Goal: Complete application form: Complete application form

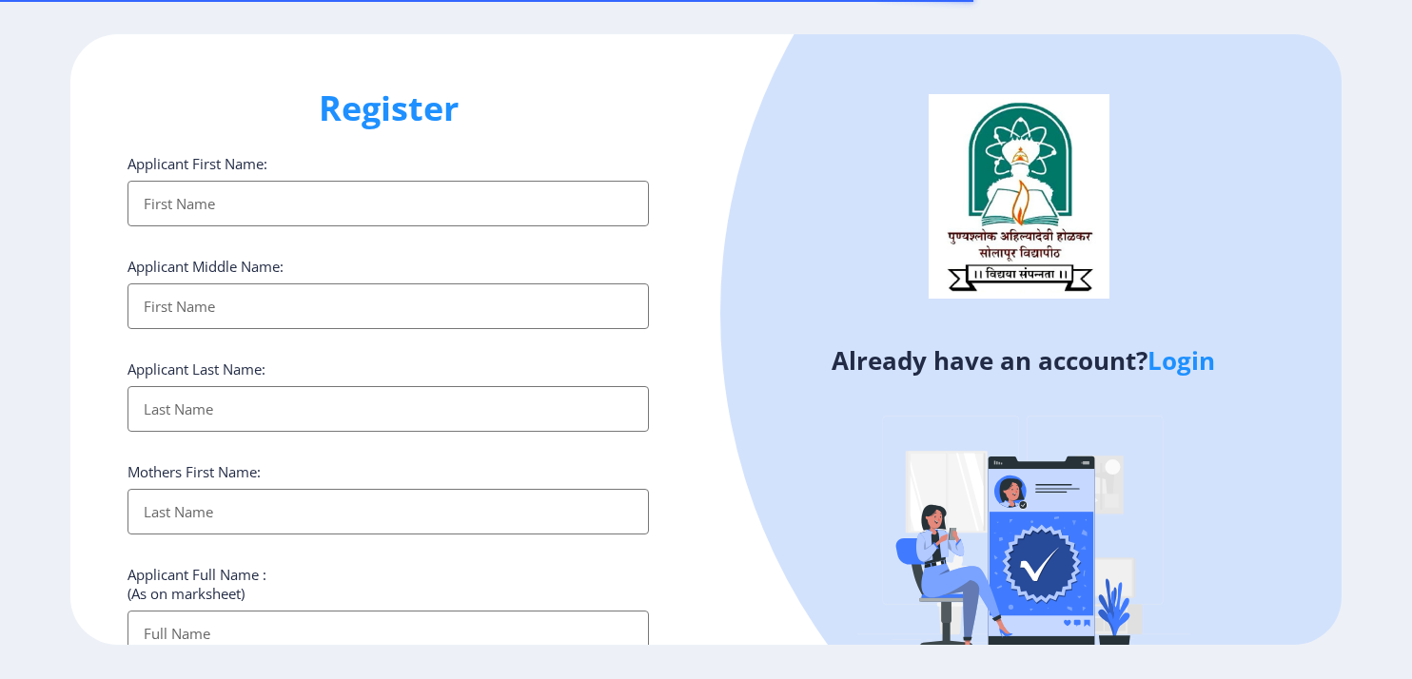
select select
click at [319, 193] on input "Applicant First Name:" at bounding box center [387, 204] width 521 height 46
click at [1175, 362] on link "Login" at bounding box center [1181, 360] width 68 height 34
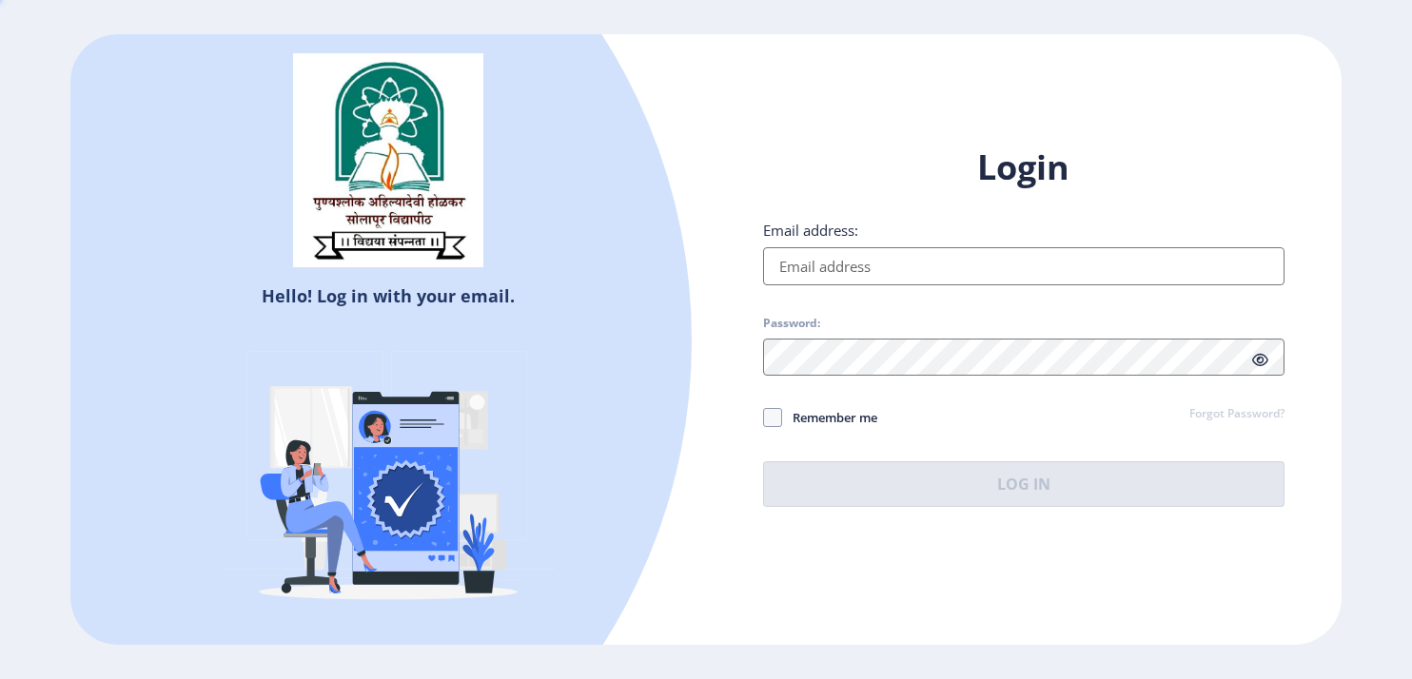
type input "[EMAIL_ADDRESS][DOMAIN_NAME]"
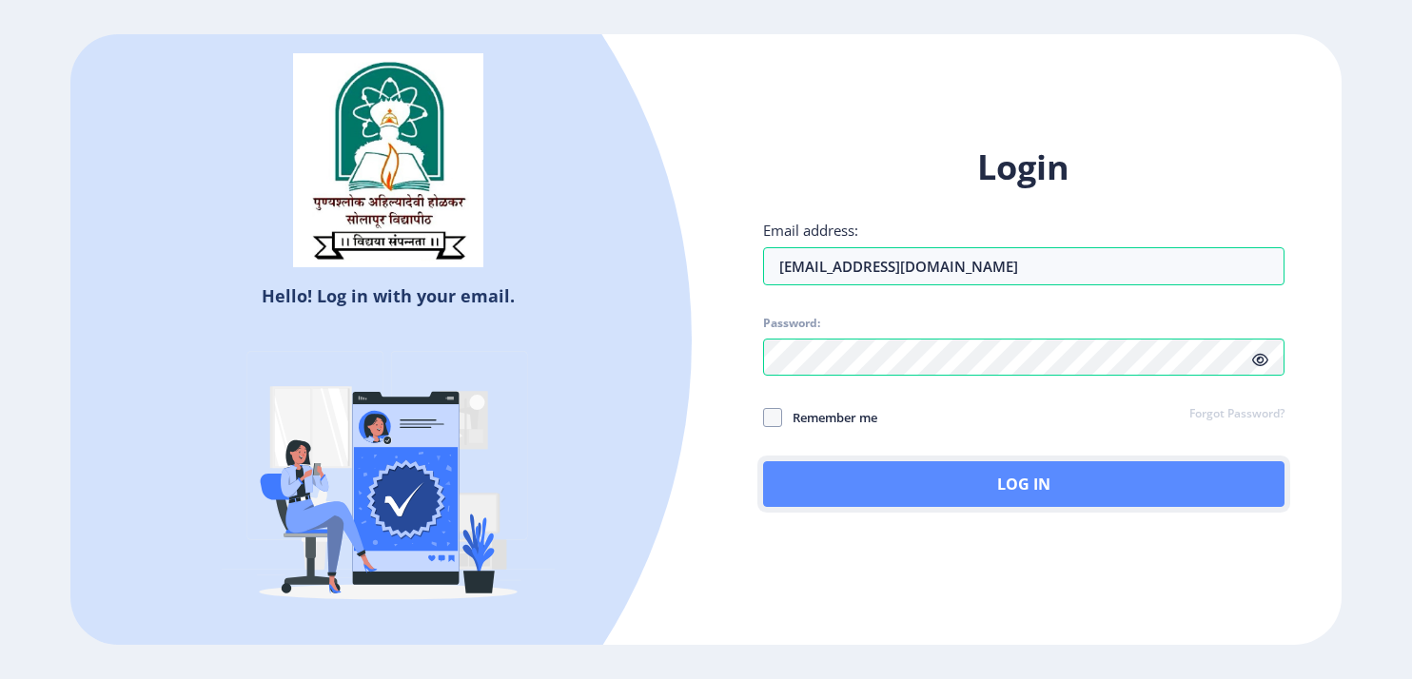
click at [986, 478] on button "Log In" at bounding box center [1023, 484] width 521 height 46
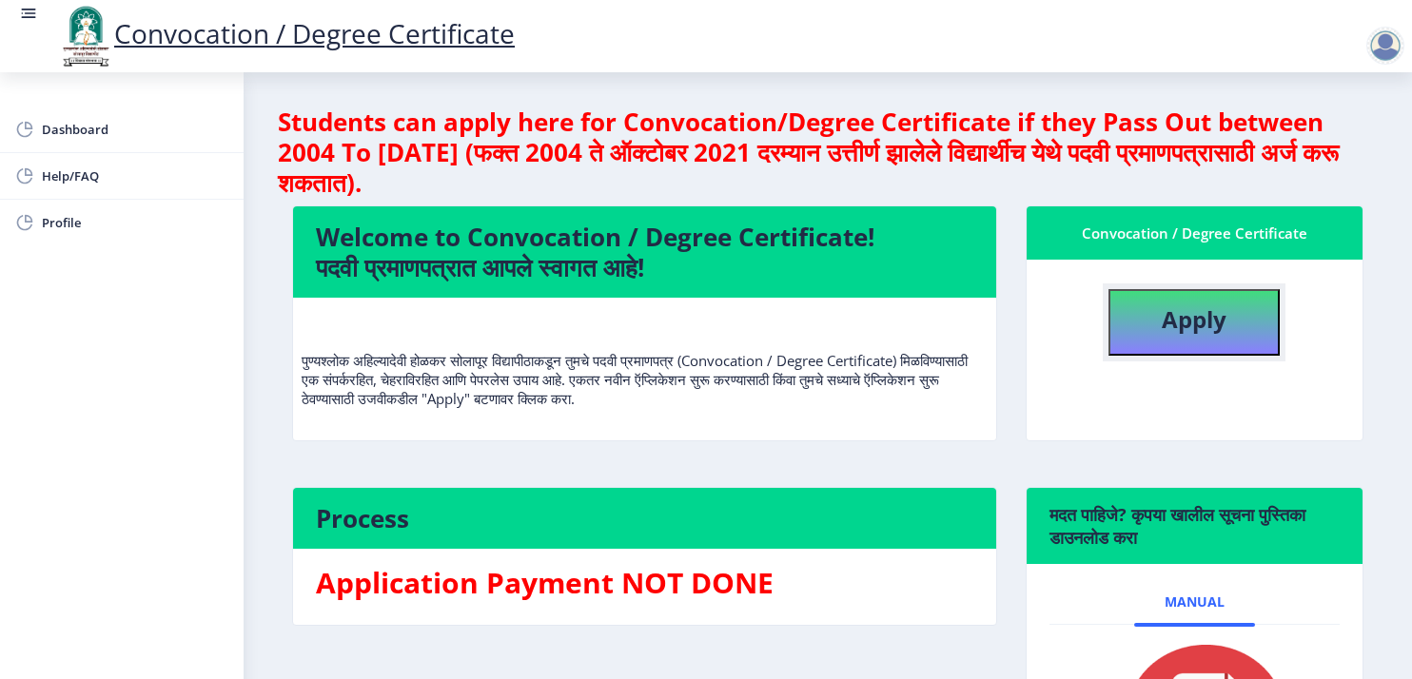
click at [1188, 340] on button "Apply" at bounding box center [1193, 322] width 171 height 67
select select
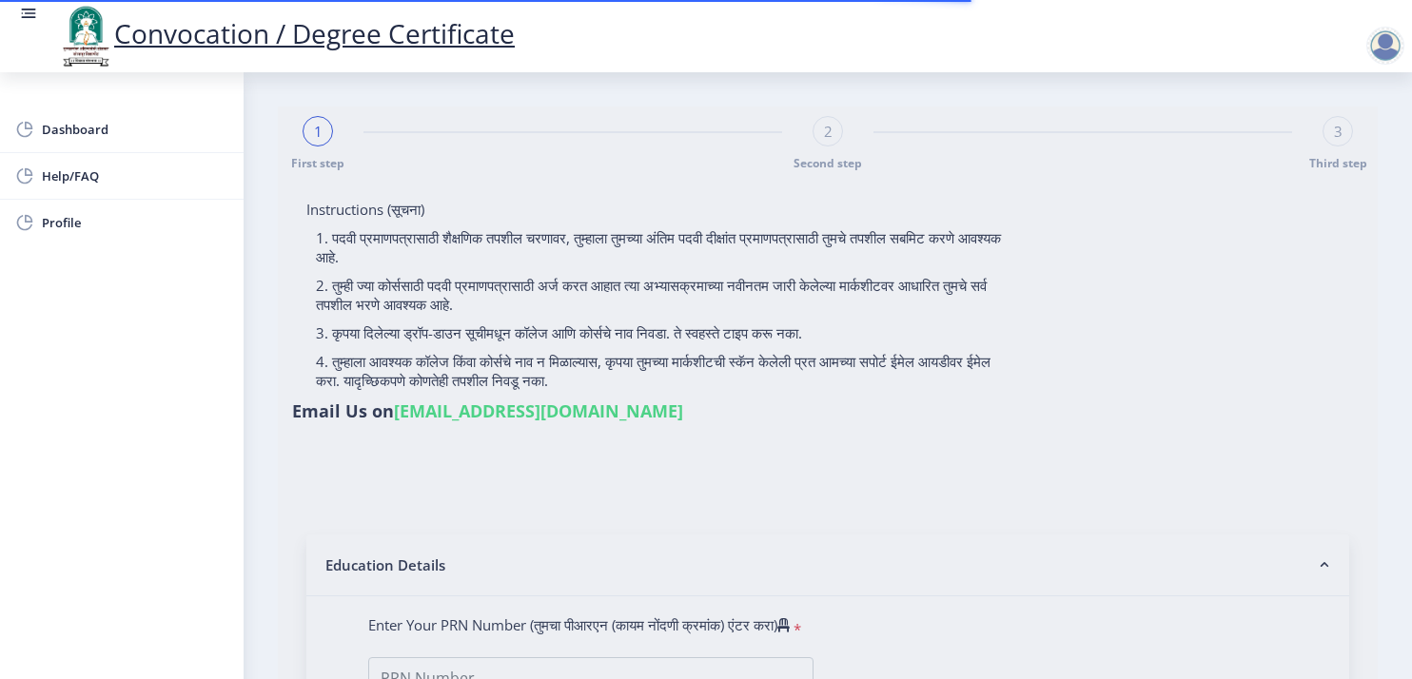
type input "Kiran Subhash Landage"
type input "Kastura"
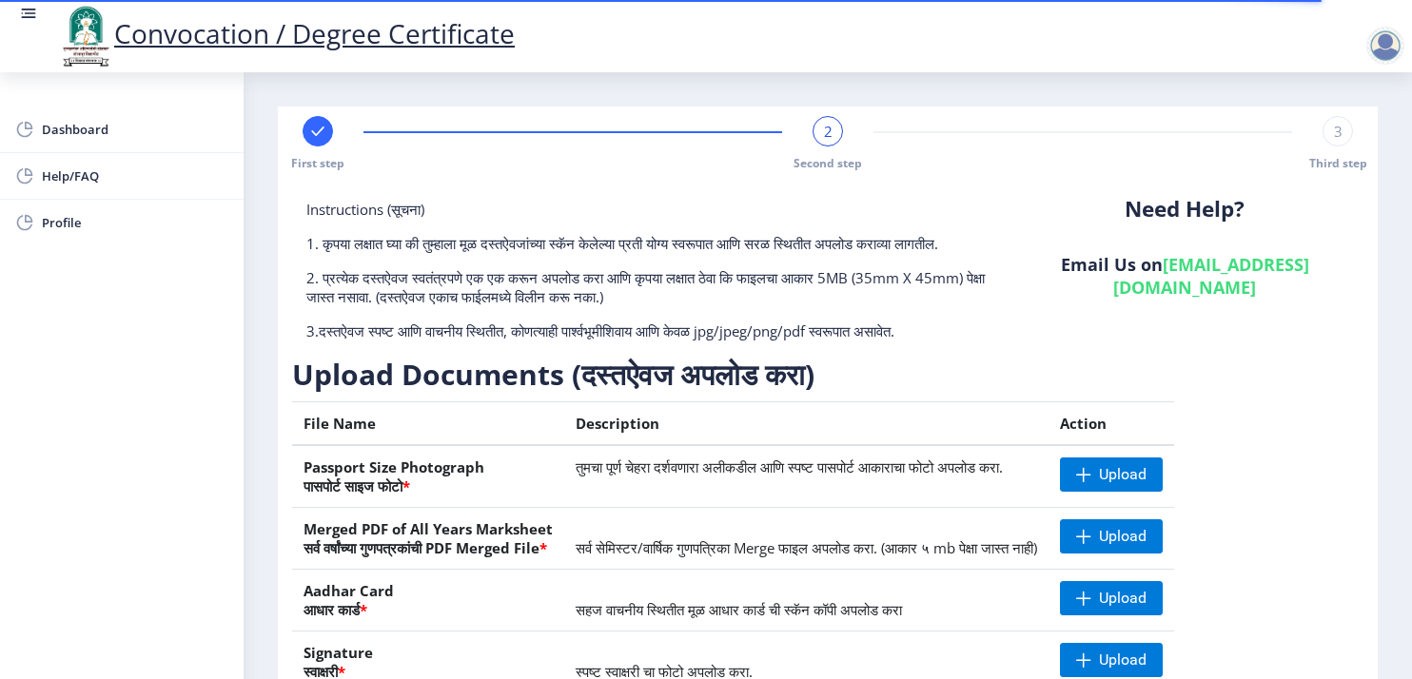
click at [1081, 303] on div "Need Help? Email Us on su.sfc@studentscenter.in" at bounding box center [1184, 278] width 357 height 156
click at [314, 127] on rect at bounding box center [317, 131] width 19 height 19
select select "External"
select select "2014"
select select "May"
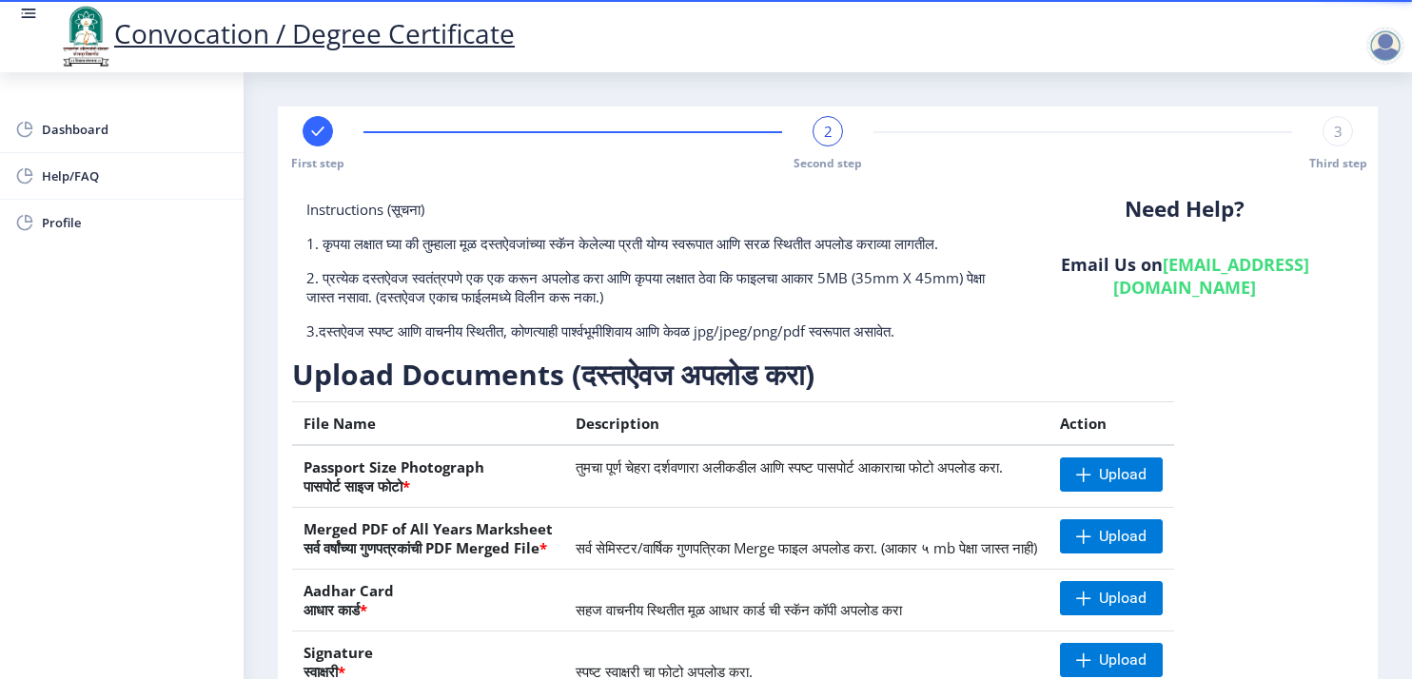
select select "SECOND CLASS"
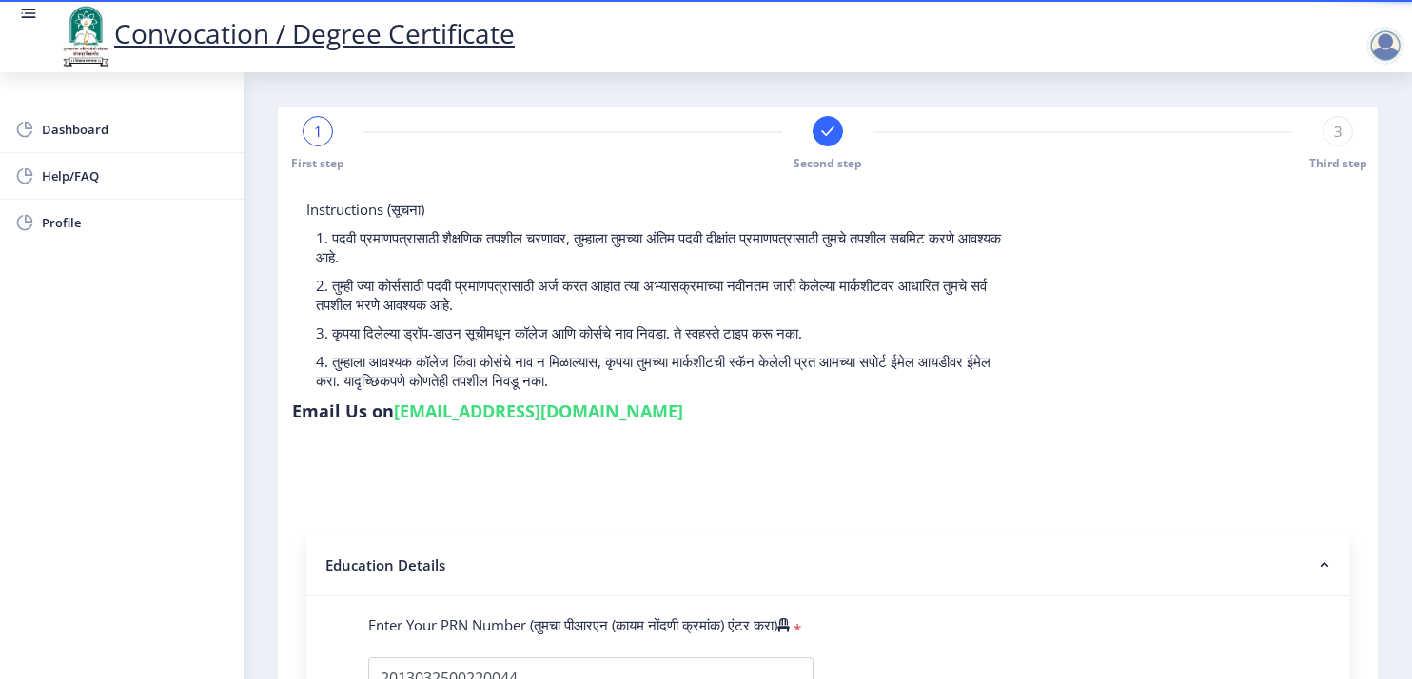
click at [878, 394] on div "Instructions (सूचना) 1. पदवी प्रमाणपत्रासाठी शैक्षणिक तपशील चरणावर, तुम्हाला तु…" at bounding box center [649, 300] width 714 height 200
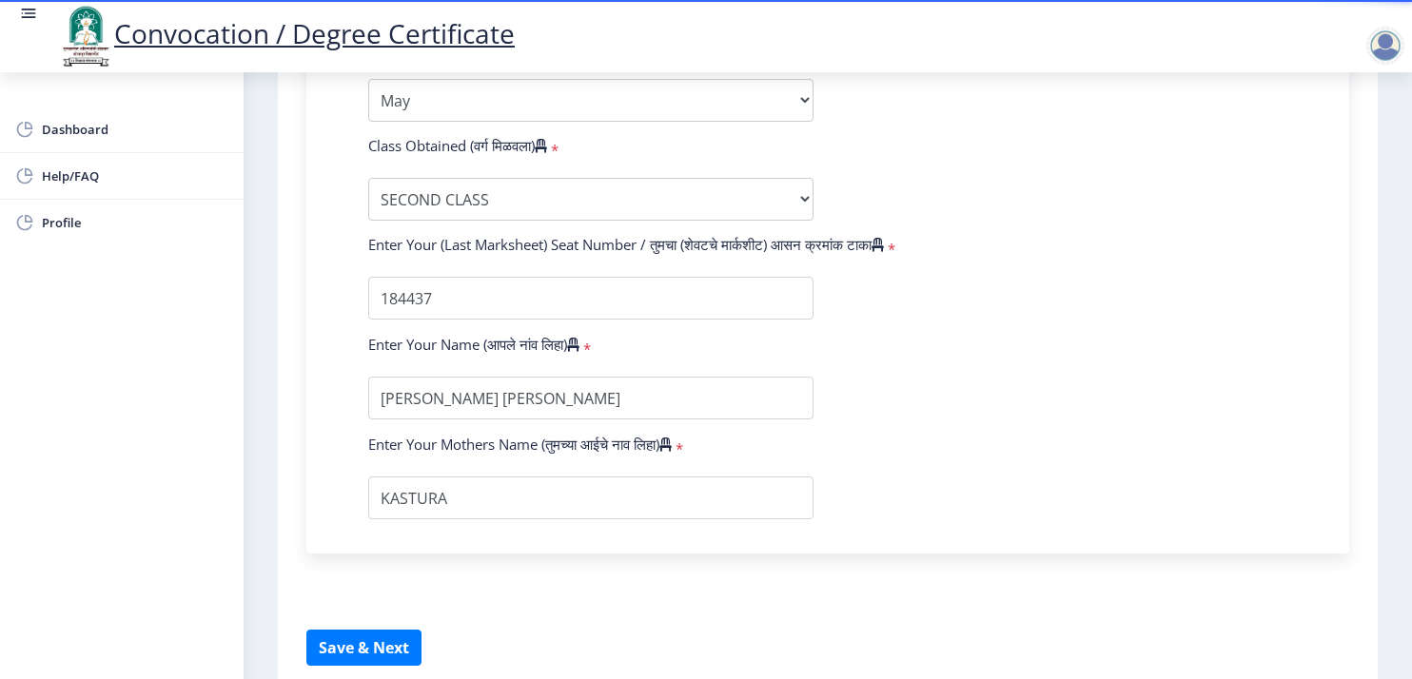
scroll to position [1157, 0]
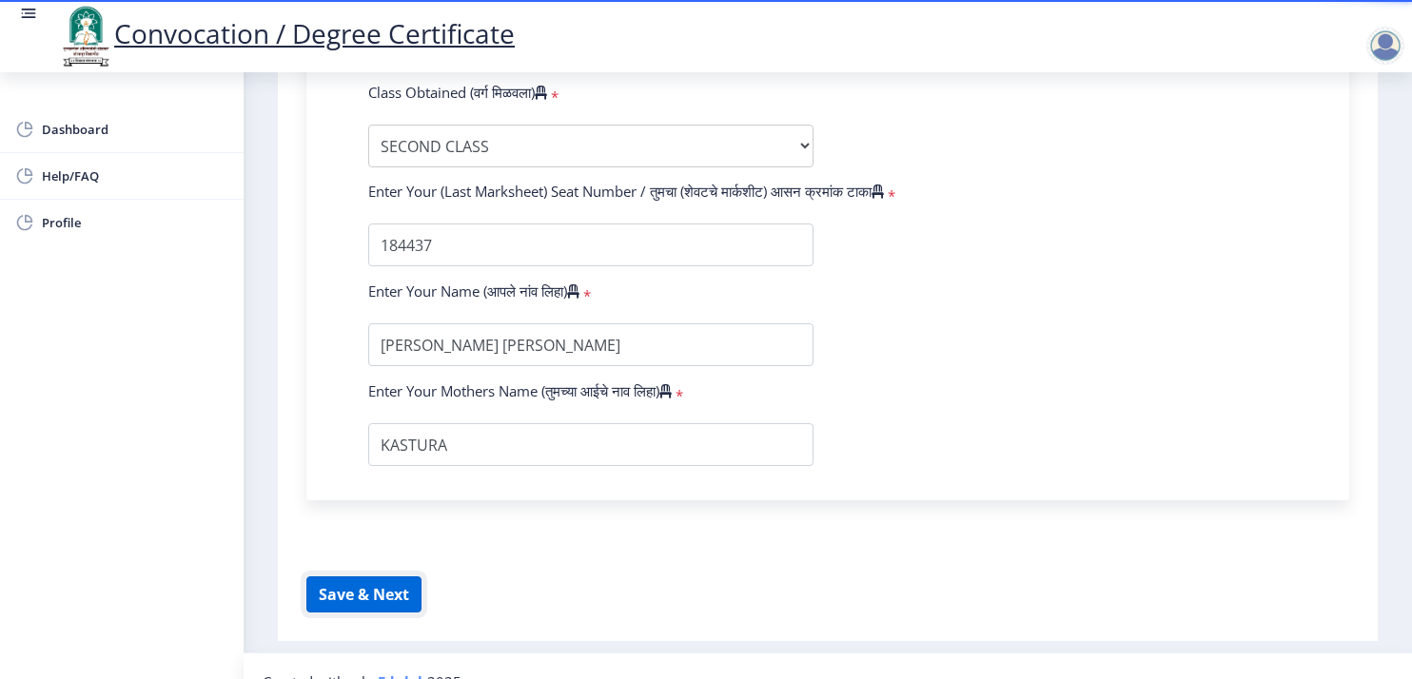
click at [361, 576] on button "Save & Next" at bounding box center [363, 594] width 115 height 36
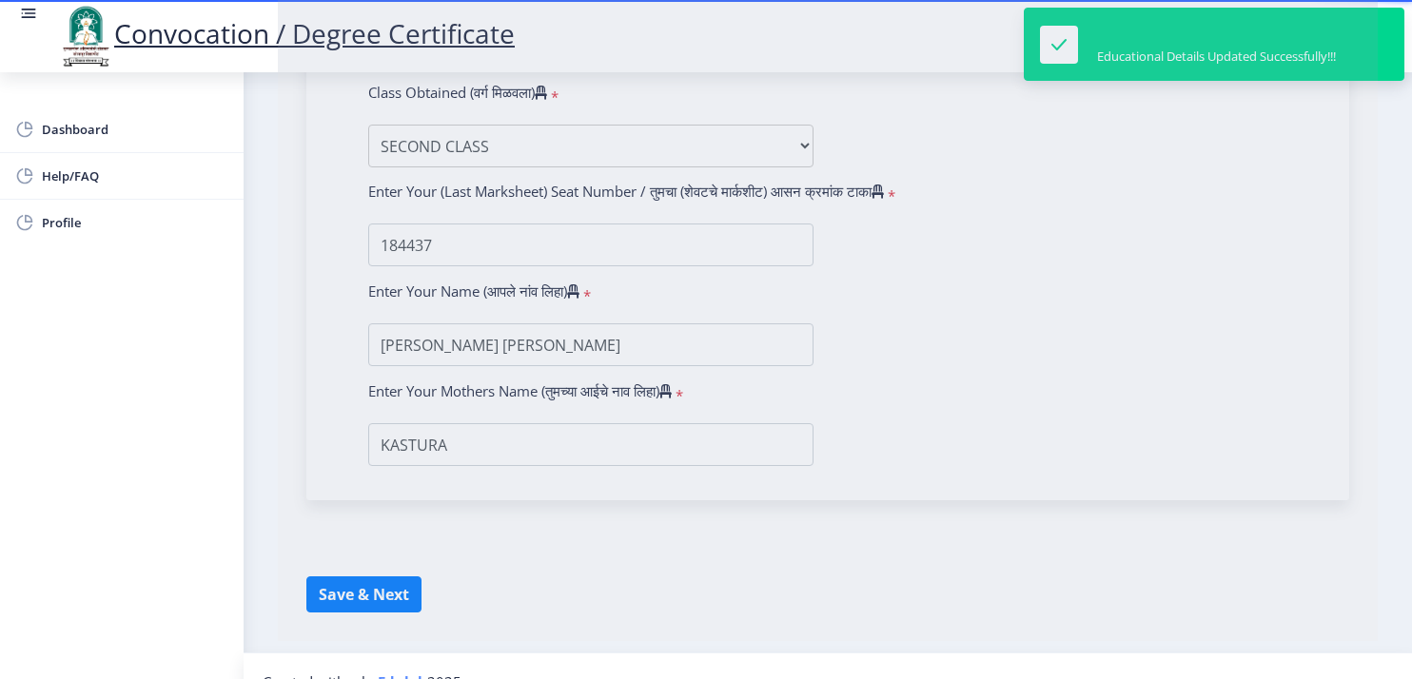
select select
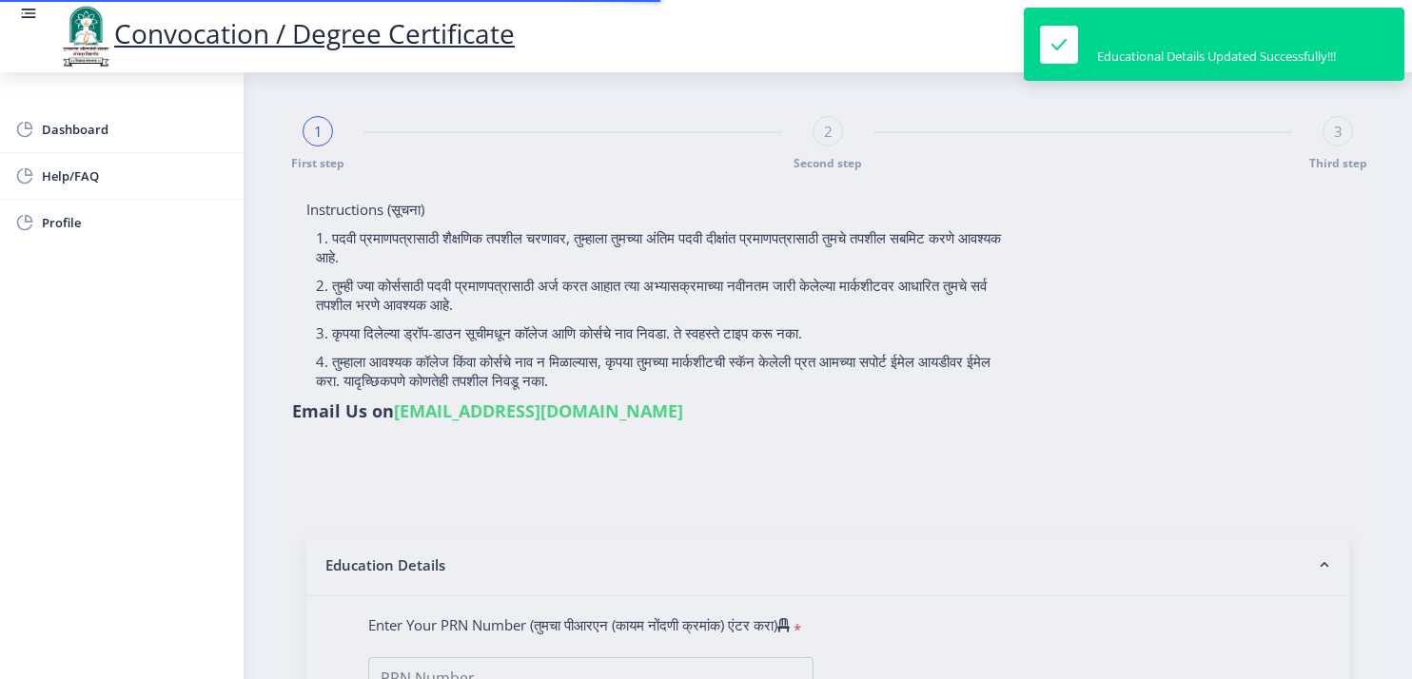
type input "[PERSON_NAME]"
type input "Kastura"
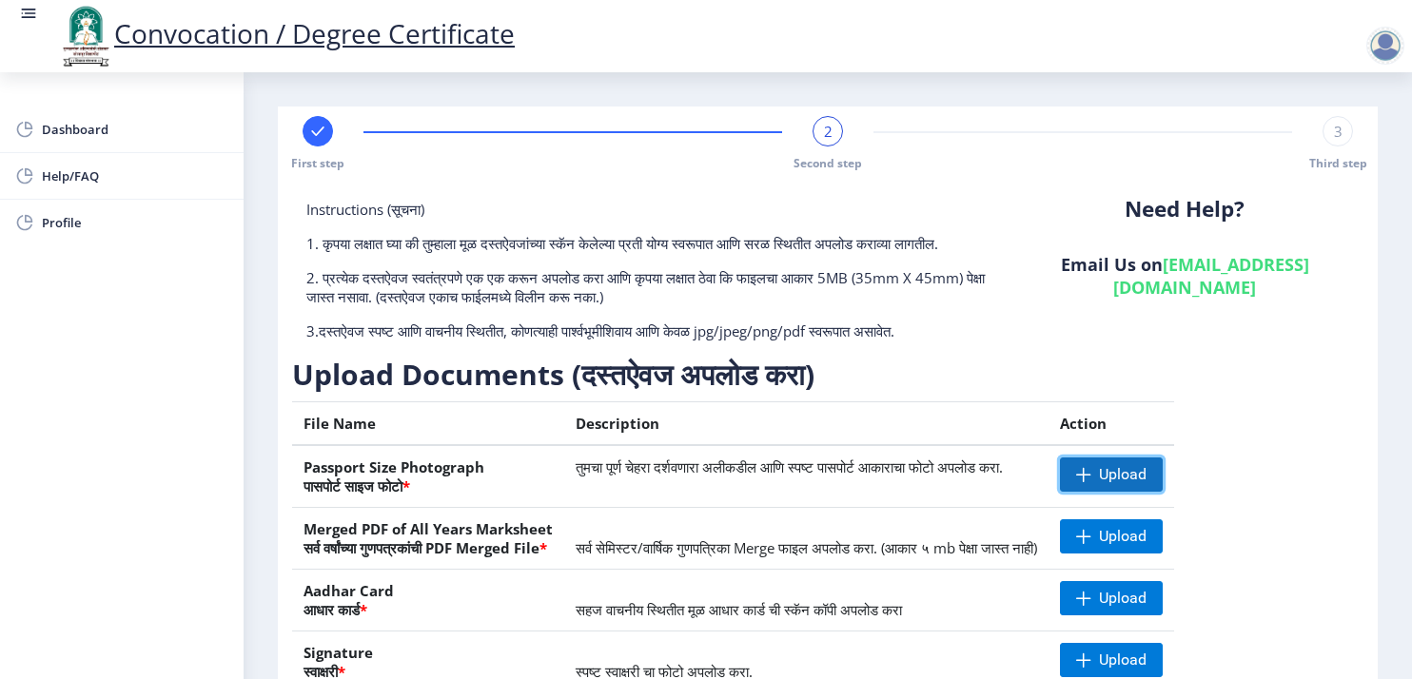
click at [1091, 482] on span at bounding box center [1083, 474] width 15 height 15
click at [1115, 491] on nb-action at bounding box center [1087, 475] width 55 height 34
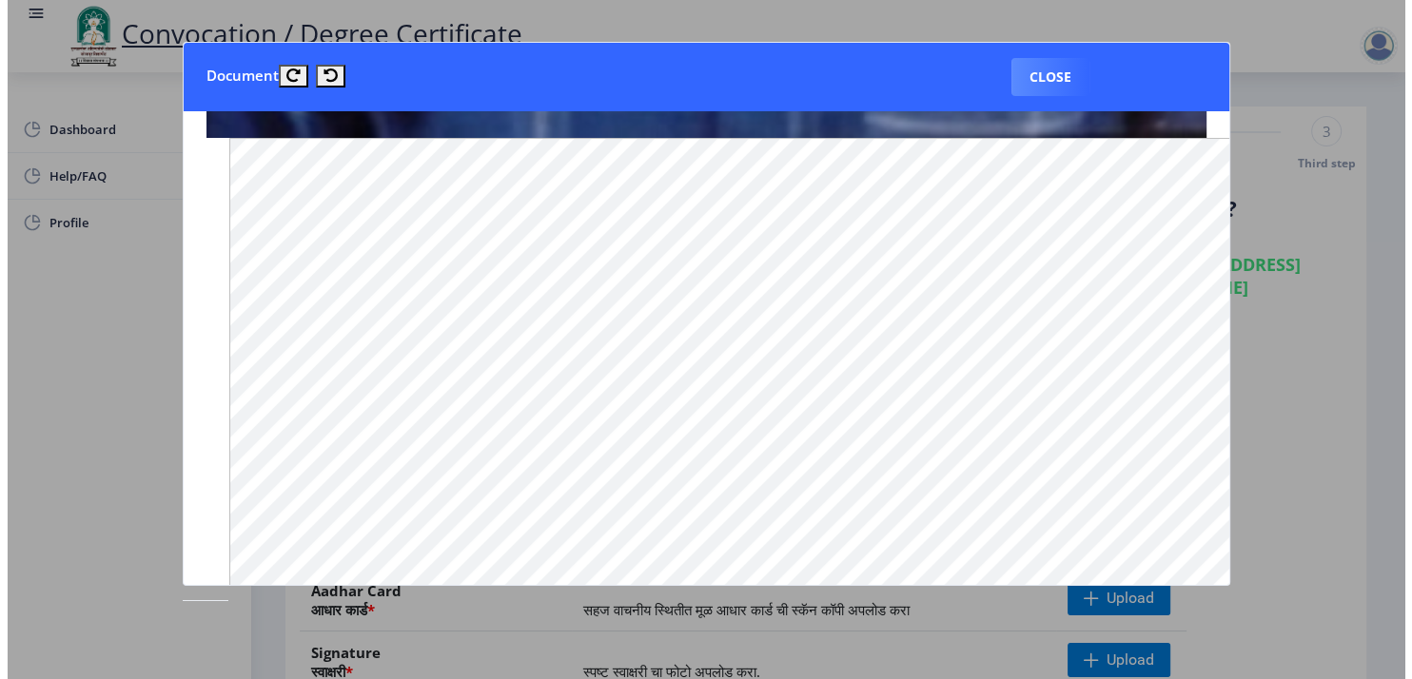
scroll to position [1279, 0]
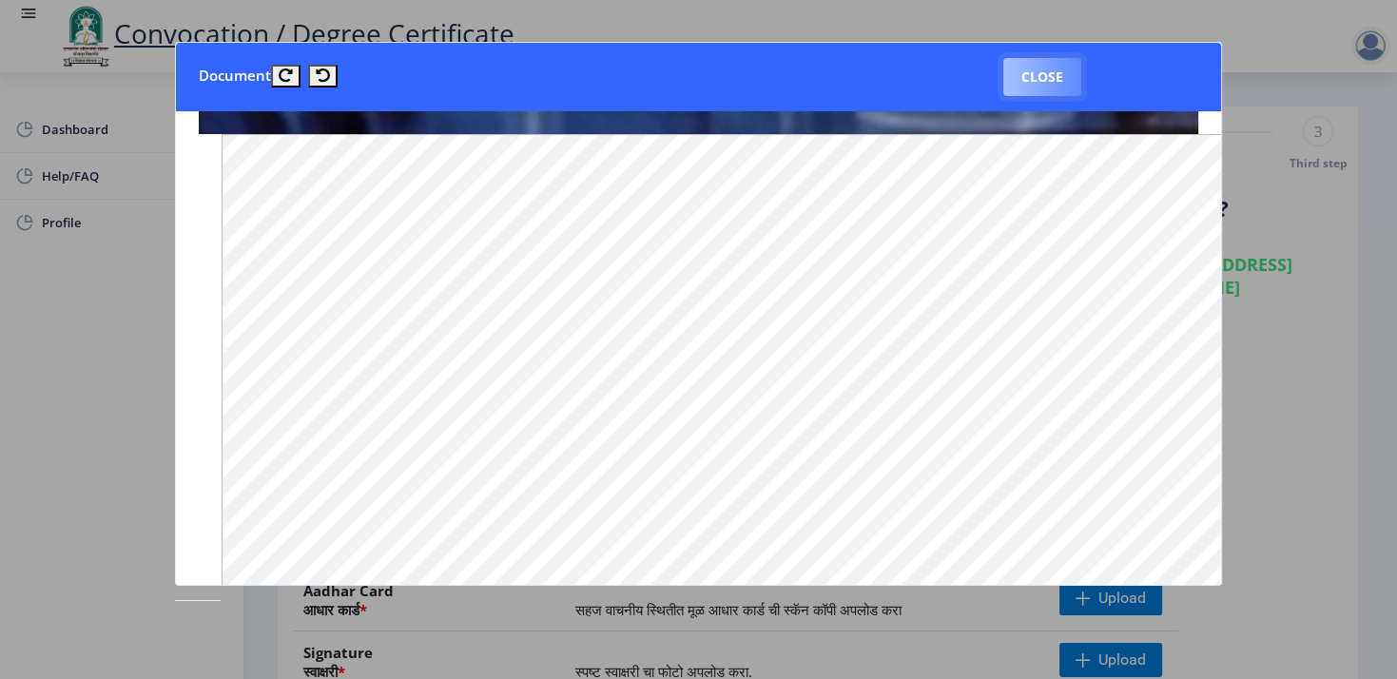
click at [1037, 84] on button "Close" at bounding box center [1043, 77] width 78 height 38
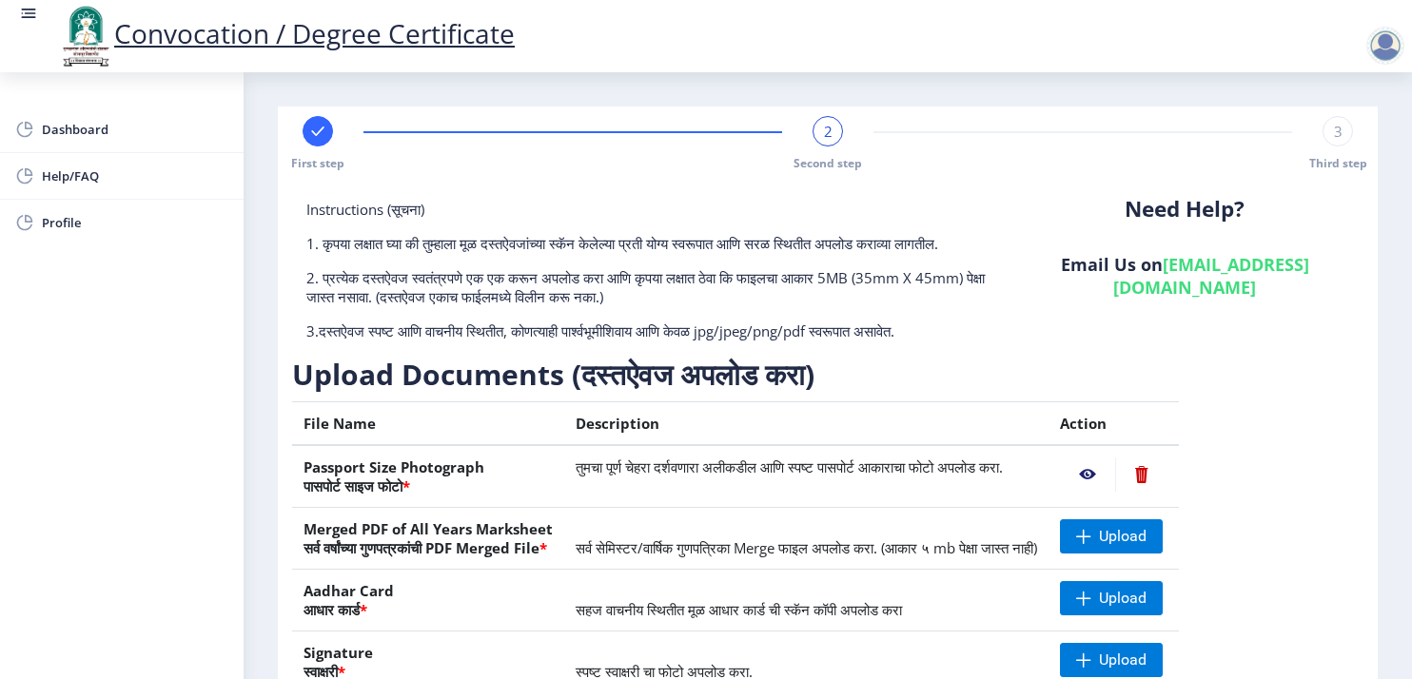
click at [1309, 341] on div "Need Help? Email Us on su.sfc@studentscenter.in" at bounding box center [1184, 278] width 357 height 156
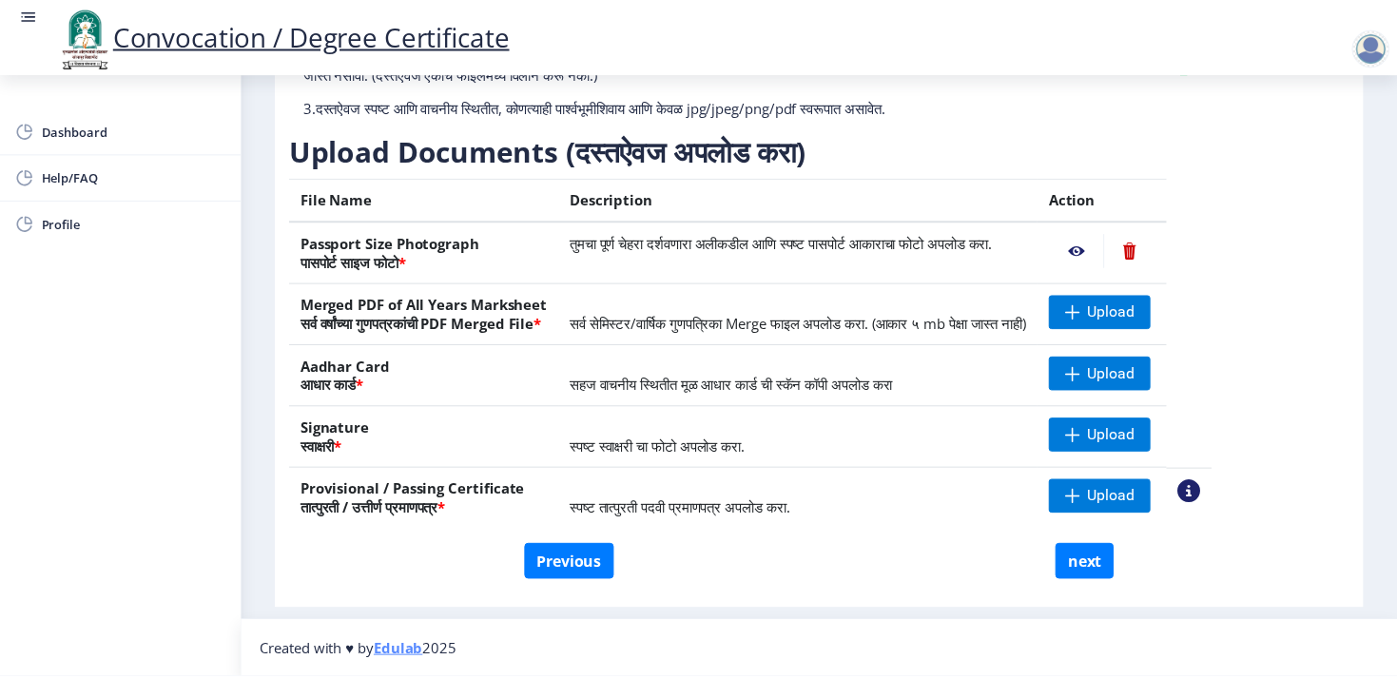
scroll to position [242, 0]
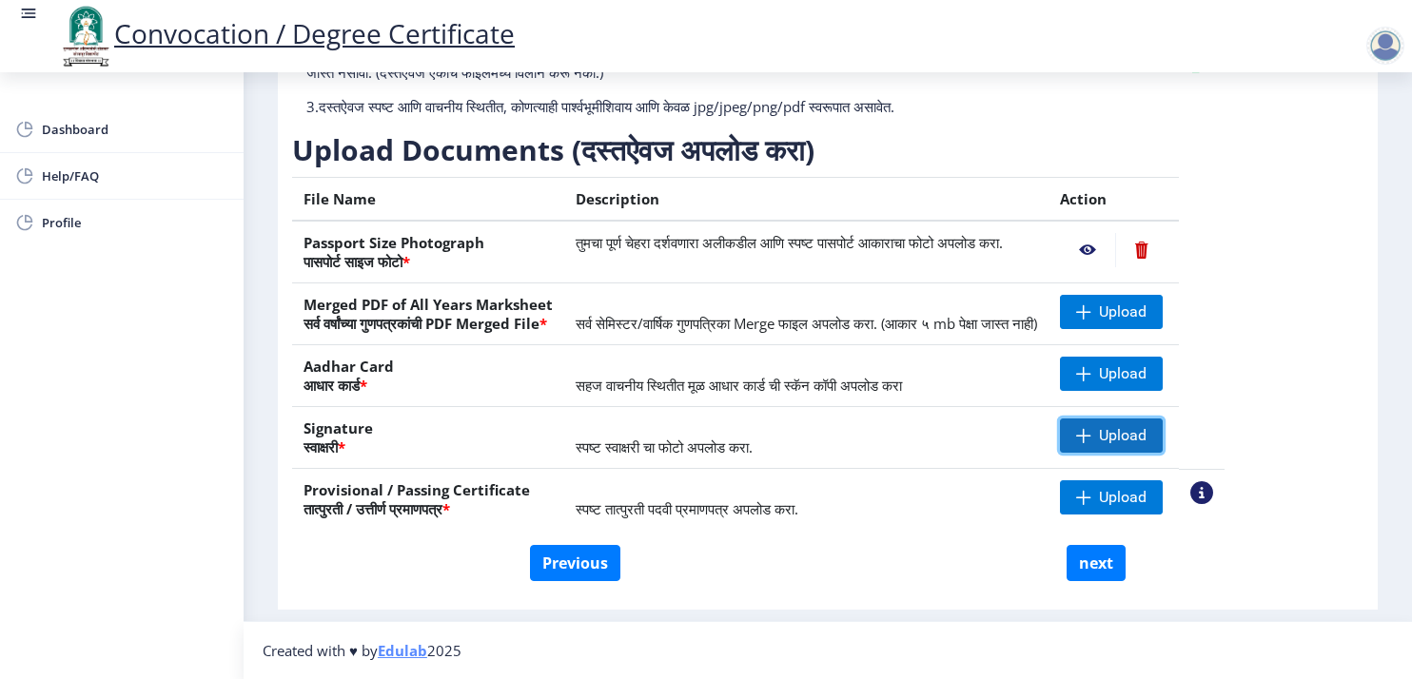
click at [1091, 434] on span at bounding box center [1083, 435] width 15 height 15
click at [1115, 440] on nb-action at bounding box center [1087, 436] width 55 height 34
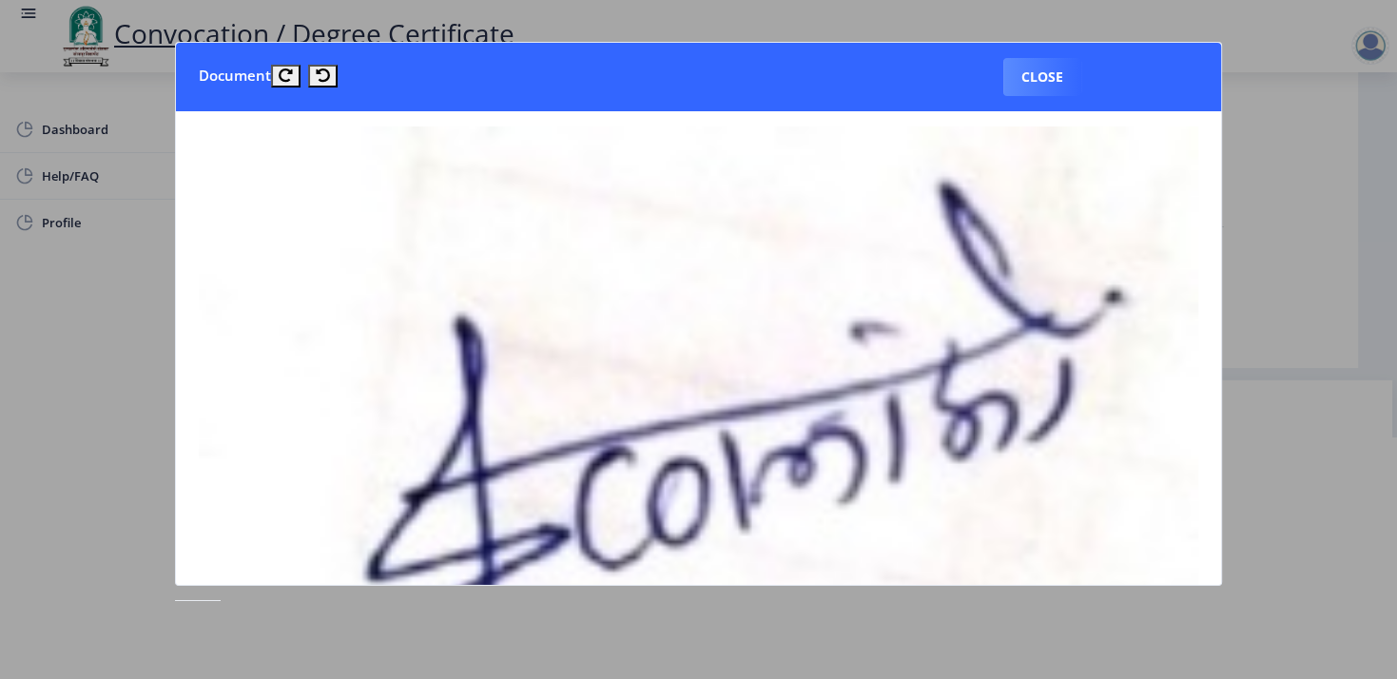
click at [1153, 440] on img at bounding box center [699, 565] width 1001 height 877
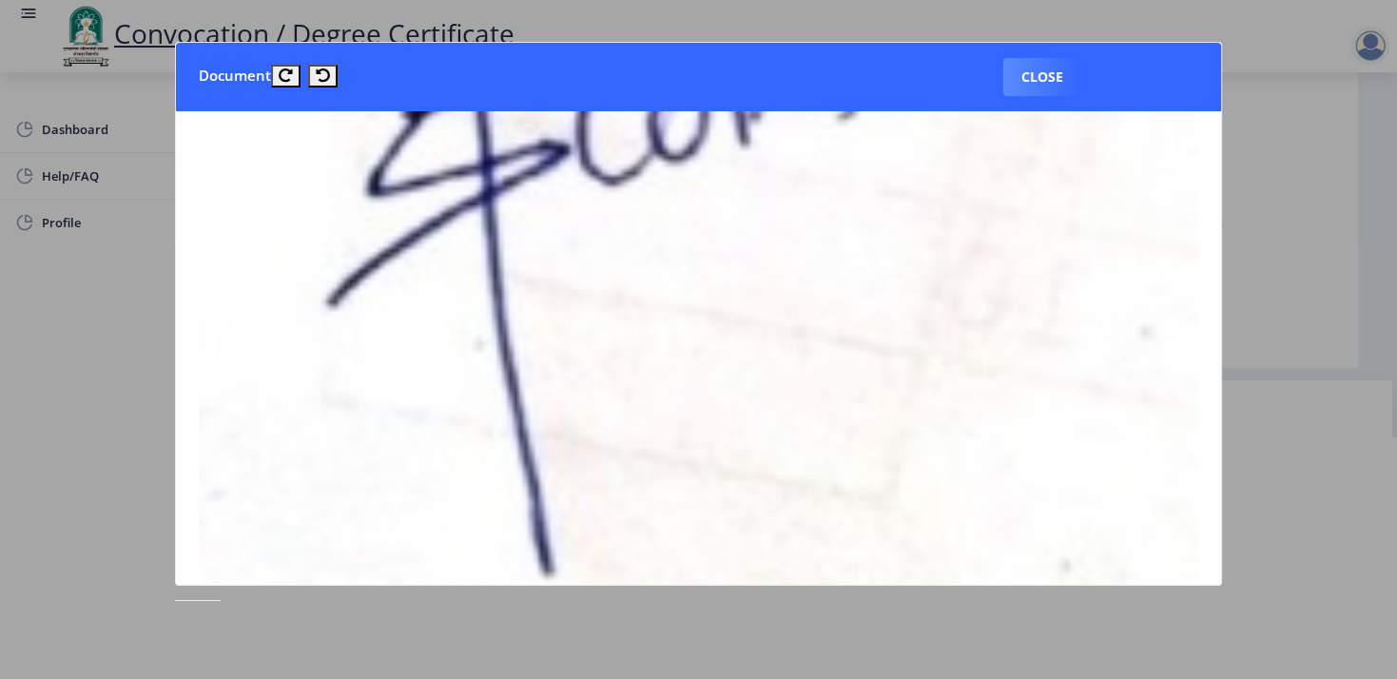
scroll to position [0, 0]
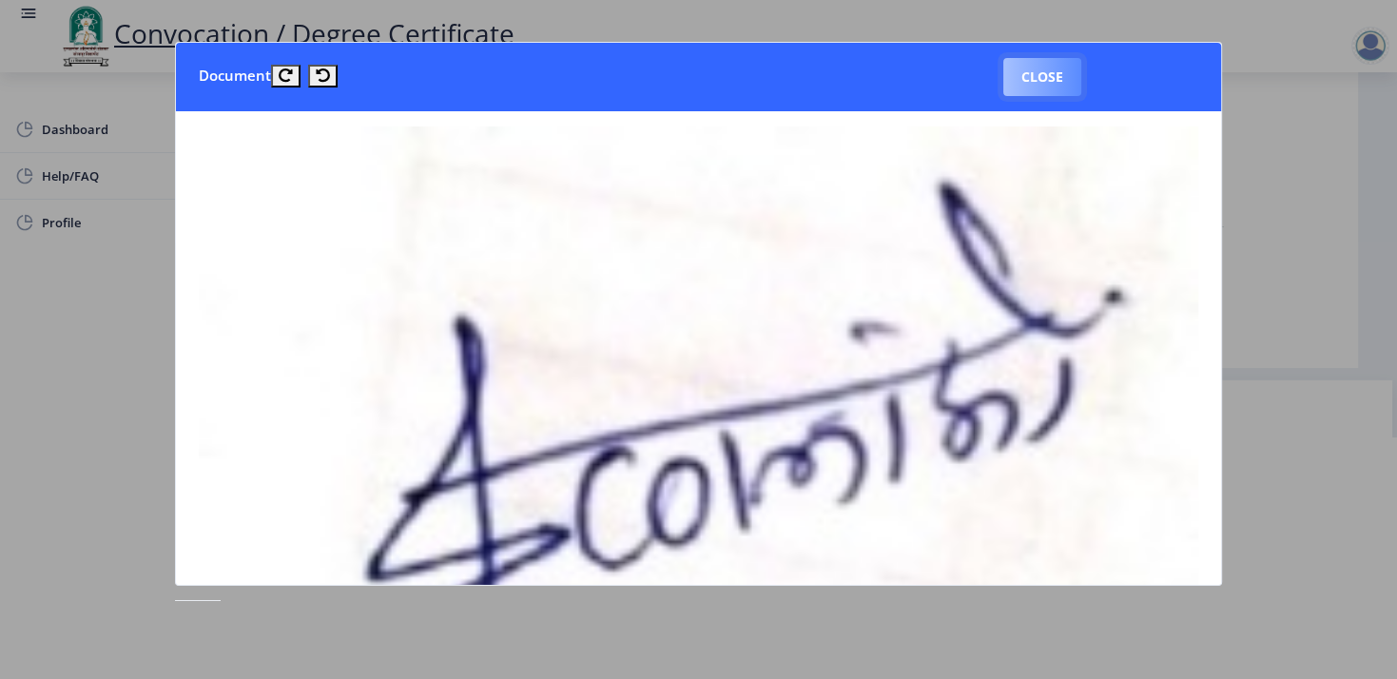
click at [1034, 76] on button "Close" at bounding box center [1043, 77] width 78 height 38
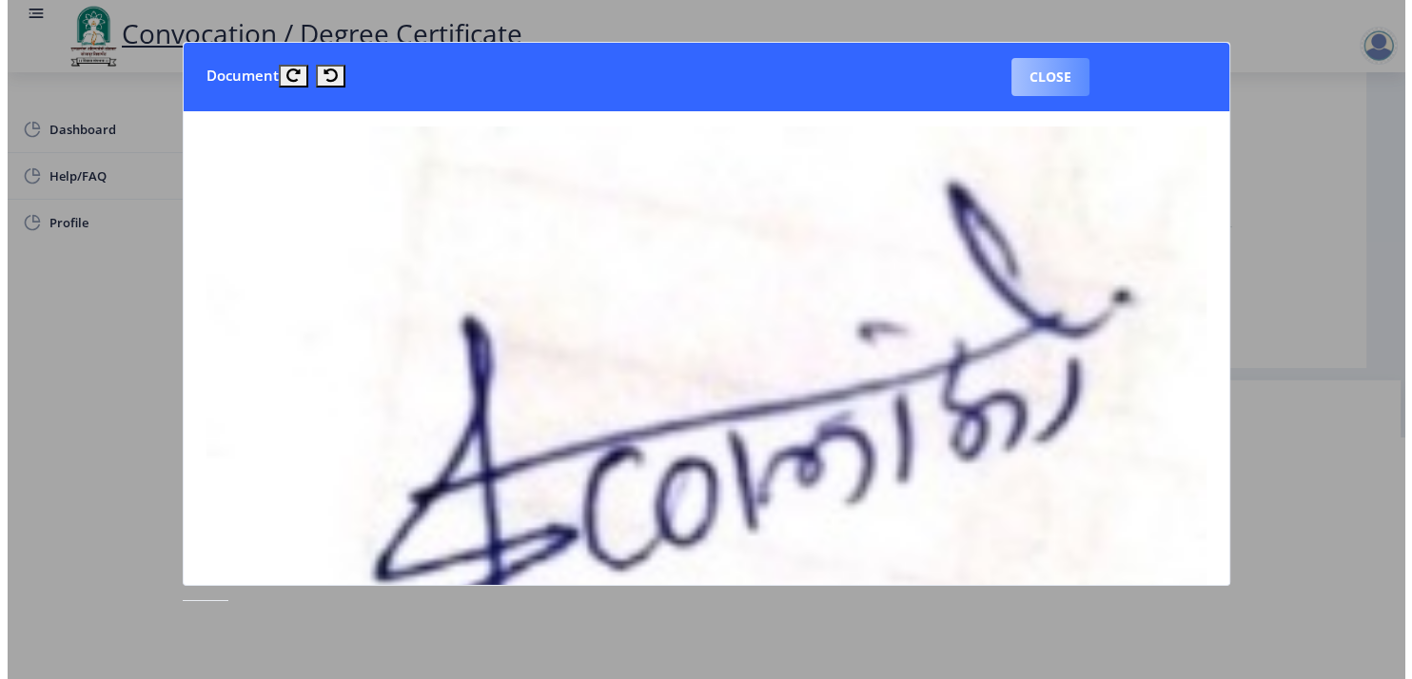
scroll to position [56, 0]
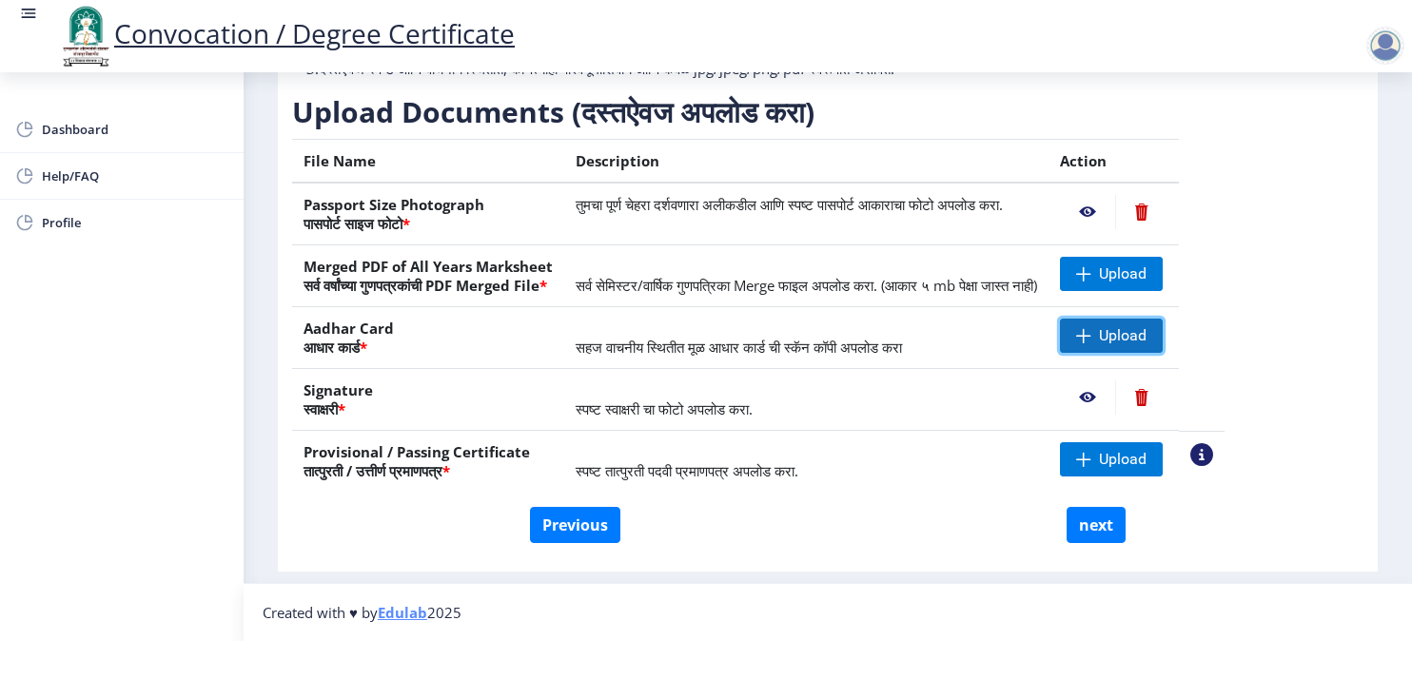
click at [1161, 319] on span "Upload" at bounding box center [1111, 336] width 103 height 34
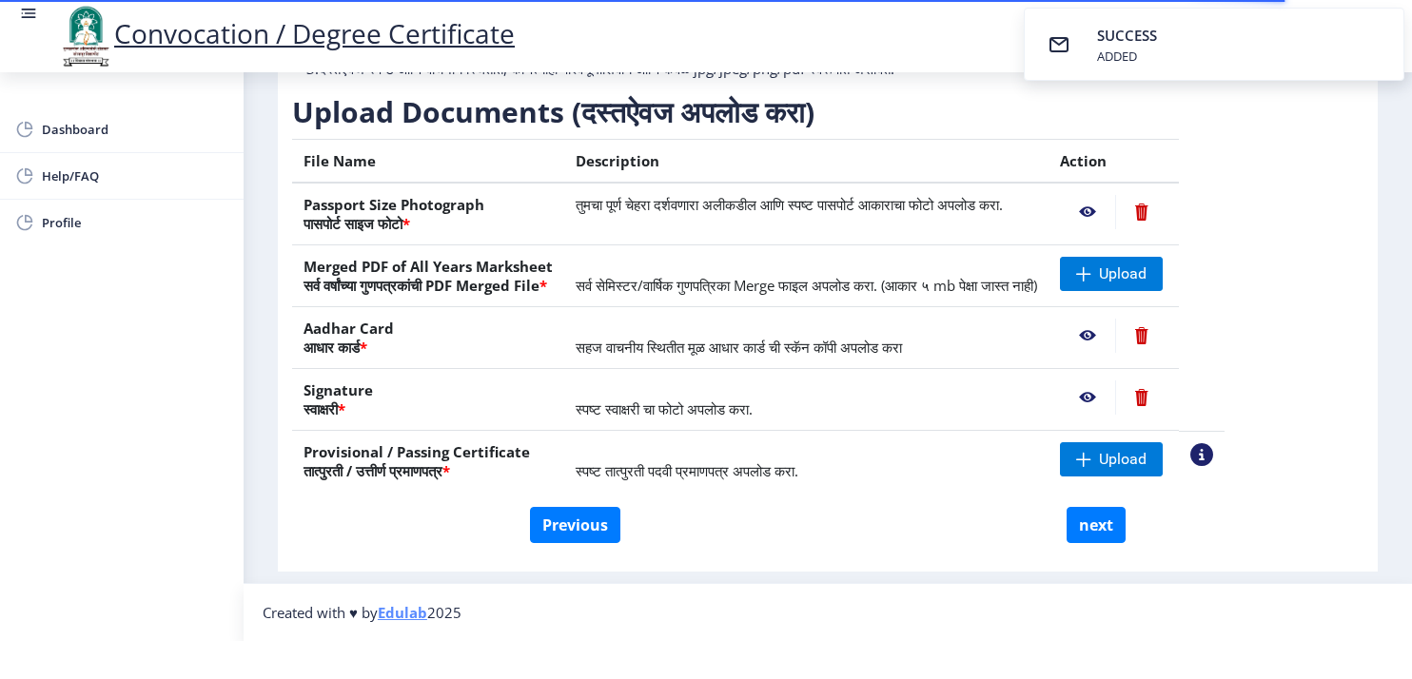
click at [1115, 320] on nb-action at bounding box center [1087, 336] width 55 height 34
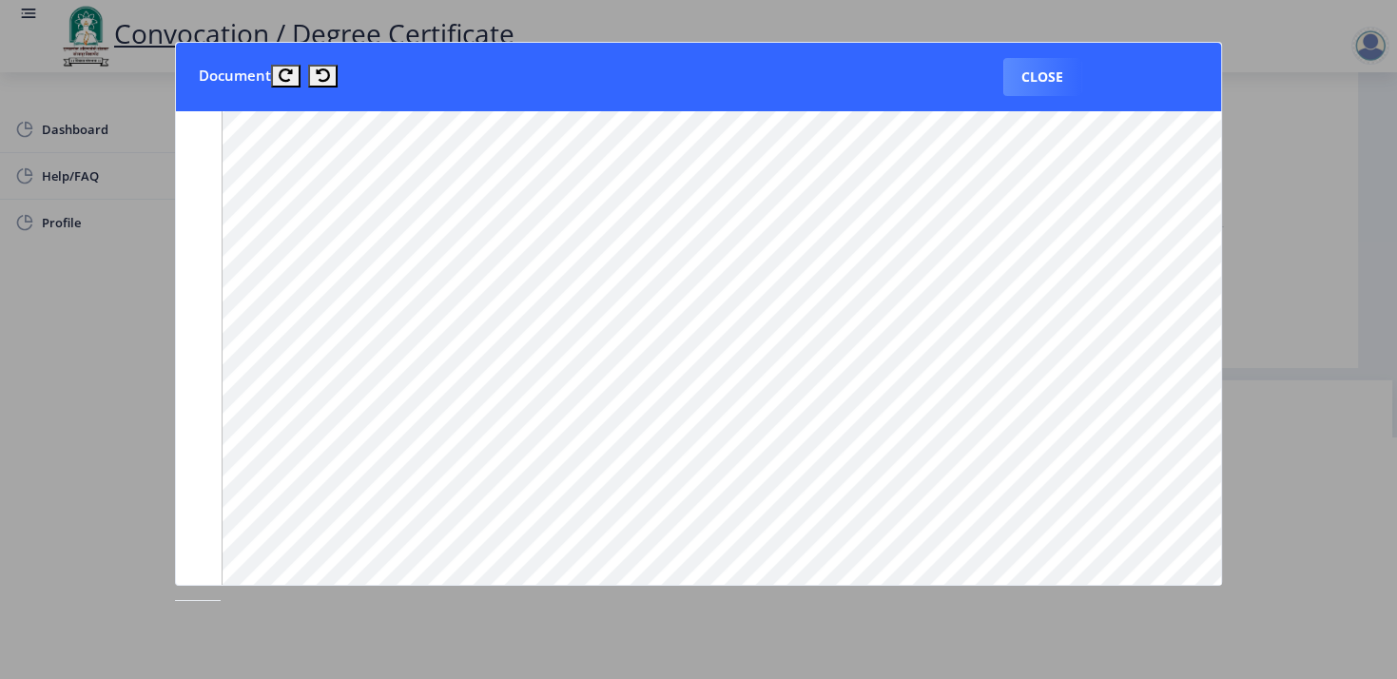
scroll to position [0, 0]
click at [732, 62] on nb-card-header "Document Close" at bounding box center [699, 77] width 1046 height 68
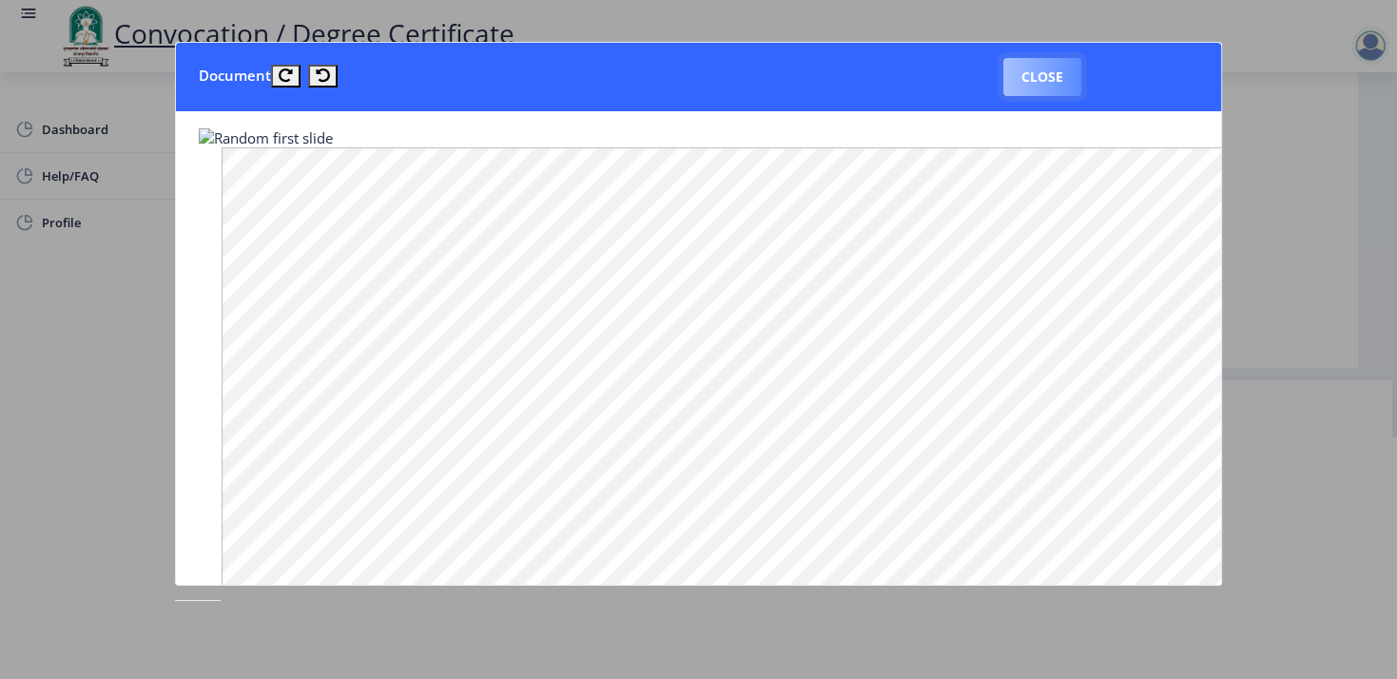
click at [1034, 80] on button "Close" at bounding box center [1043, 77] width 78 height 38
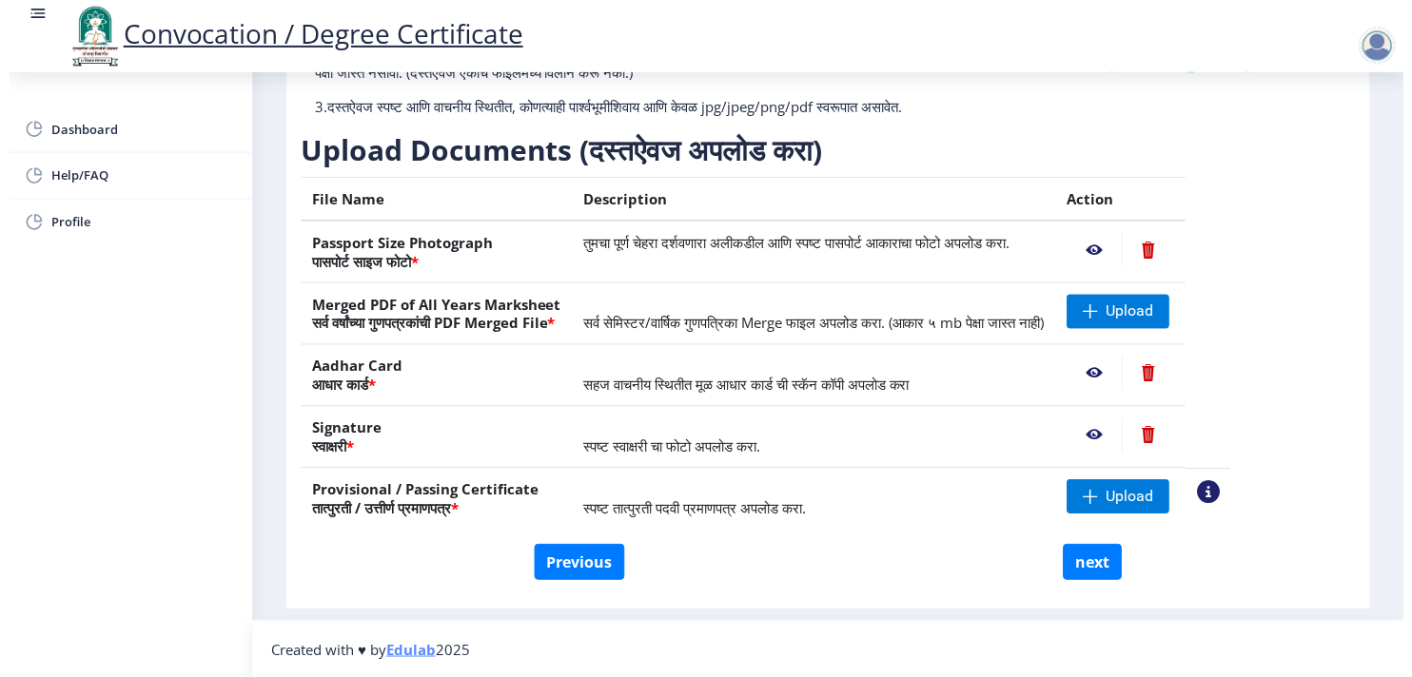
scroll to position [56, 0]
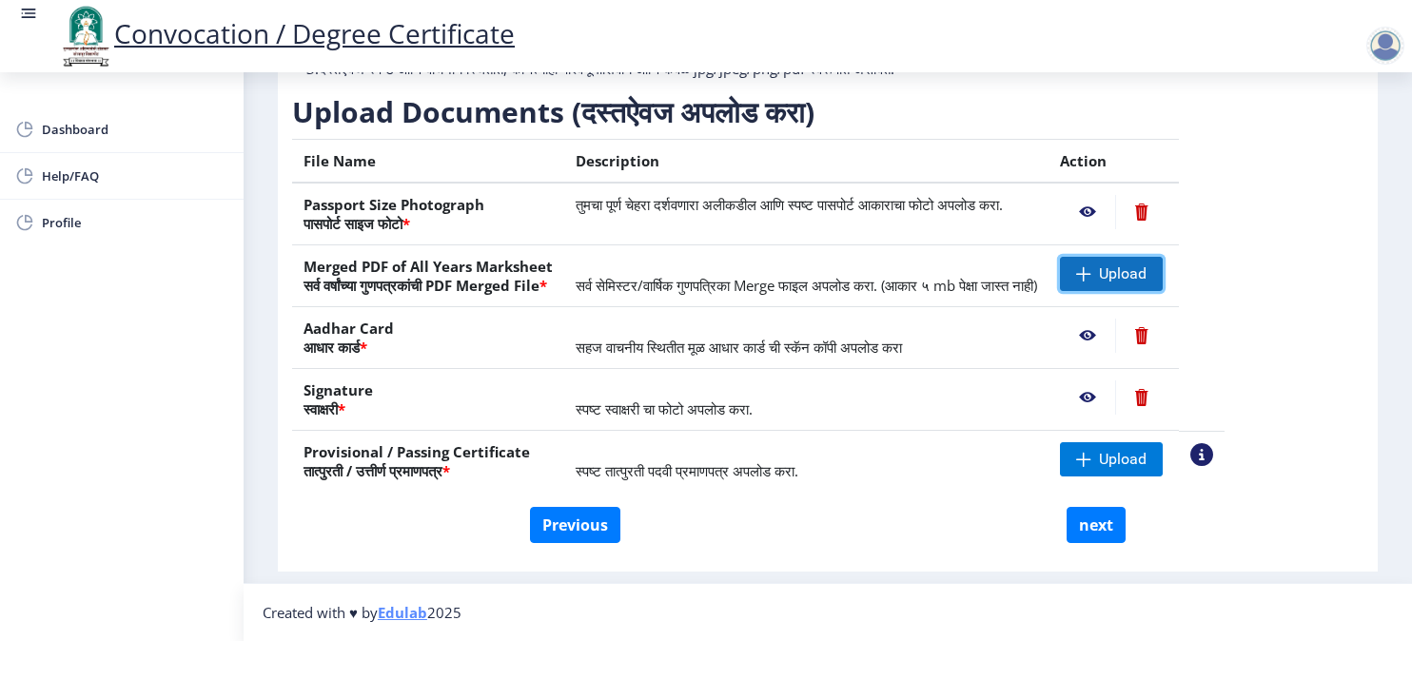
click at [1091, 266] on span at bounding box center [1083, 273] width 15 height 15
click at [941, 435] on td "स्पष्ट तात्पुरती पदवी प्रमाणपत्र अपलोड करा." at bounding box center [806, 462] width 484 height 62
click at [1091, 266] on span at bounding box center [1083, 273] width 15 height 15
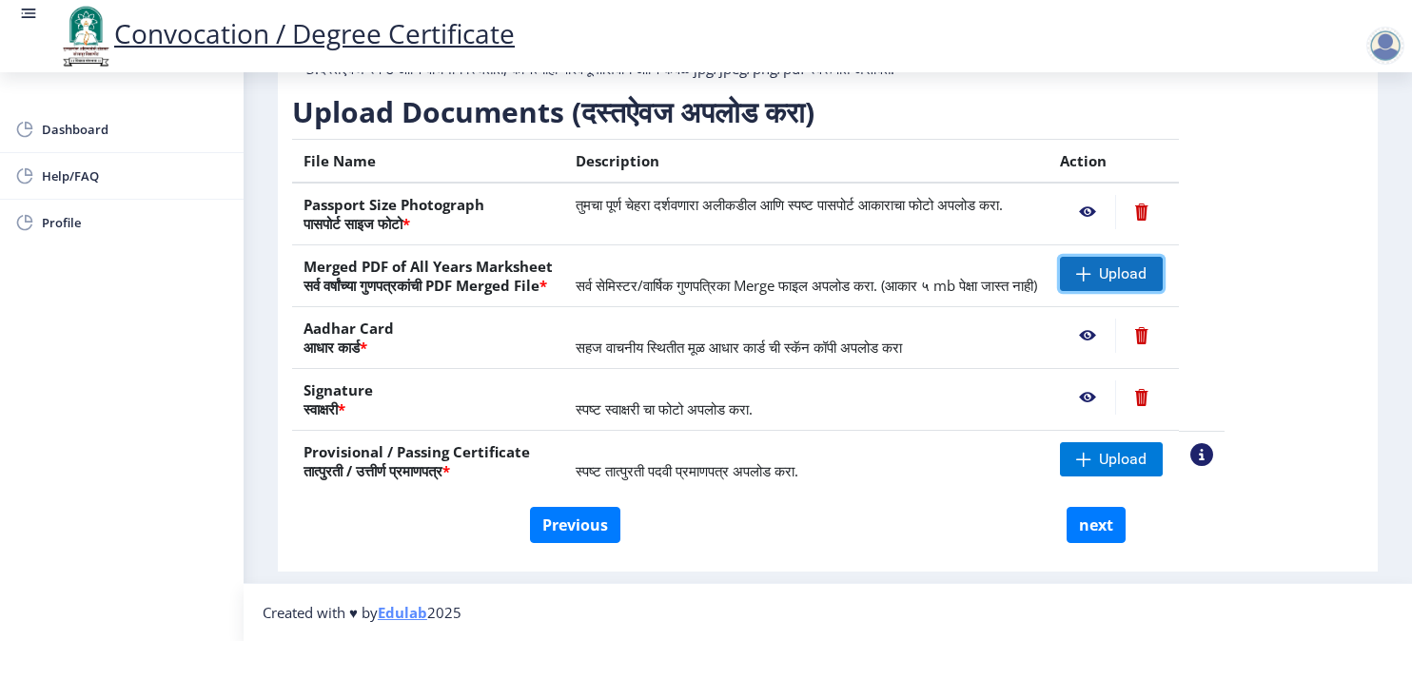
click at [1091, 266] on span at bounding box center [1083, 273] width 15 height 15
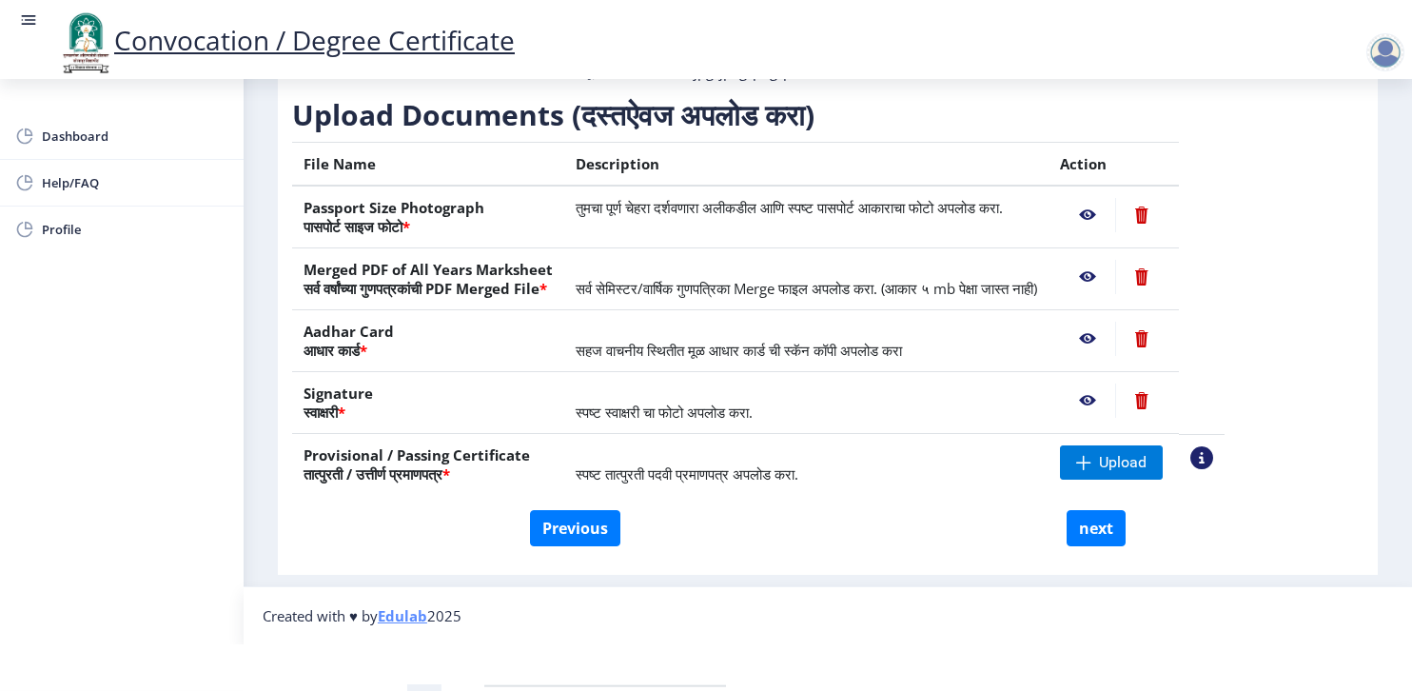
scroll to position [229, 0]
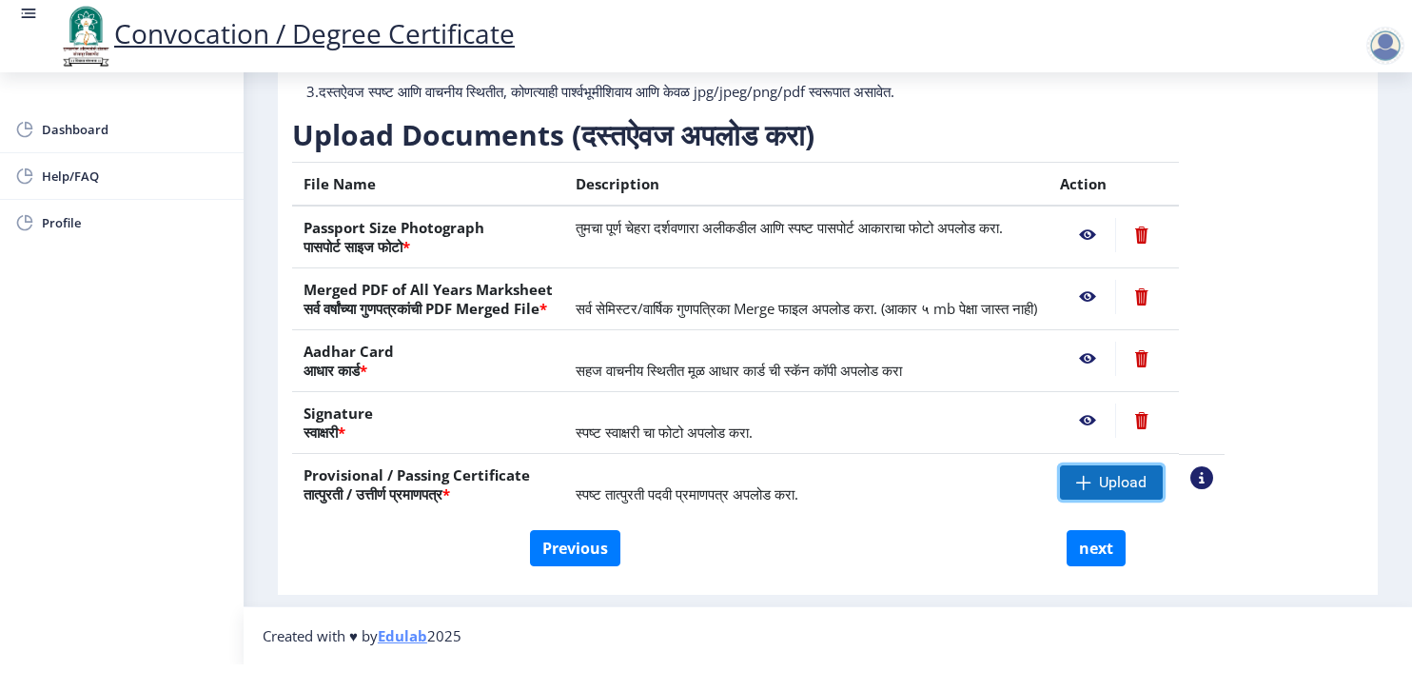
click at [1144, 465] on span "Upload" at bounding box center [1111, 482] width 103 height 34
click at [1146, 473] on span "Upload" at bounding box center [1123, 482] width 48 height 19
click at [1134, 472] on span "Upload" at bounding box center [1111, 482] width 103 height 34
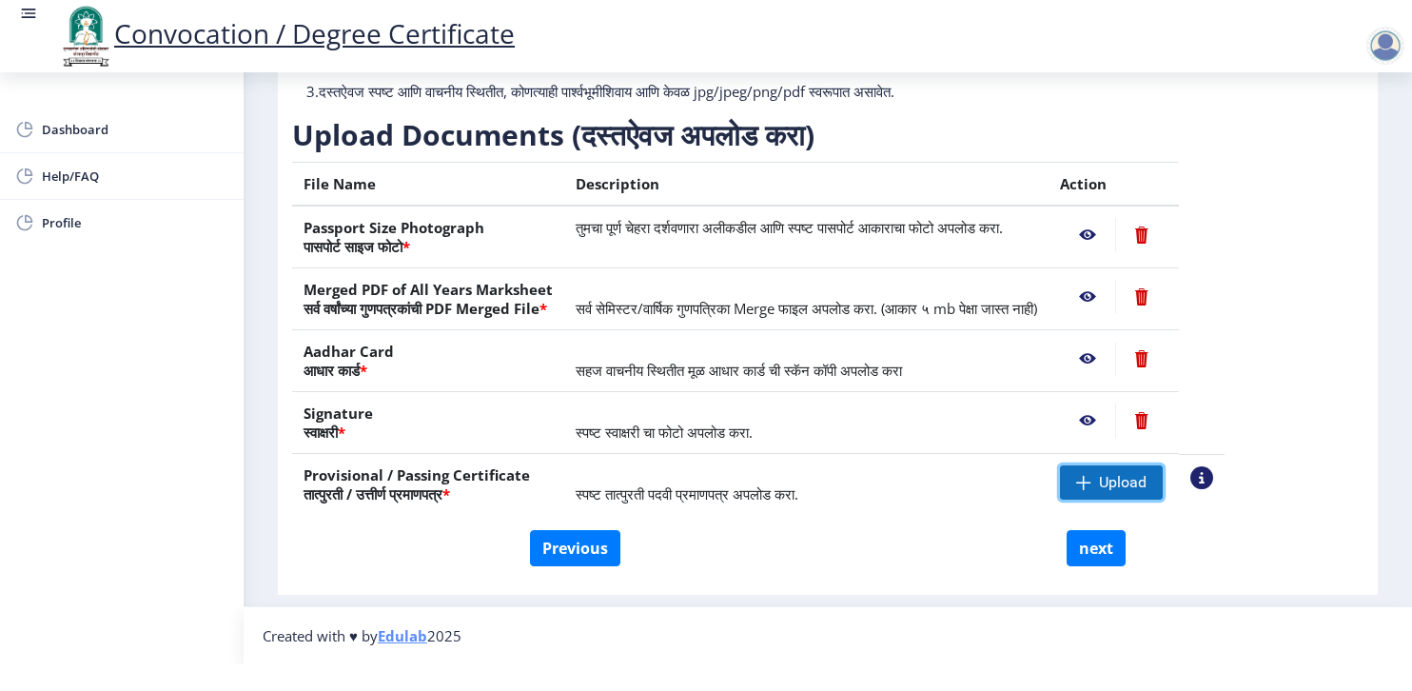
click at [1140, 479] on span "Upload" at bounding box center [1111, 482] width 103 height 34
click at [1158, 465] on span "Upload" at bounding box center [1111, 482] width 103 height 34
click at [1115, 280] on nb-action at bounding box center [1087, 297] width 55 height 34
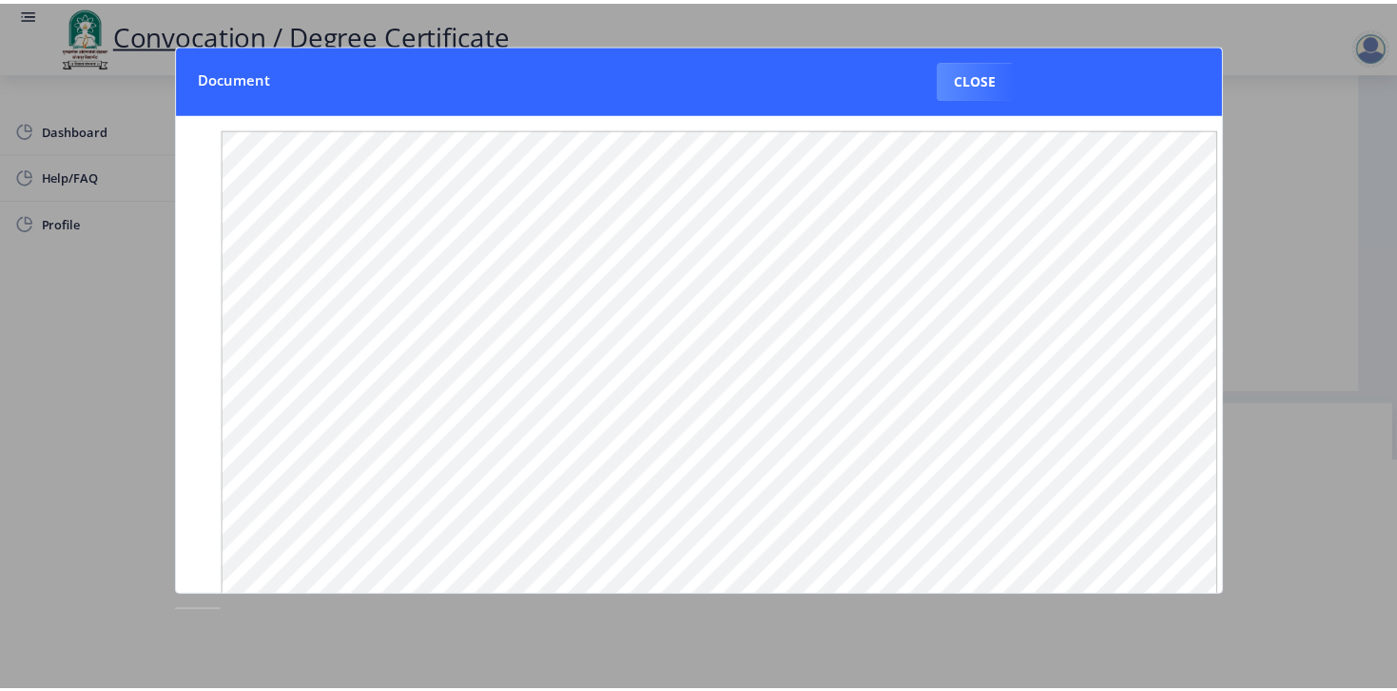
scroll to position [0, 0]
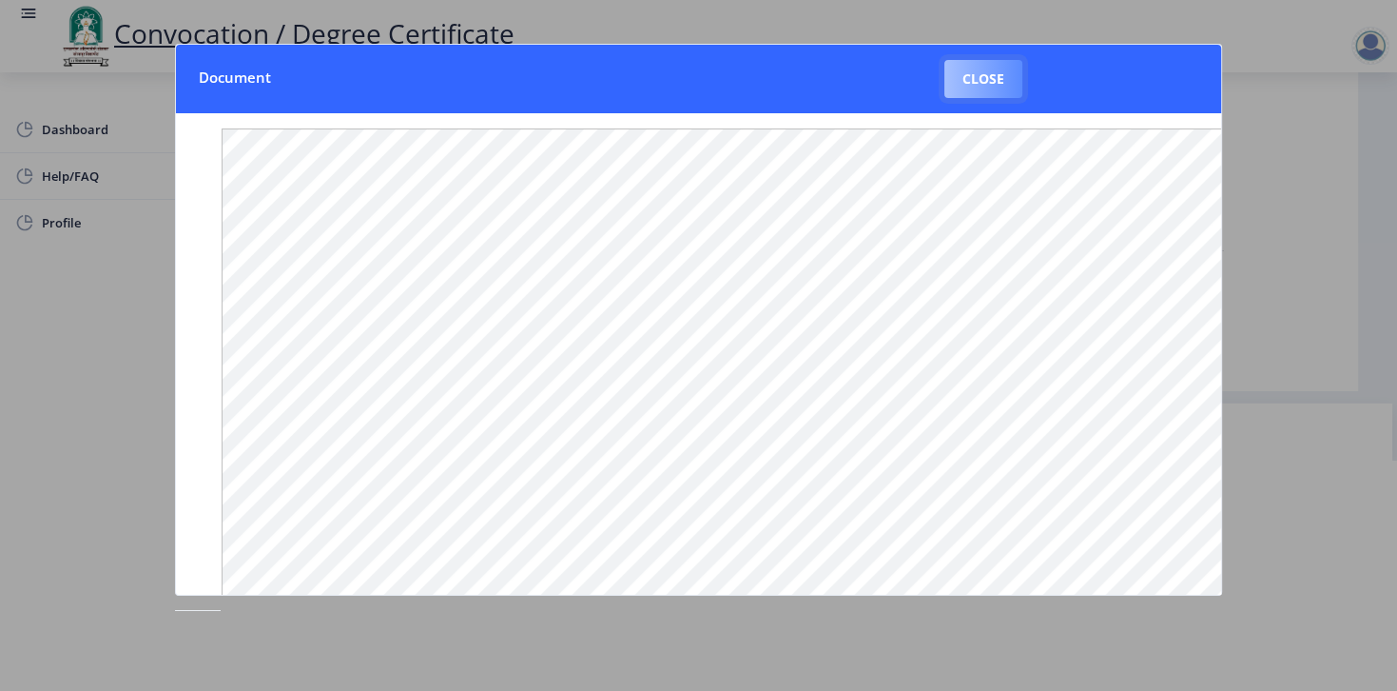
click at [968, 72] on button "Close" at bounding box center [984, 79] width 78 height 38
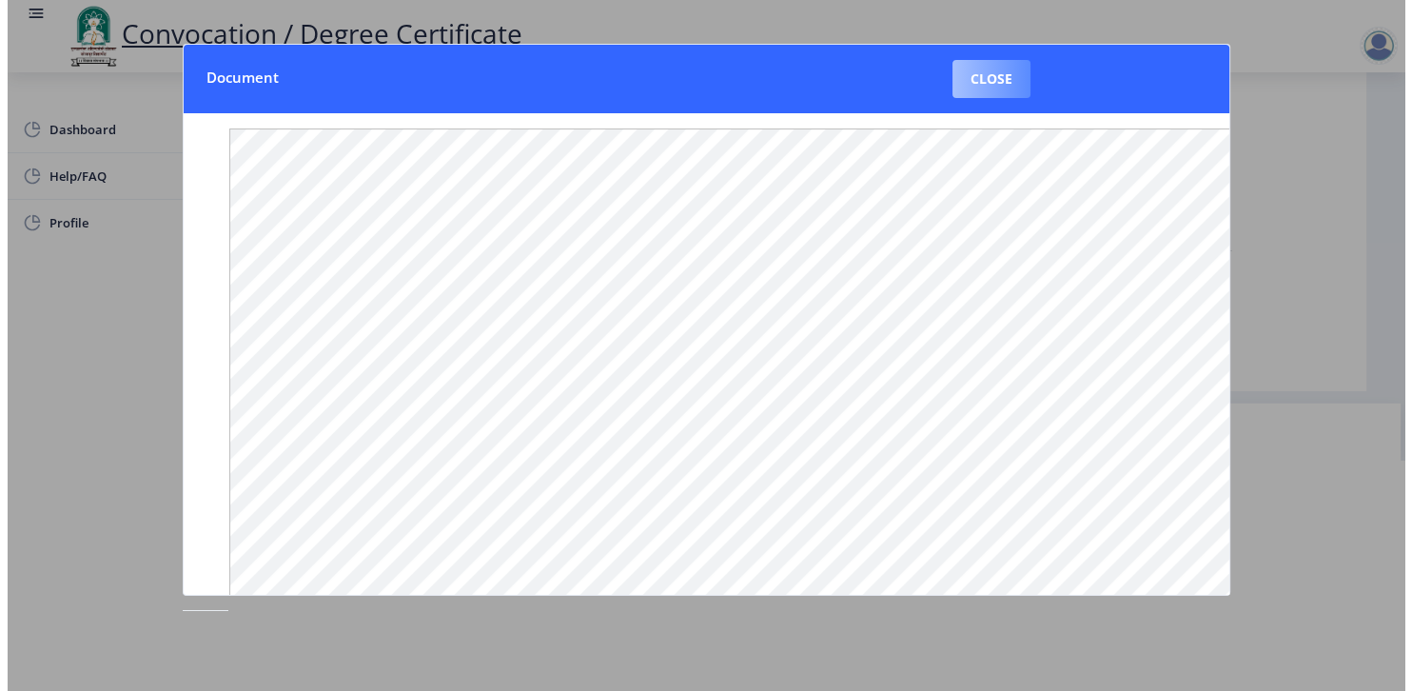
scroll to position [44, 0]
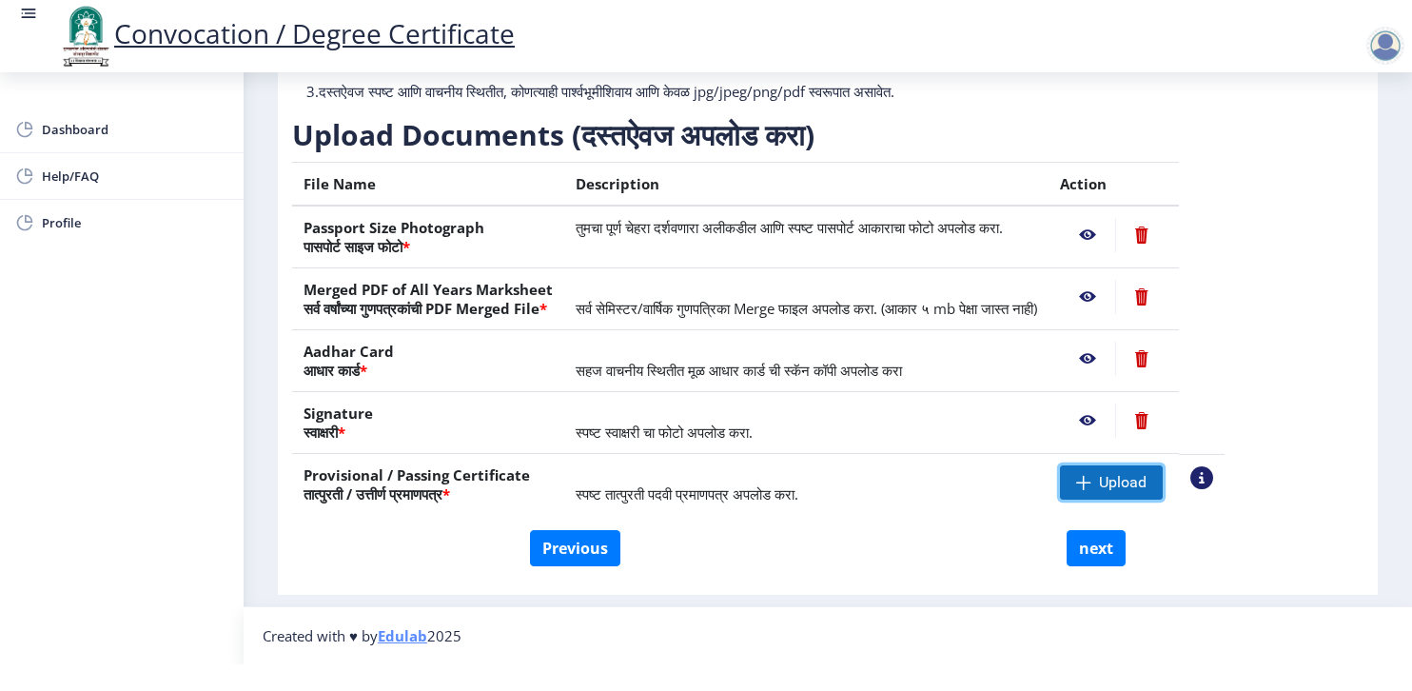
click at [1161, 465] on span "Upload" at bounding box center [1111, 482] width 103 height 34
click at [1091, 475] on span at bounding box center [1083, 482] width 15 height 15
click at [1150, 475] on span "Upload" at bounding box center [1111, 482] width 103 height 34
click at [1091, 475] on span at bounding box center [1083, 482] width 15 height 15
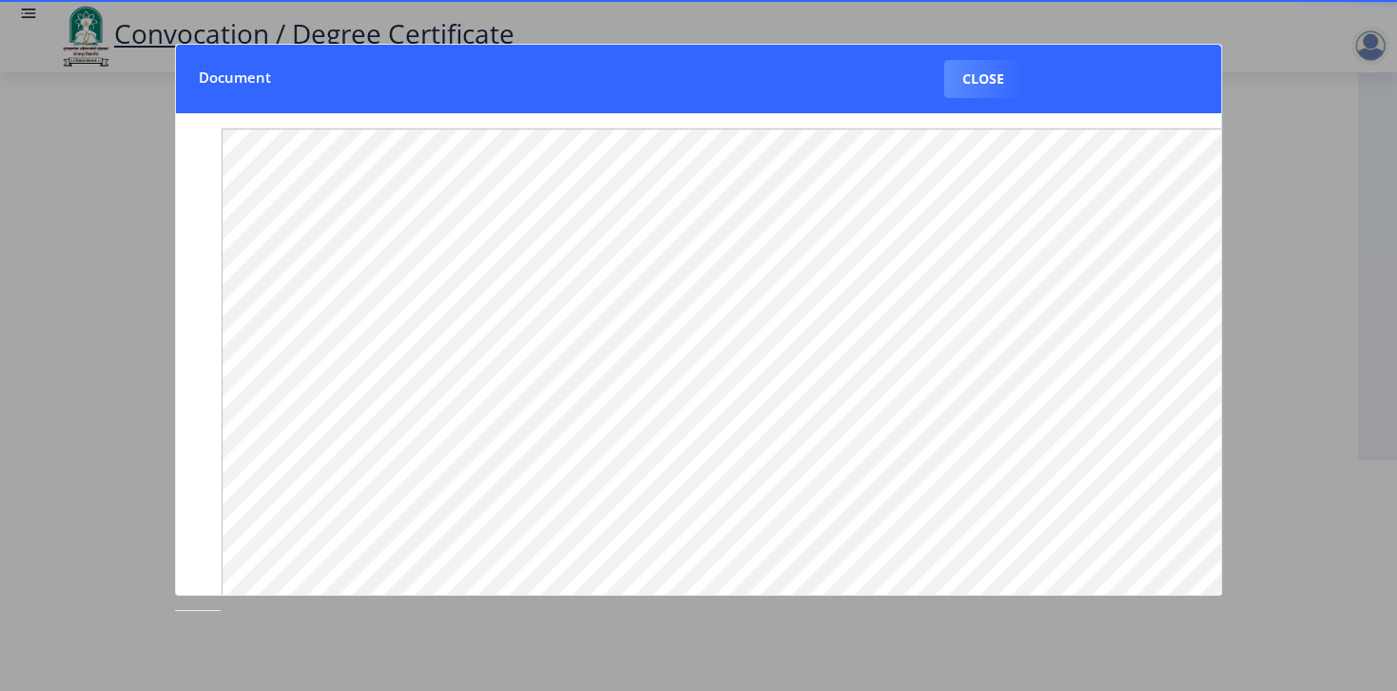
scroll to position [229, 0]
click at [965, 65] on button "Close" at bounding box center [984, 79] width 78 height 38
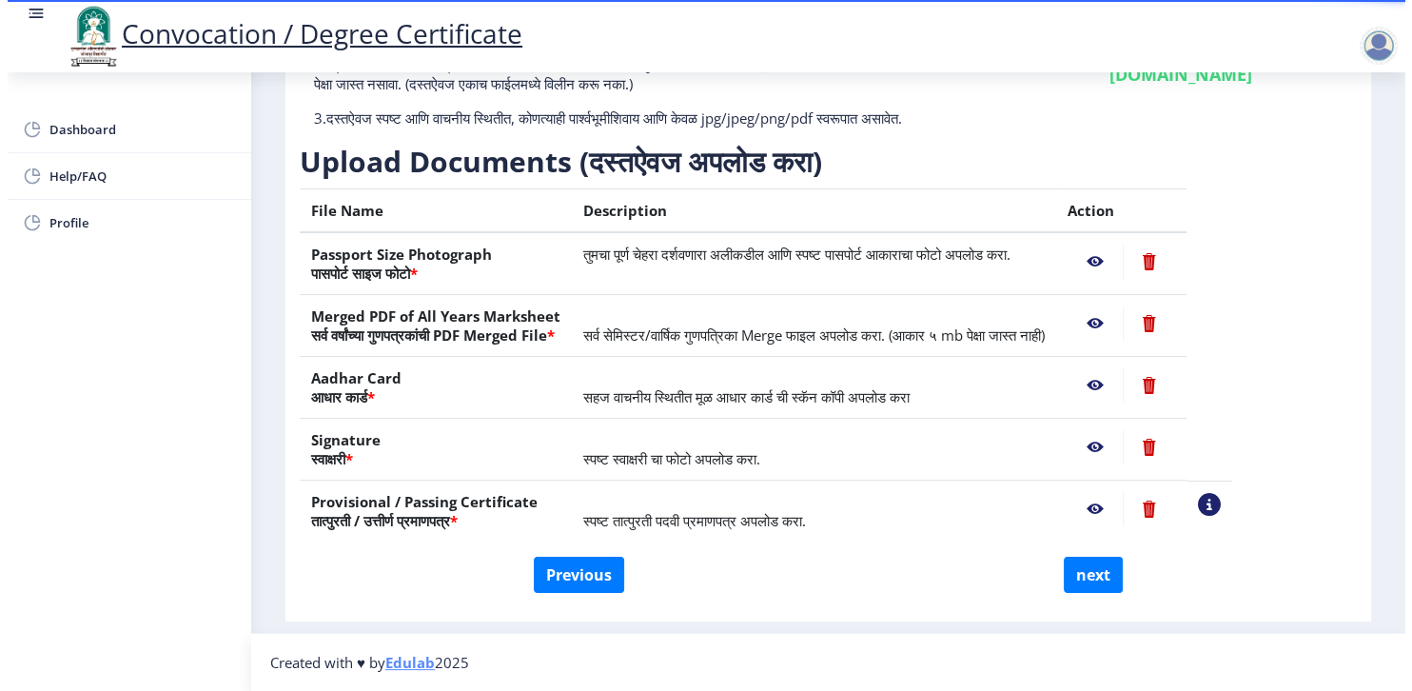
scroll to position [44, 0]
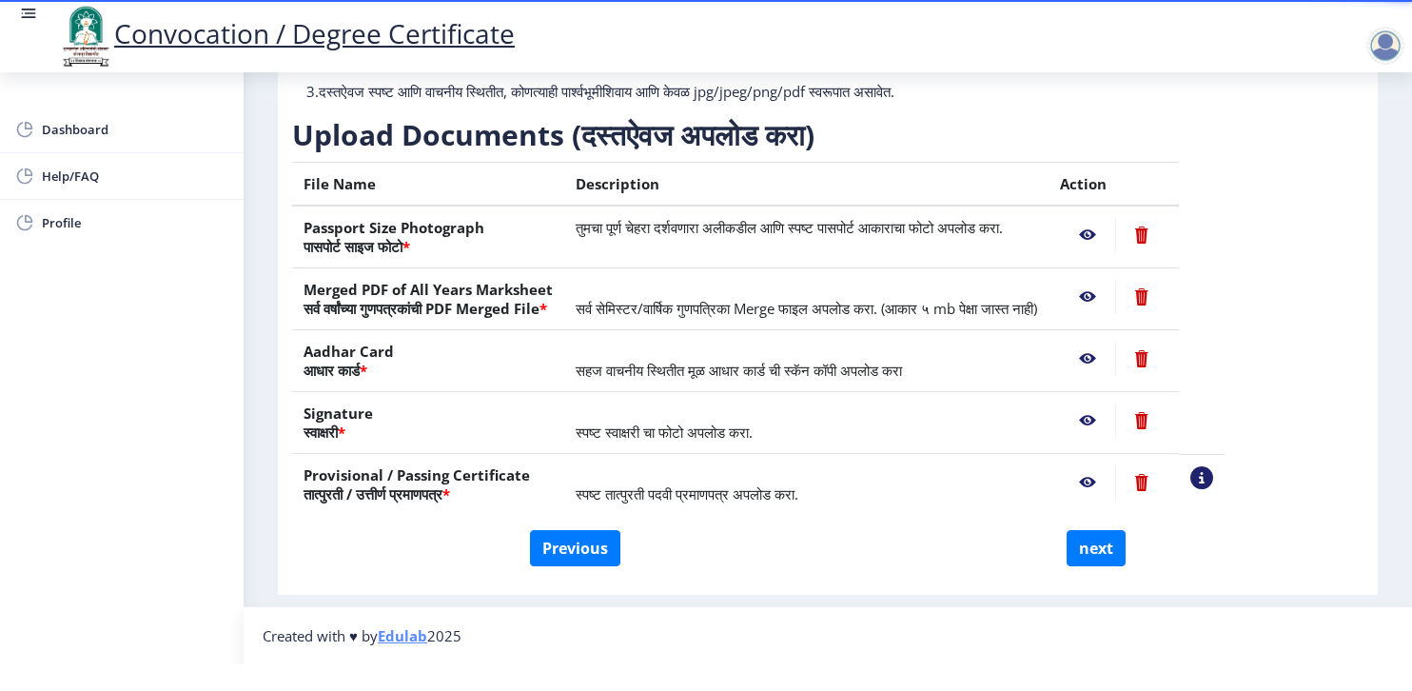
click at [1213, 466] on nb-action at bounding box center [1201, 477] width 23 height 23
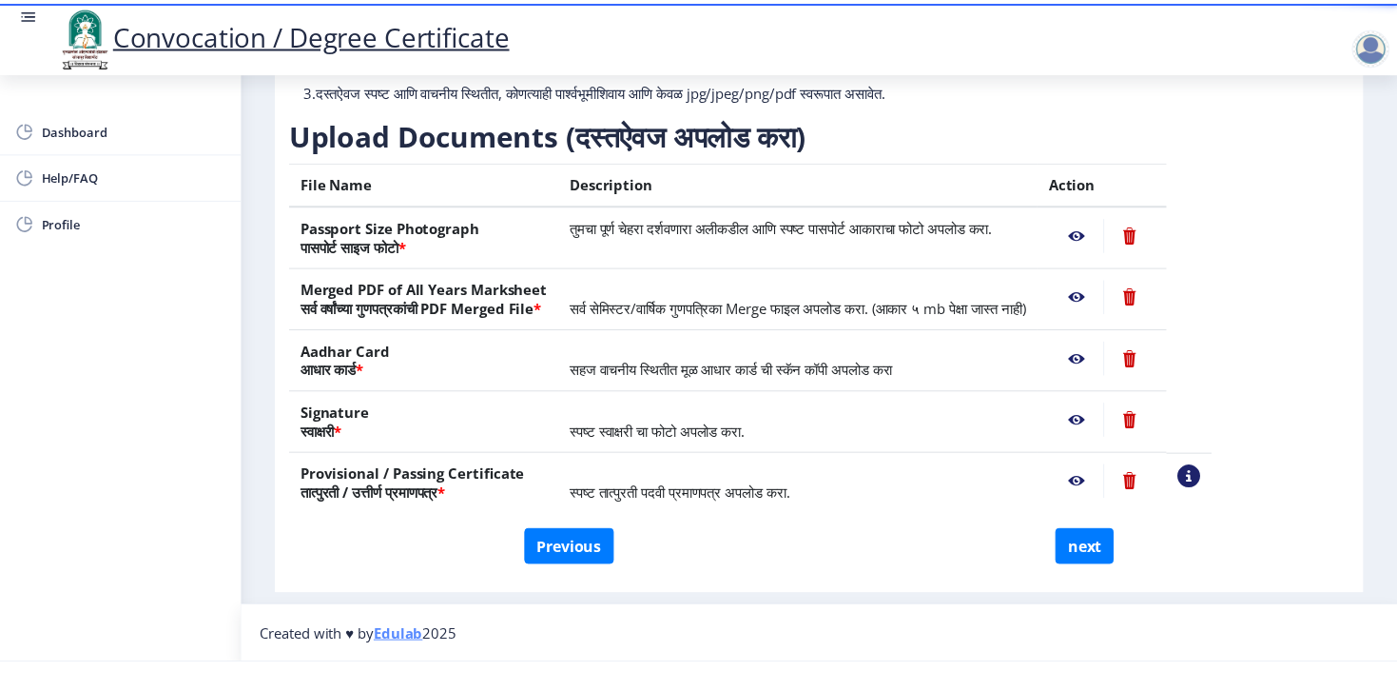
scroll to position [0, 0]
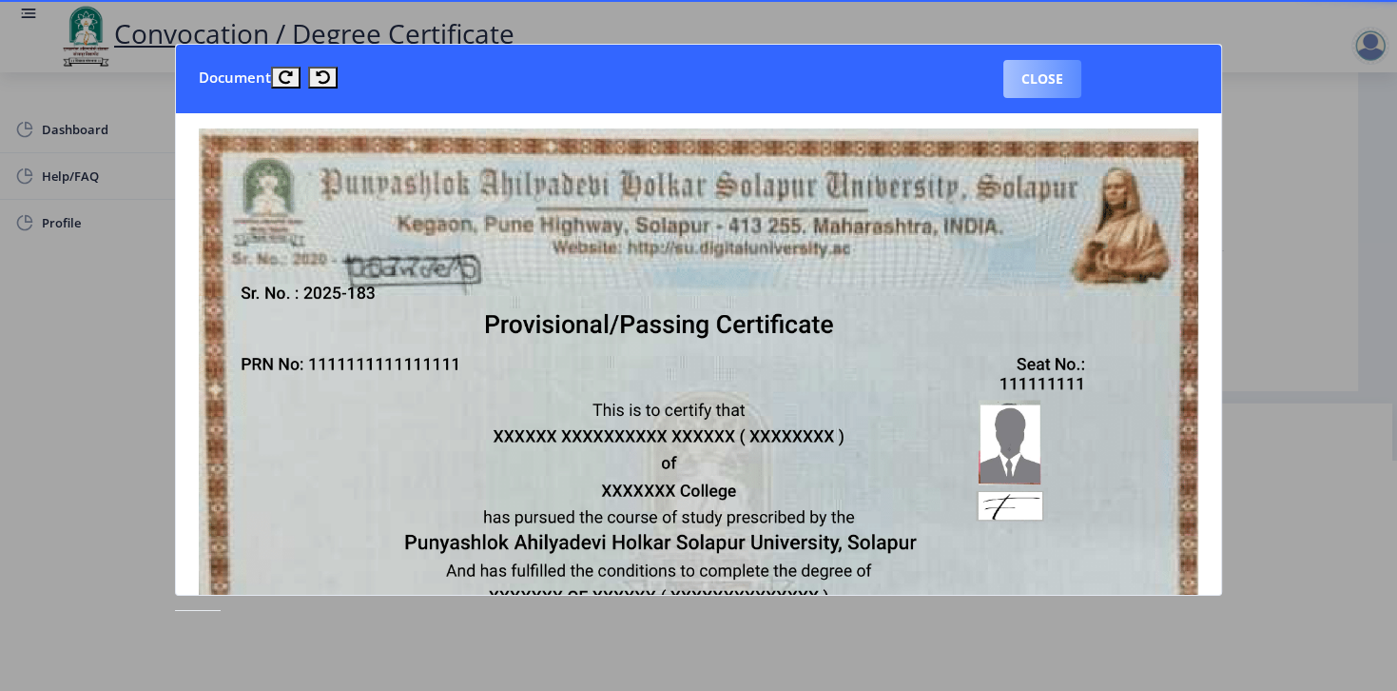
click at [1029, 72] on button "Close" at bounding box center [1043, 79] width 78 height 38
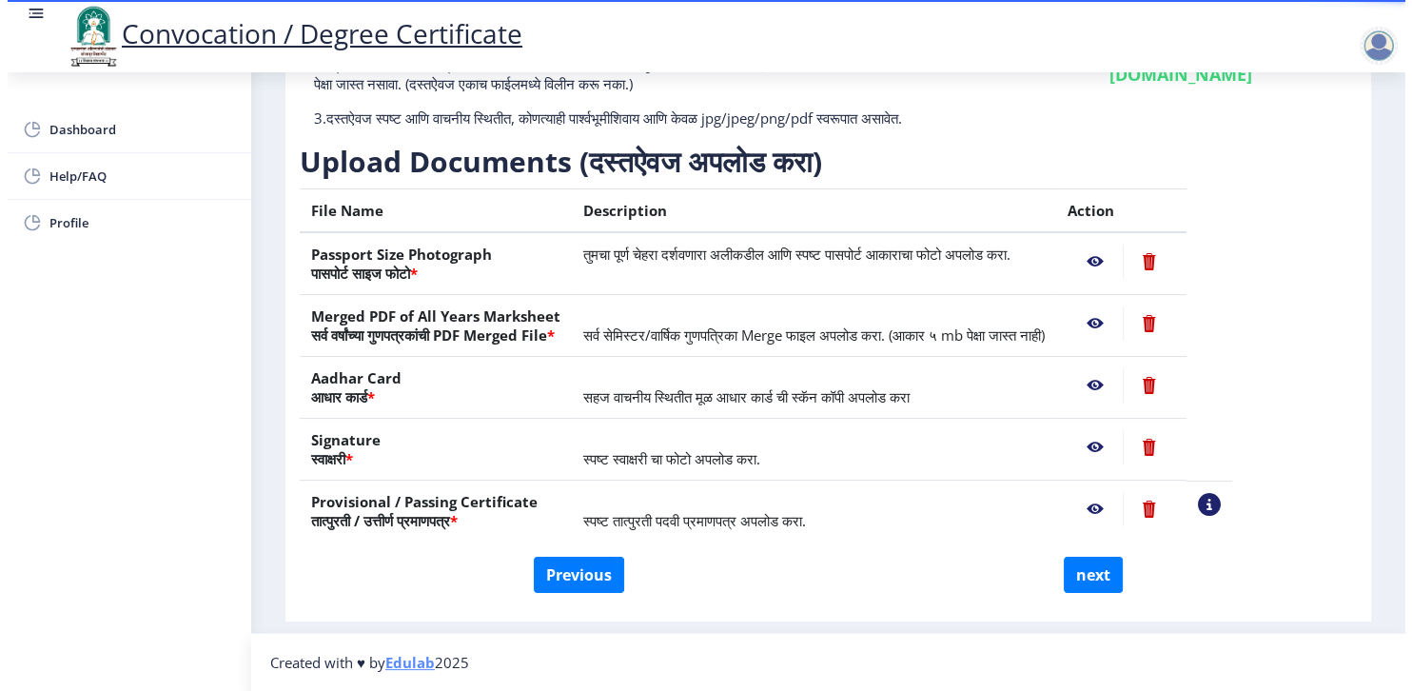
scroll to position [44, 0]
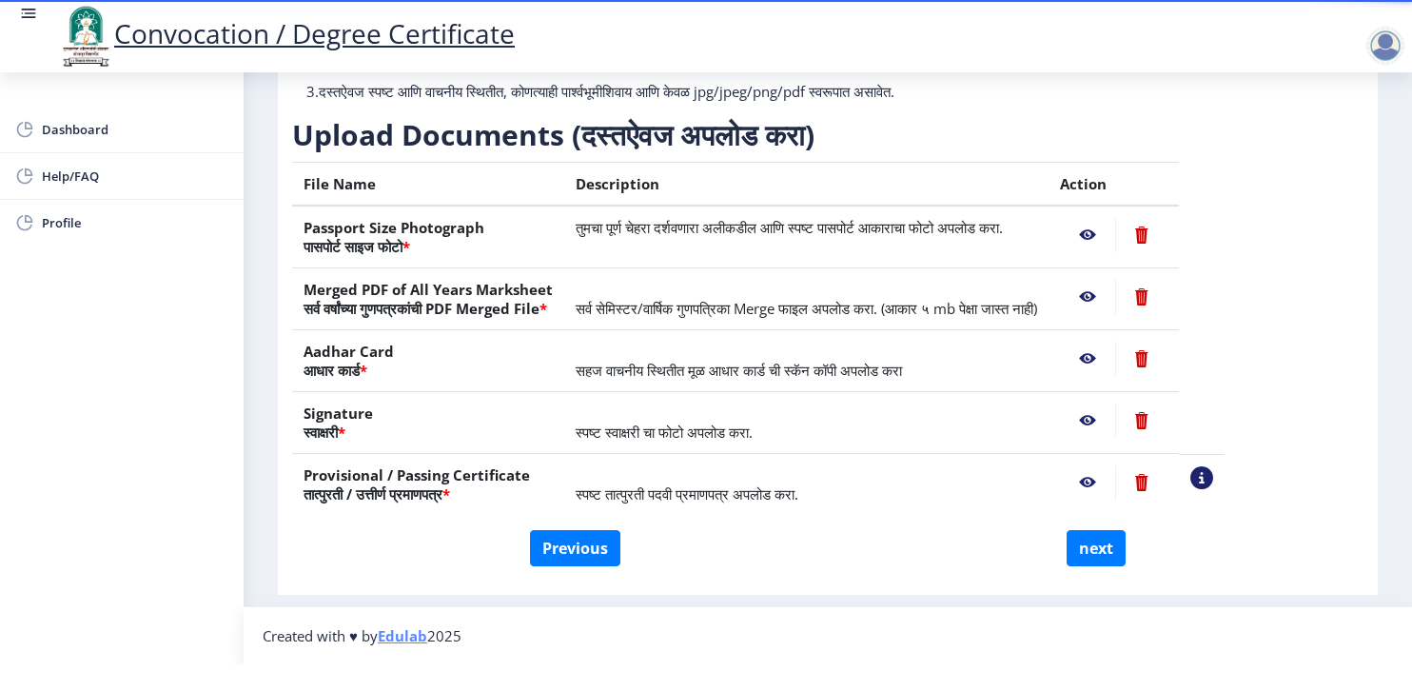
click at [1167, 473] on nb-action at bounding box center [1141, 482] width 52 height 34
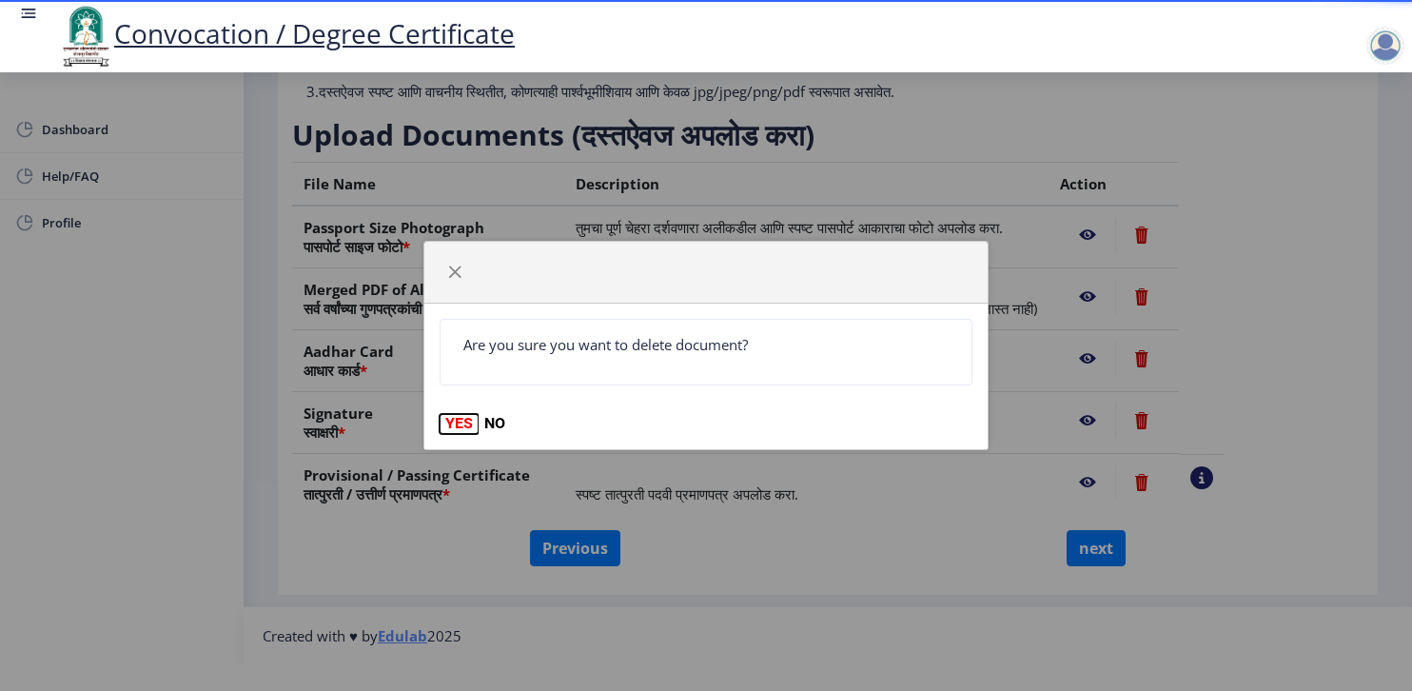
click at [453, 421] on button "YES" at bounding box center [459, 423] width 39 height 19
click at [460, 418] on button "YES" at bounding box center [459, 423] width 39 height 19
click at [450, 275] on span "button" at bounding box center [454, 271] width 15 height 15
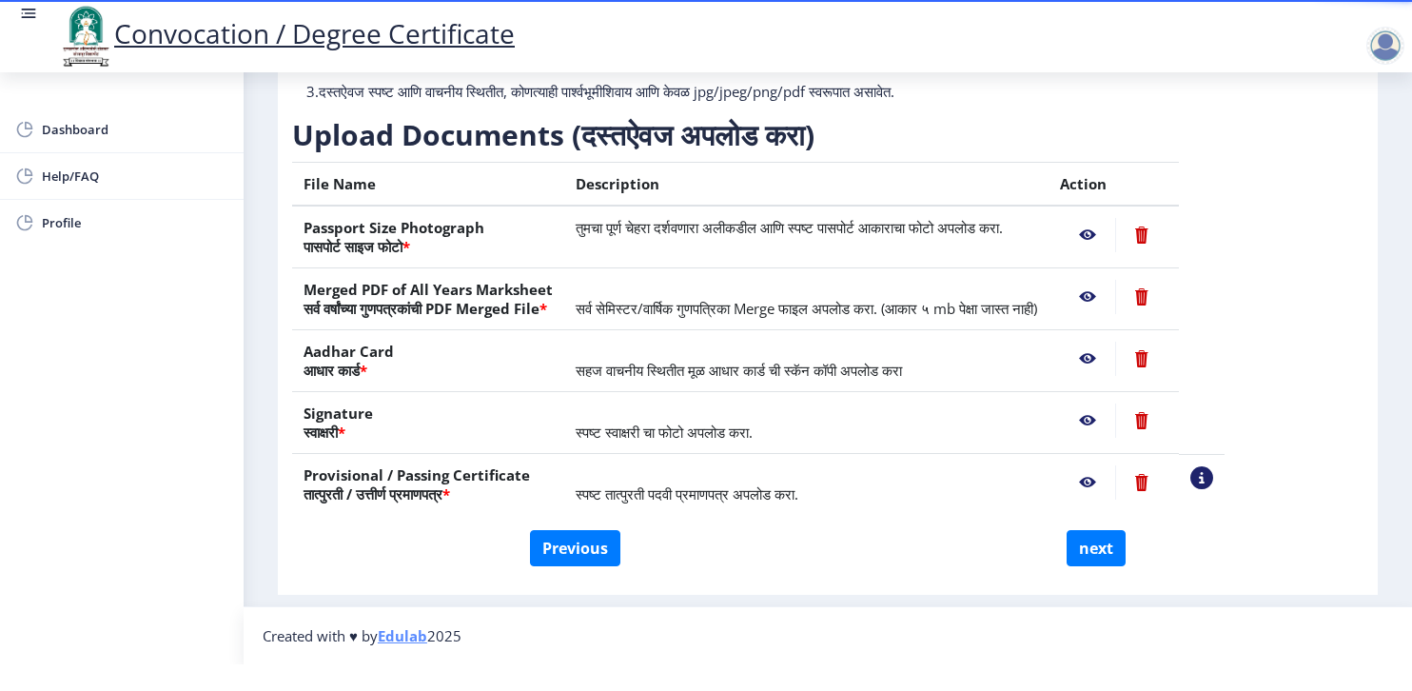
click at [1167, 465] on nb-action at bounding box center [1141, 482] width 52 height 34
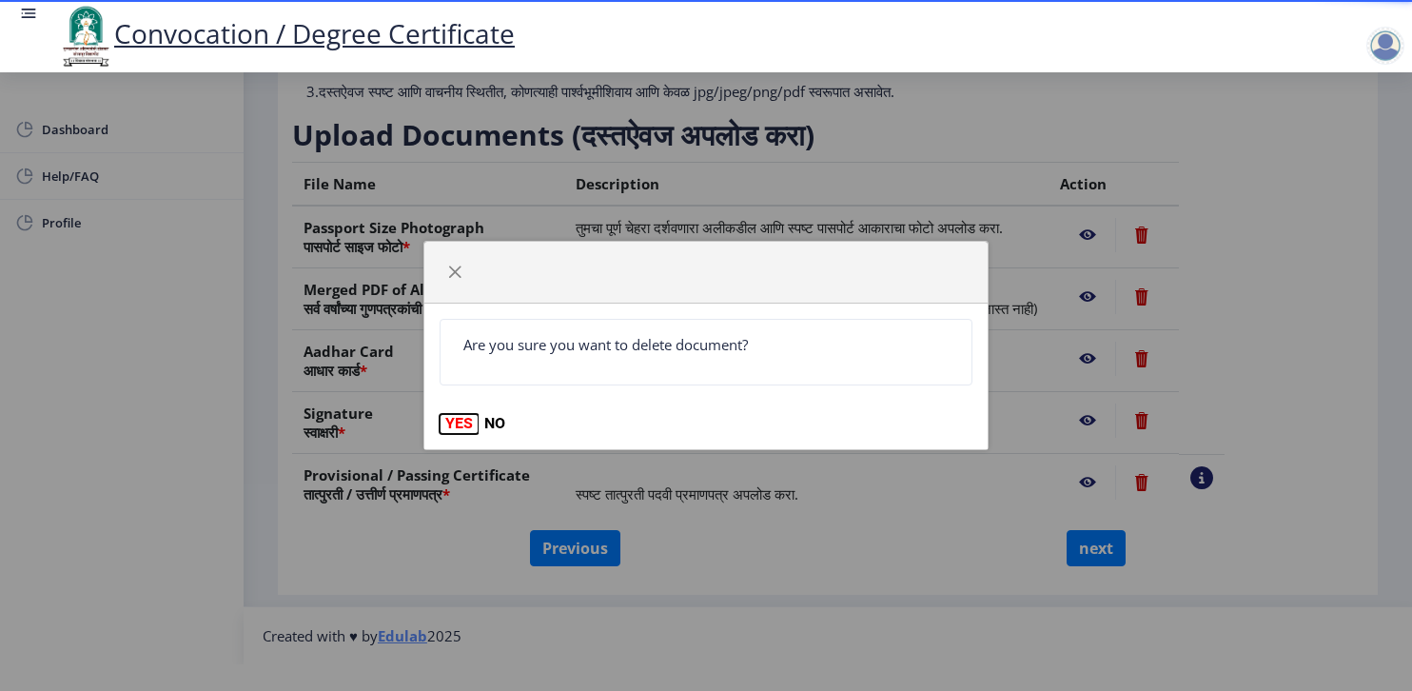
click at [448, 423] on button "YES" at bounding box center [459, 423] width 39 height 19
click at [461, 420] on button "YES" at bounding box center [459, 423] width 39 height 19
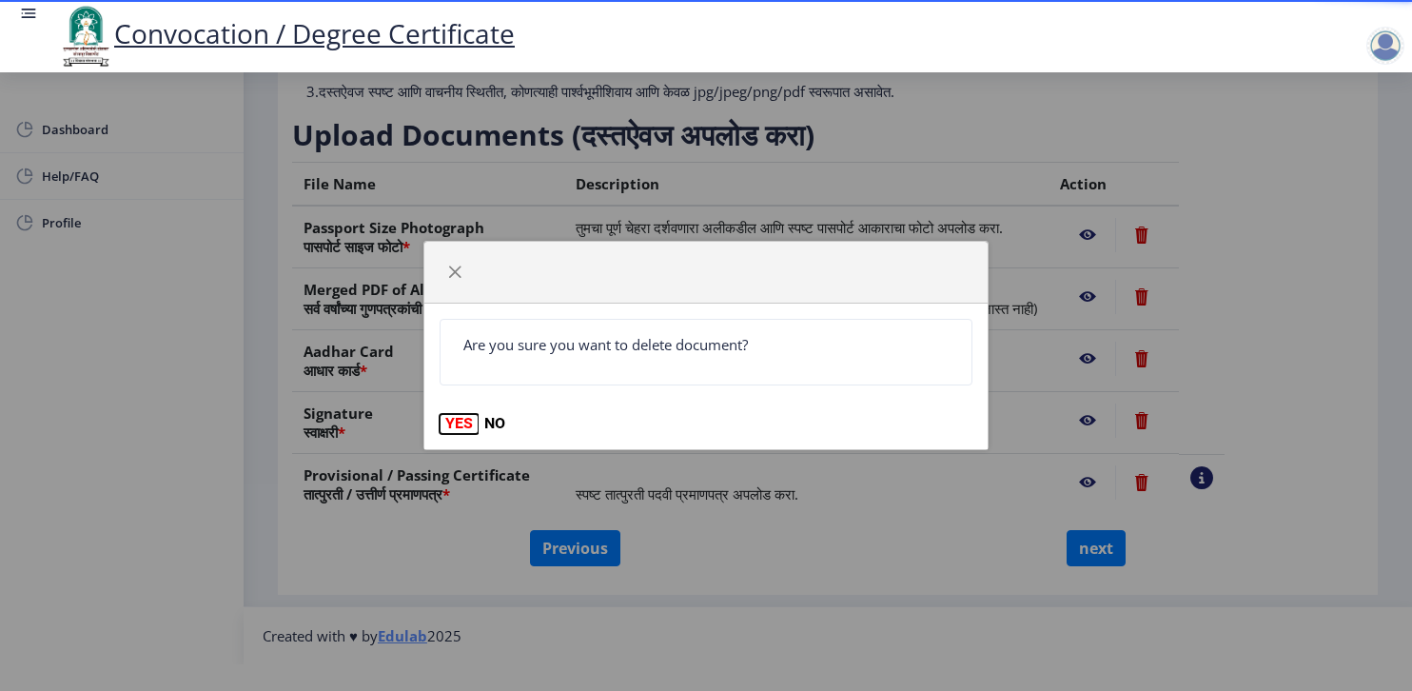
click at [461, 420] on button "YES" at bounding box center [459, 423] width 39 height 19
click at [492, 420] on button "NO" at bounding box center [495, 423] width 32 height 19
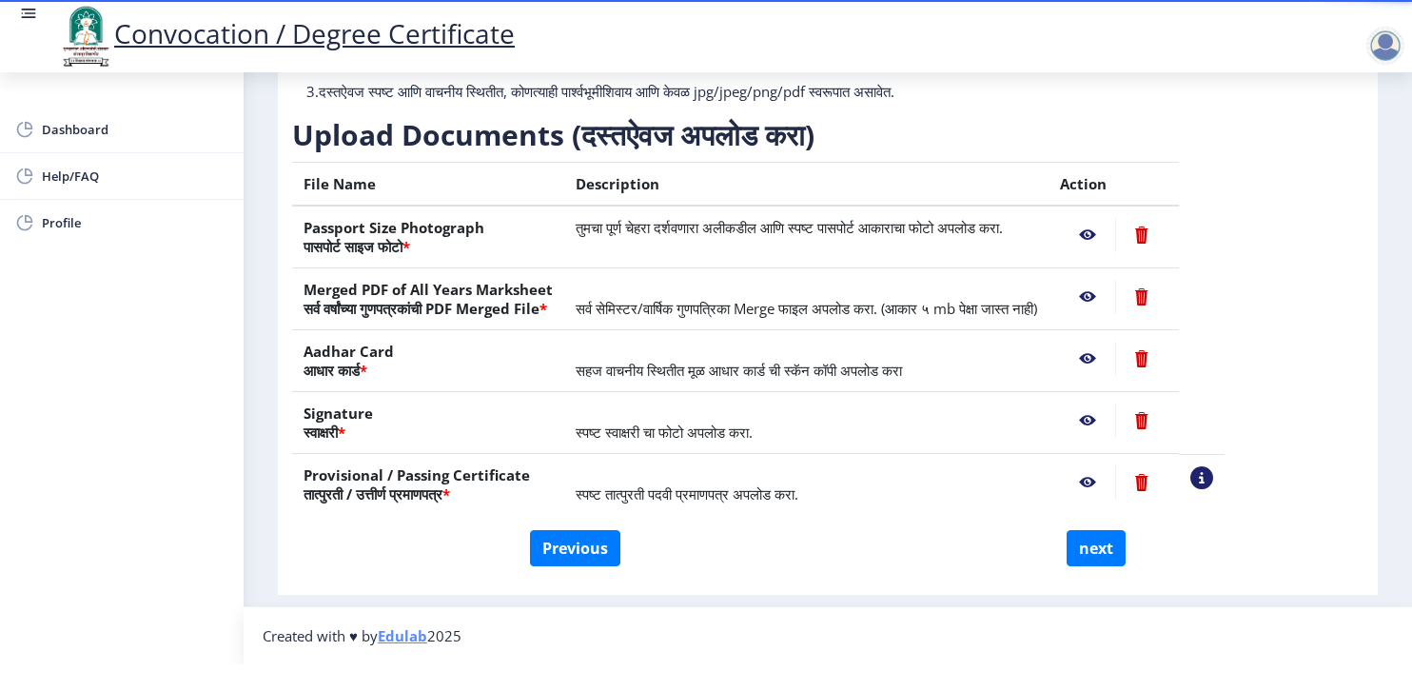
click at [1167, 465] on nb-action at bounding box center [1141, 482] width 52 height 34
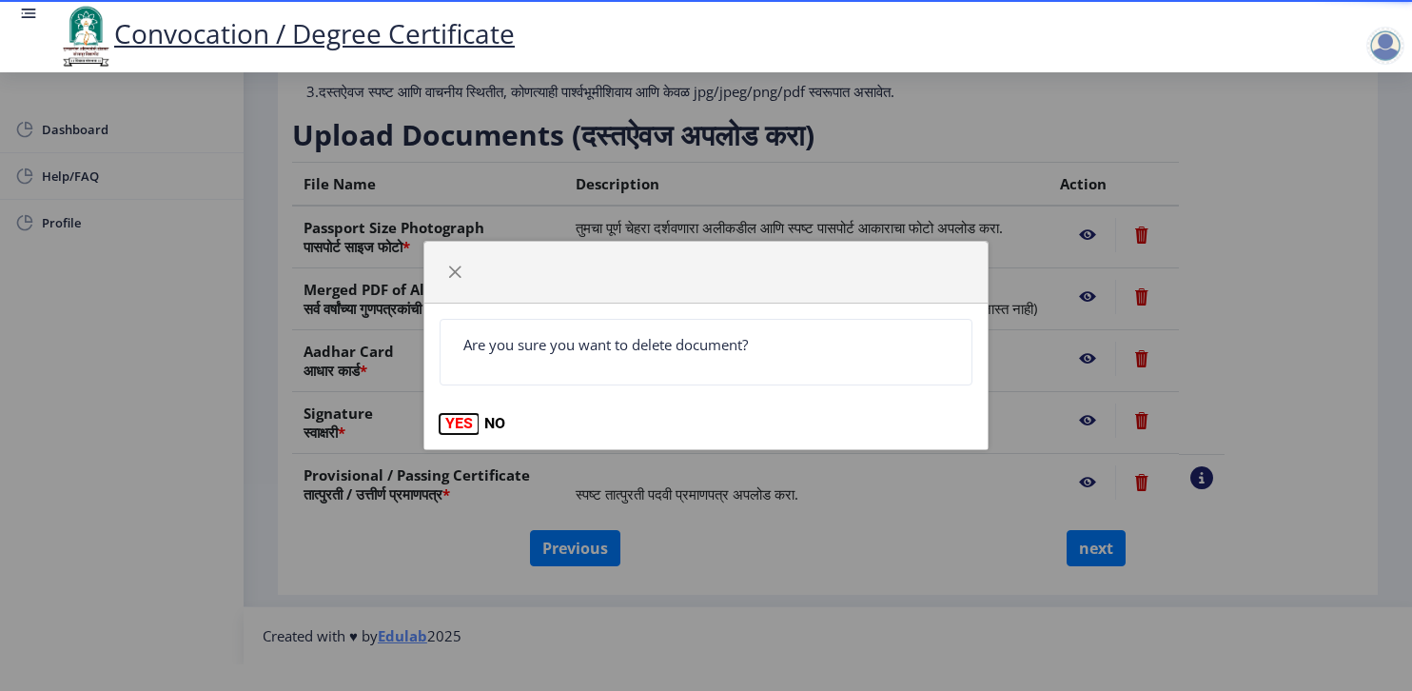
click at [449, 429] on button "YES" at bounding box center [459, 423] width 39 height 19
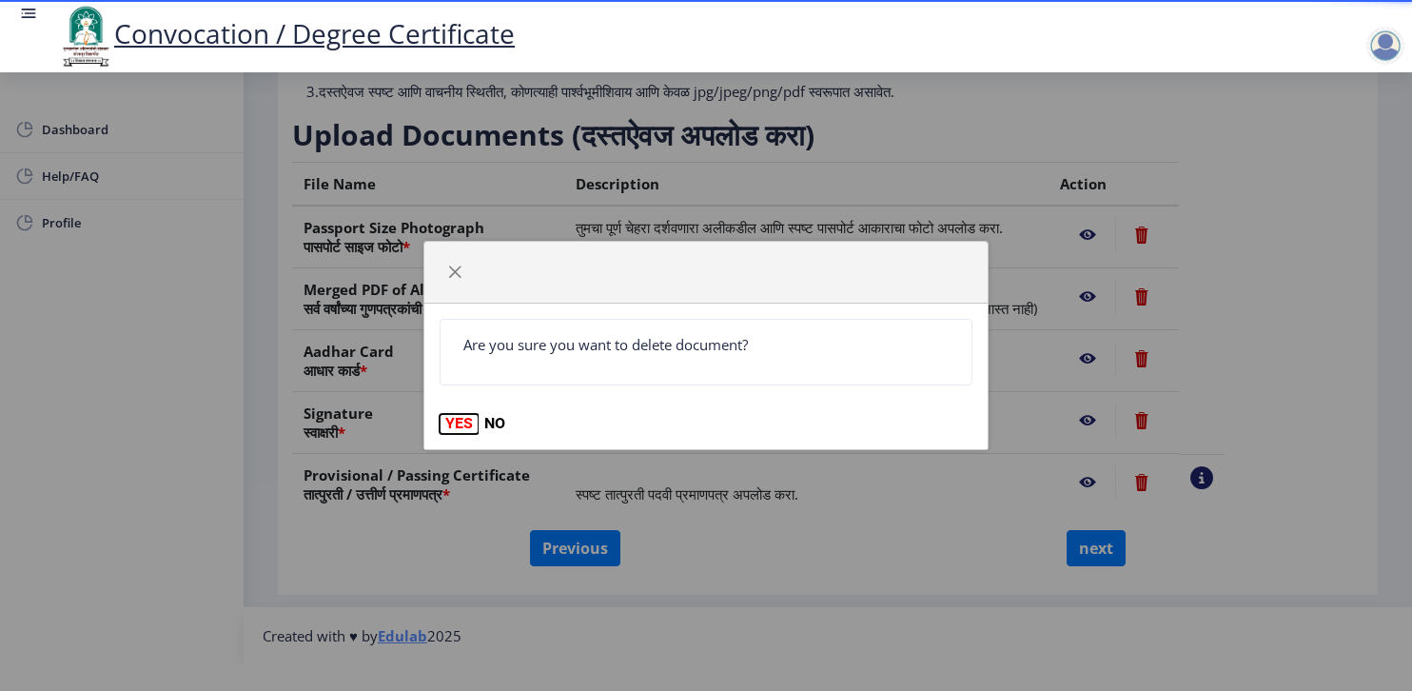
click at [449, 429] on button "YES" at bounding box center [459, 423] width 39 height 19
click at [458, 427] on button "YES" at bounding box center [459, 423] width 39 height 19
click at [445, 430] on button "YES" at bounding box center [459, 423] width 39 height 19
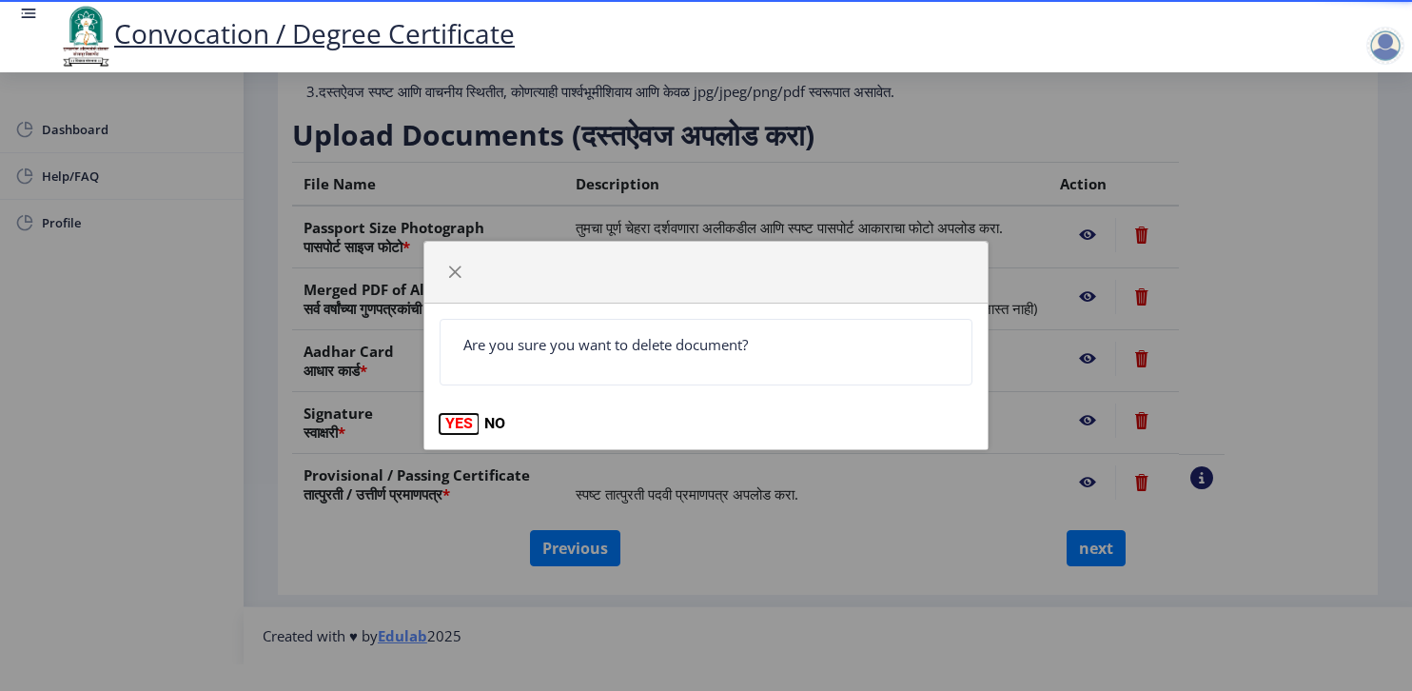
click at [457, 419] on button "YES" at bounding box center [459, 423] width 39 height 19
click at [453, 280] on span "button" at bounding box center [454, 271] width 15 height 15
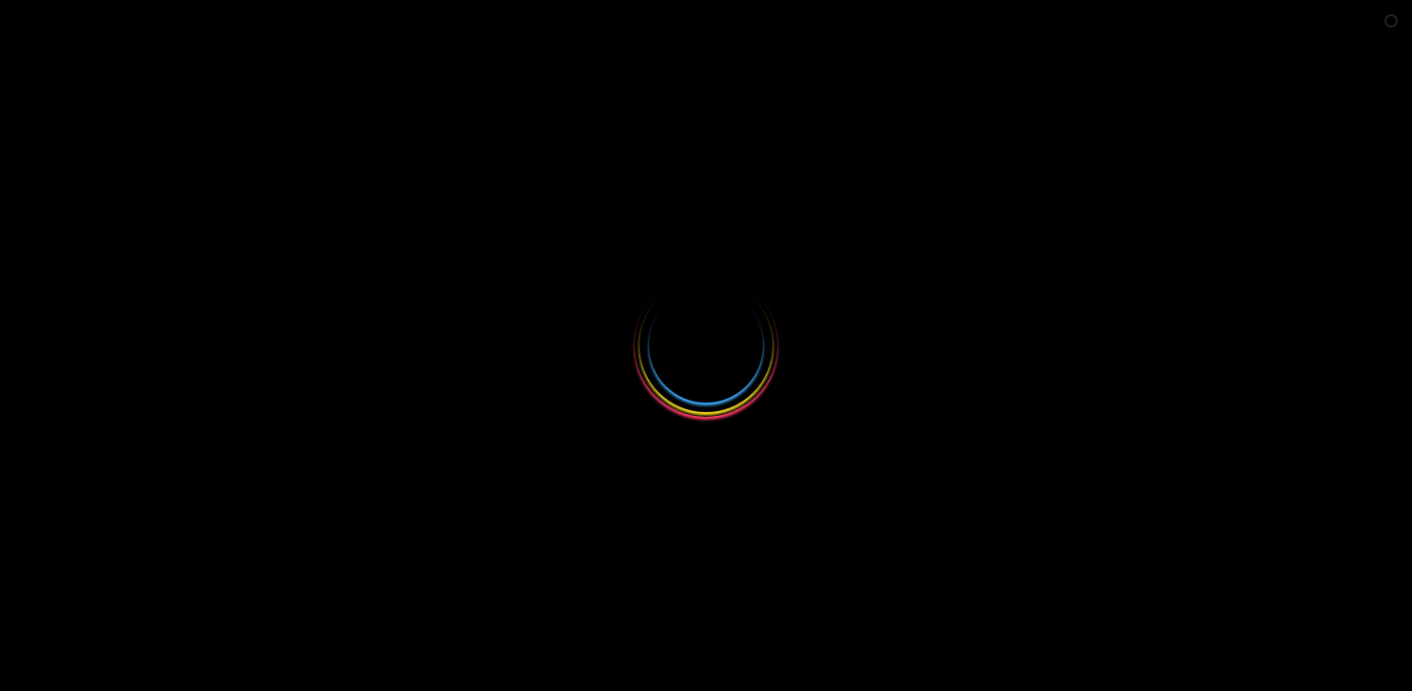
select select
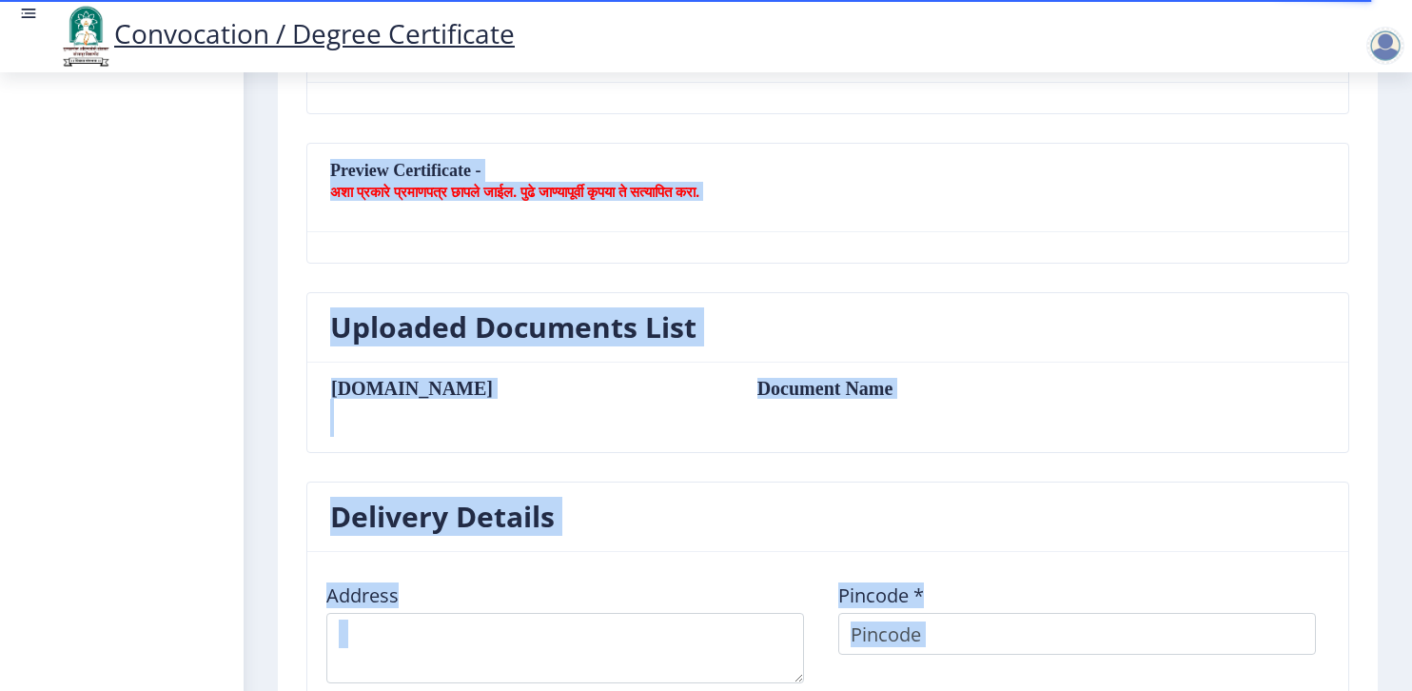
scroll to position [403, 0]
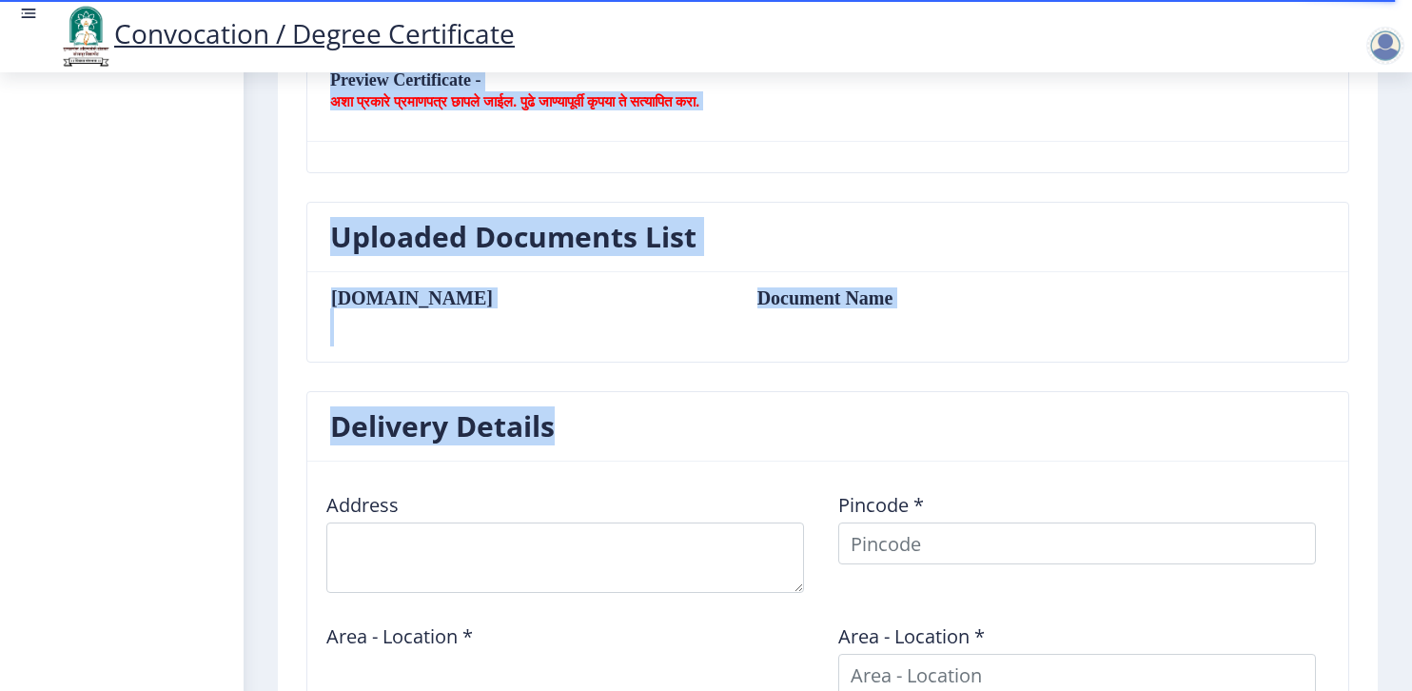
drag, startPoint x: 462, startPoint y: 472, endPoint x: 632, endPoint y: 534, distance: 180.3
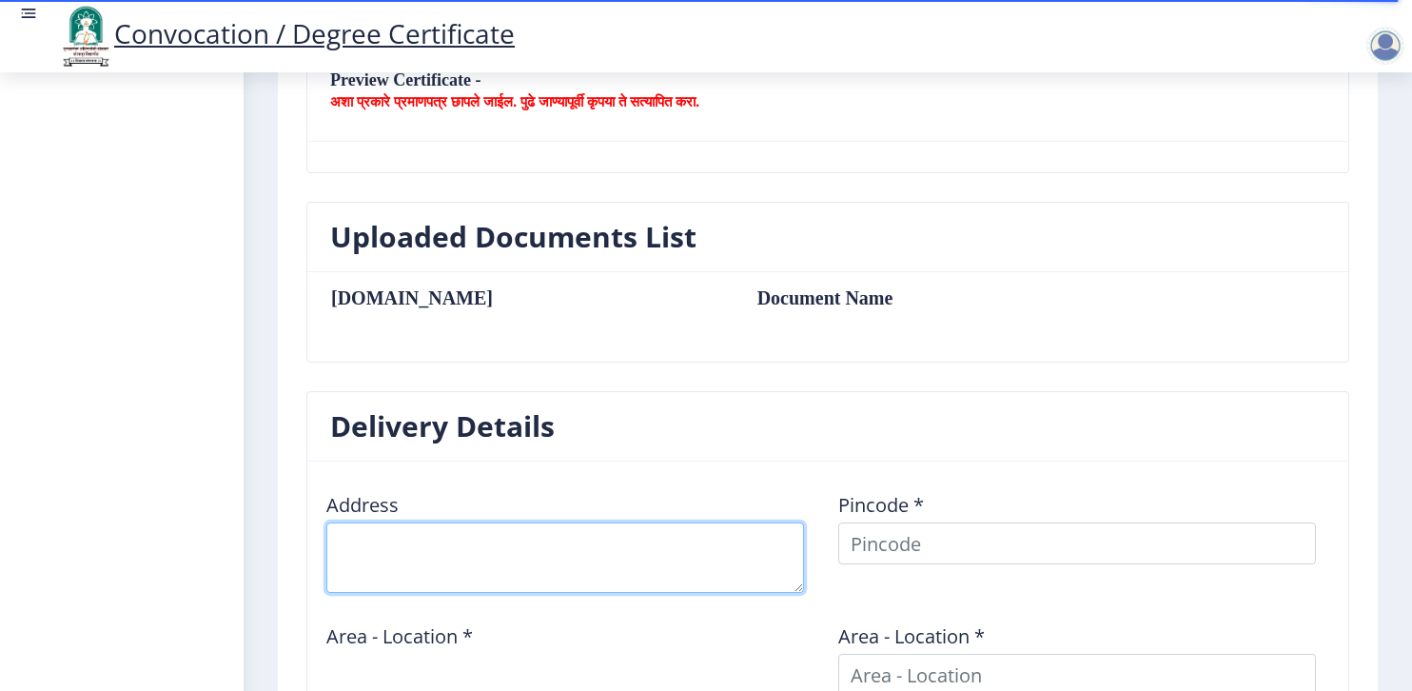
click at [632, 534] on textarea at bounding box center [565, 557] width 478 height 70
select select
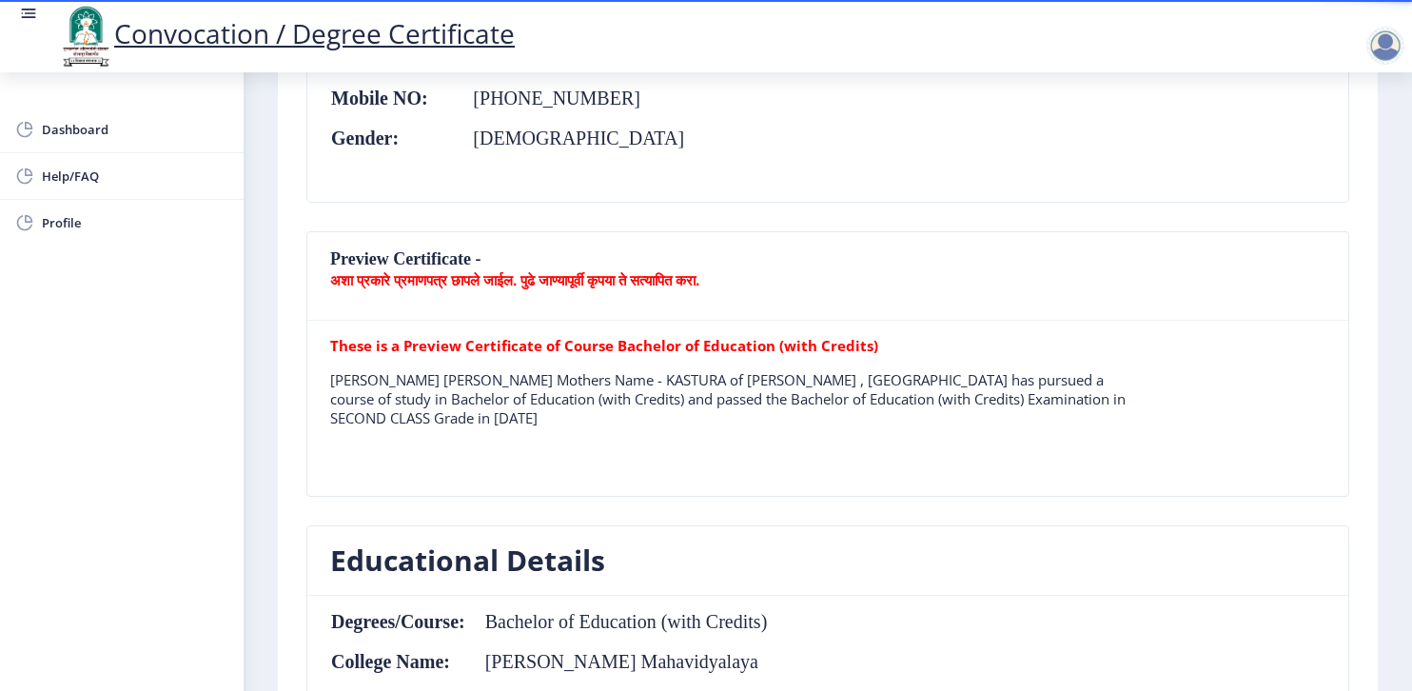
click at [1077, 145] on nb-card-body "Student Name: Kiran Subhash Landage Email ID: kiranlandage@gmail.com Mobile NO:…" at bounding box center [827, 96] width 1041 height 209
click at [1312, 260] on nb-card-header "Preview Certificate - अशा प्रकारे प्रमाणपत्र छापले जाईल. पुढे जाण्यापूर्वी कृपय…" at bounding box center [827, 276] width 1041 height 88
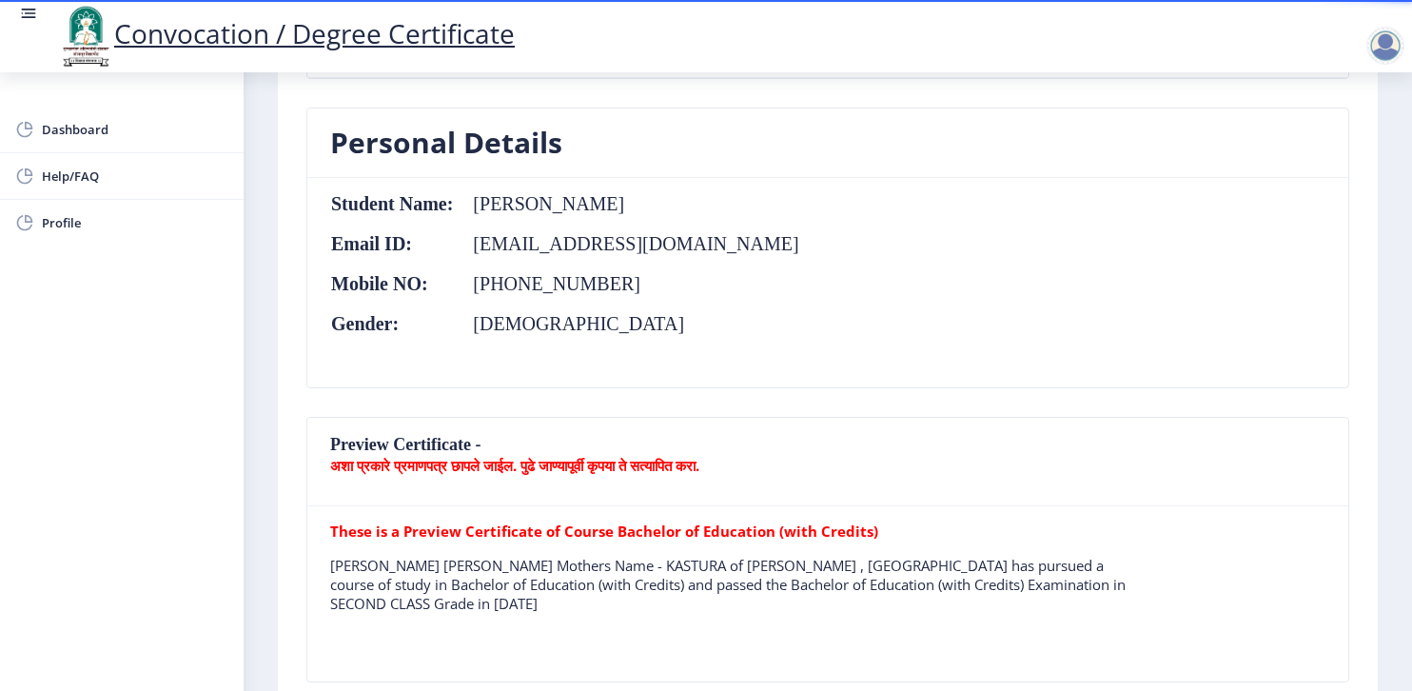
scroll to position [0, 0]
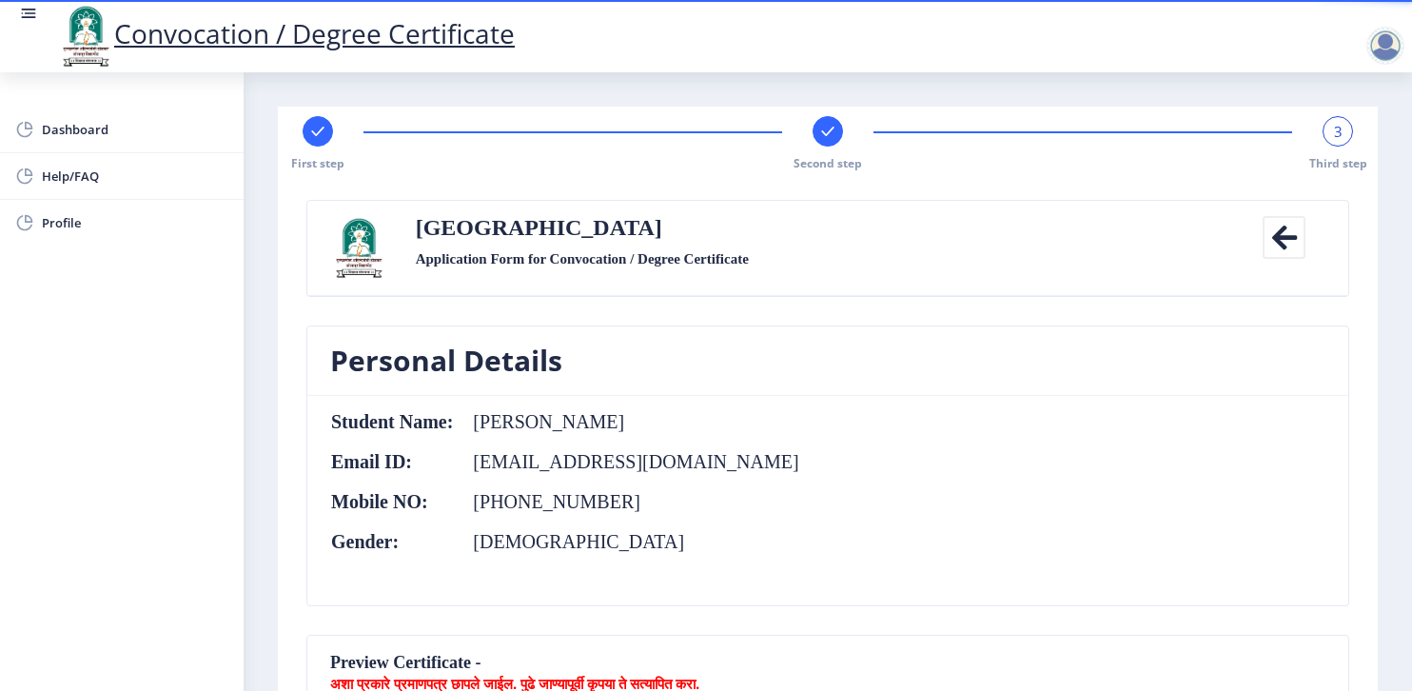
click at [822, 130] on rect at bounding box center [827, 131] width 19 height 19
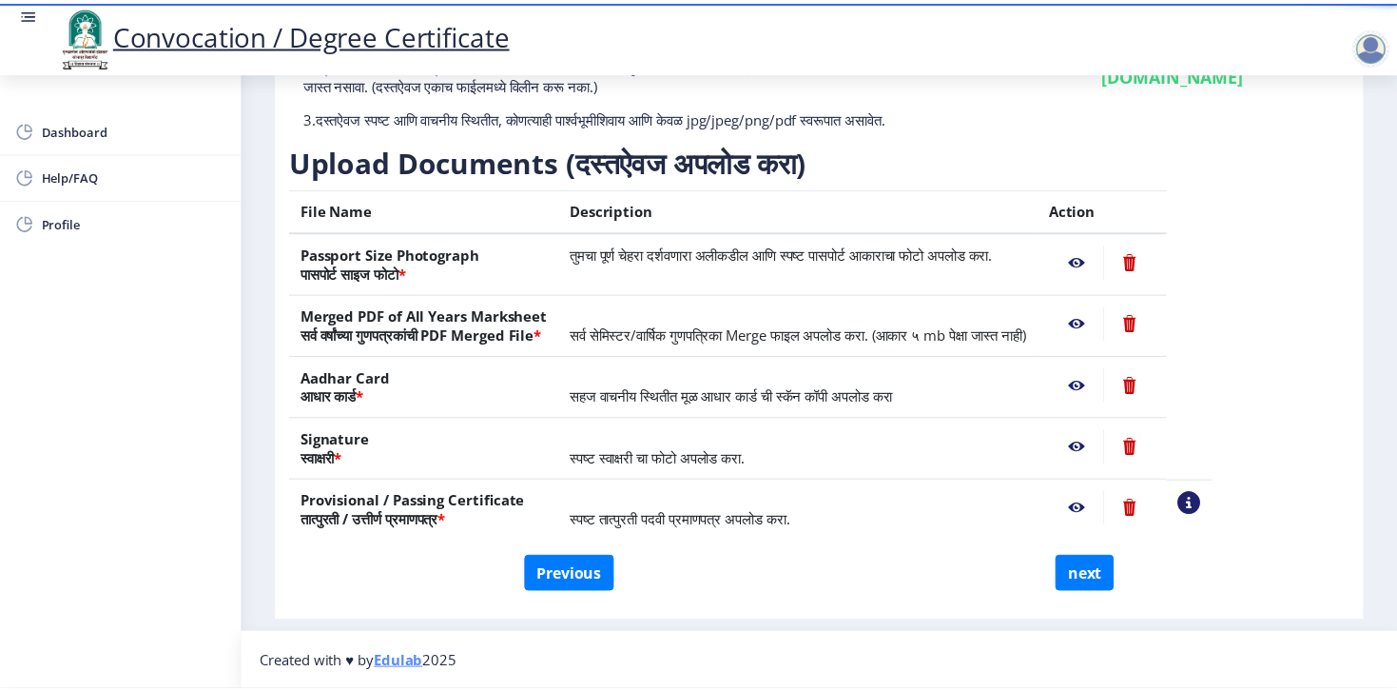
scroll to position [229, 0]
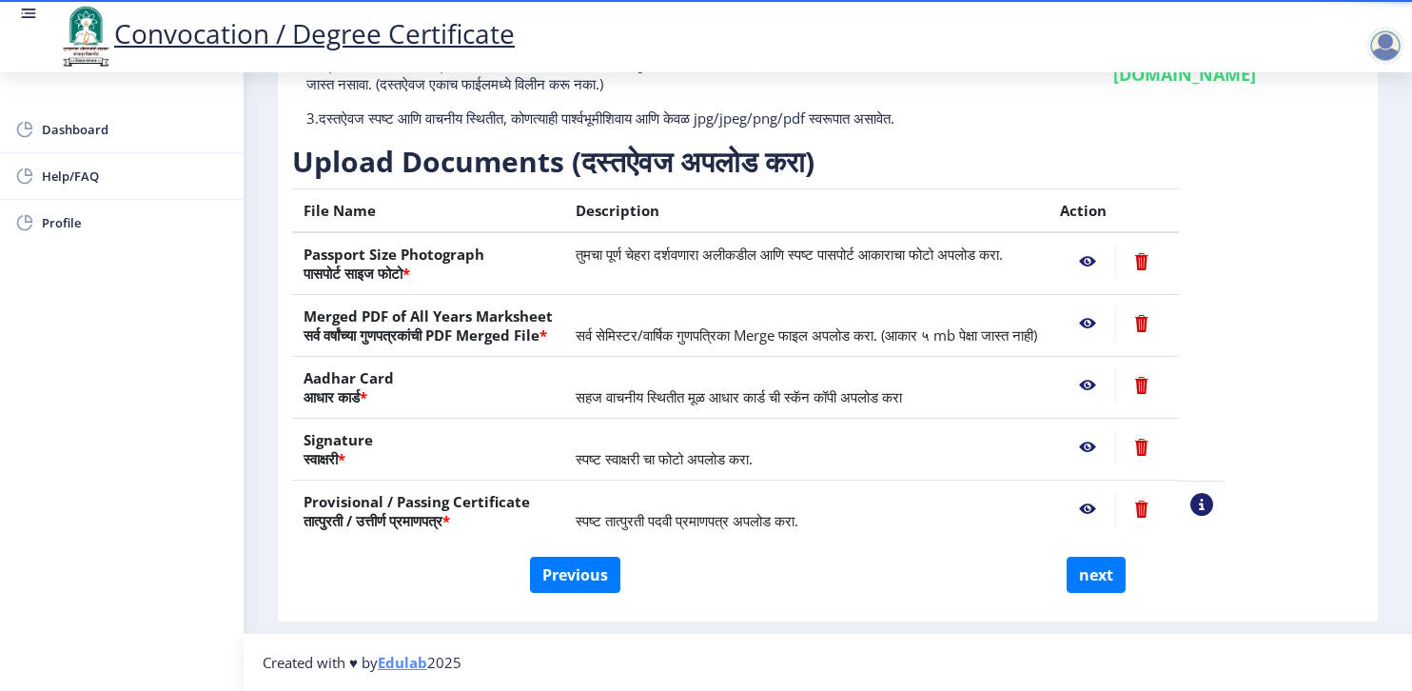
click at [1115, 507] on nb-action at bounding box center [1087, 509] width 55 height 34
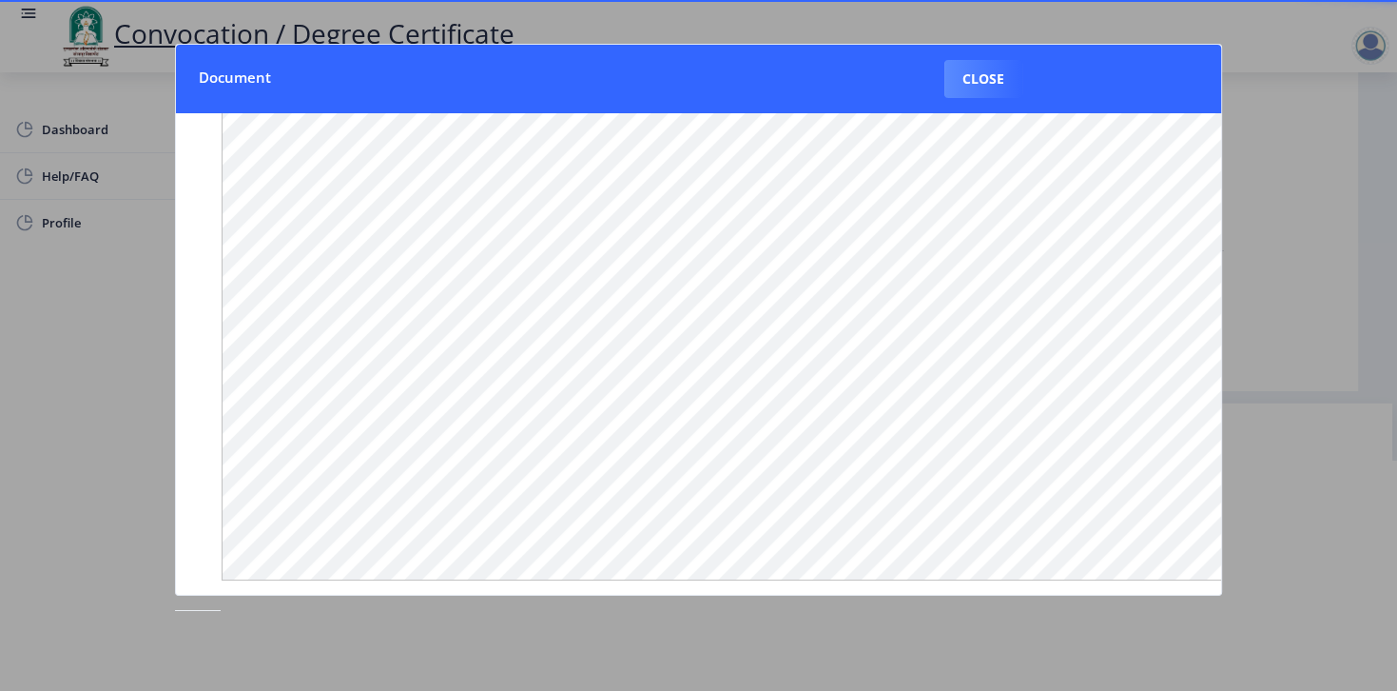
scroll to position [222, 0]
click at [947, 69] on button "Close" at bounding box center [984, 79] width 78 height 38
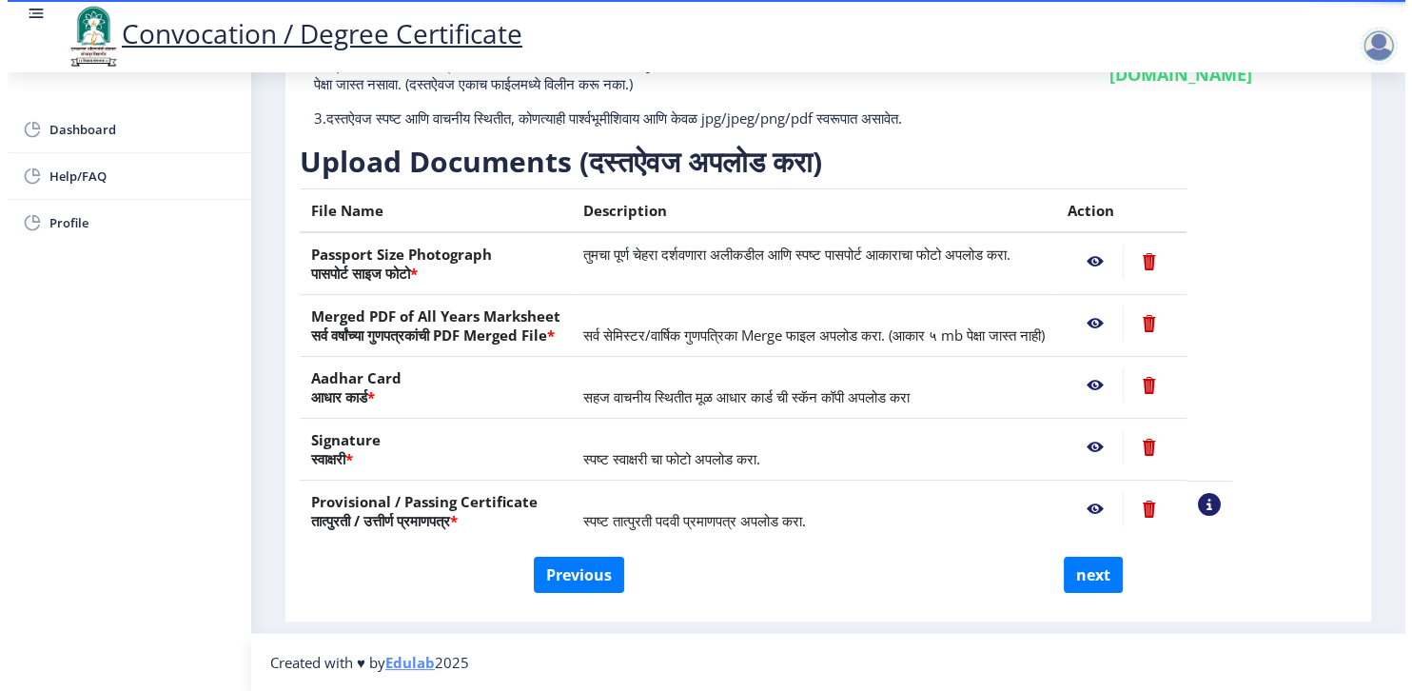
scroll to position [44, 0]
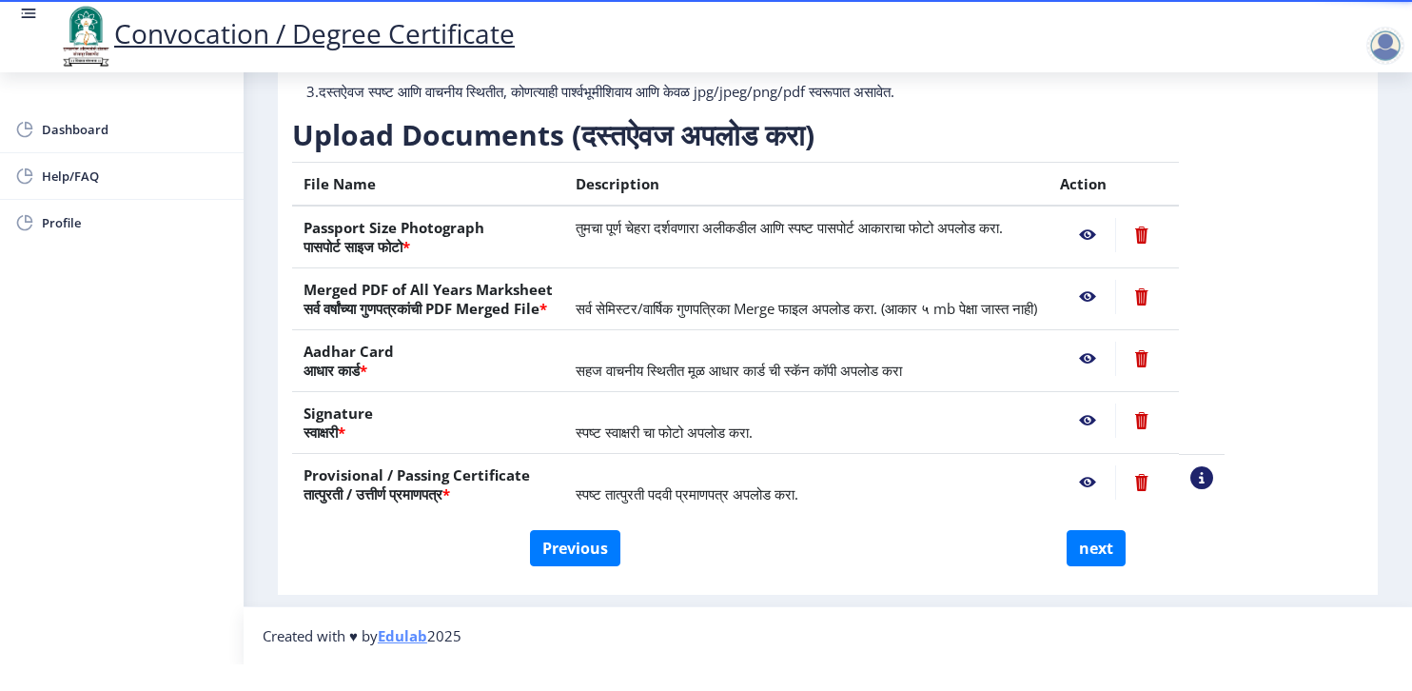
click at [1213, 466] on nb-action at bounding box center [1201, 477] width 23 height 23
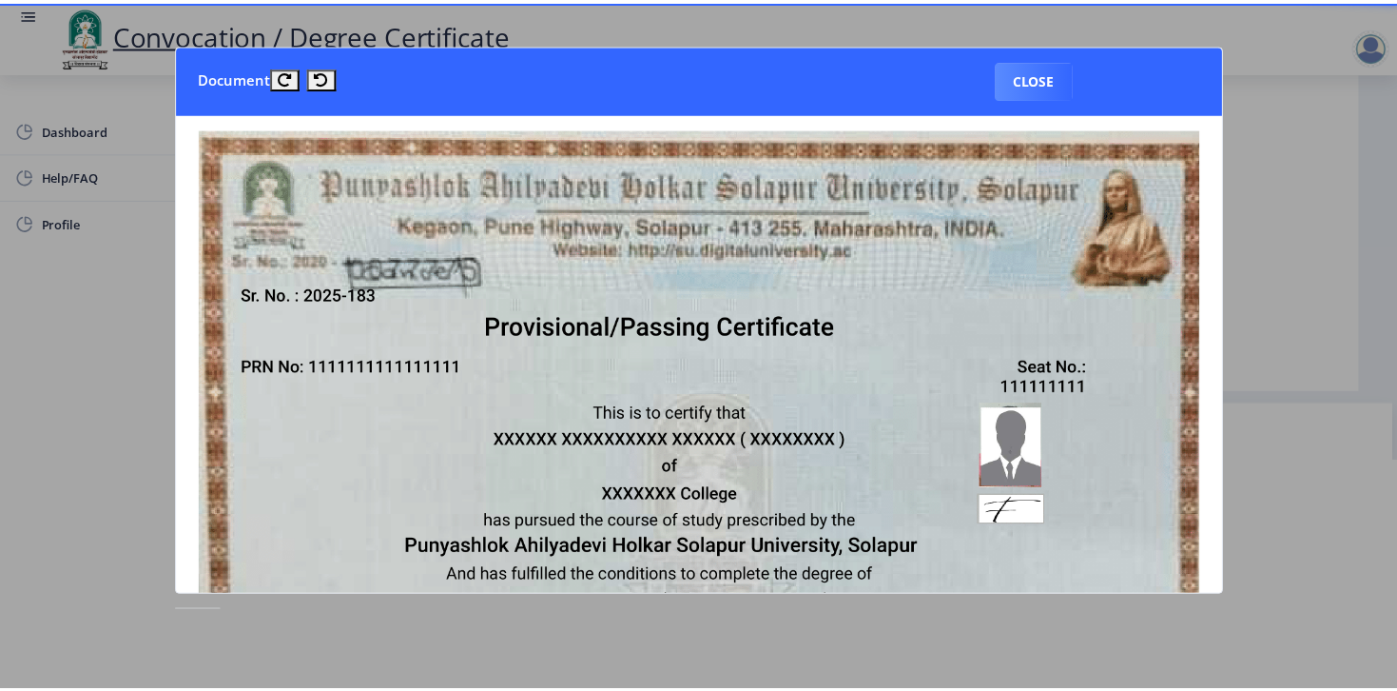
scroll to position [0, 0]
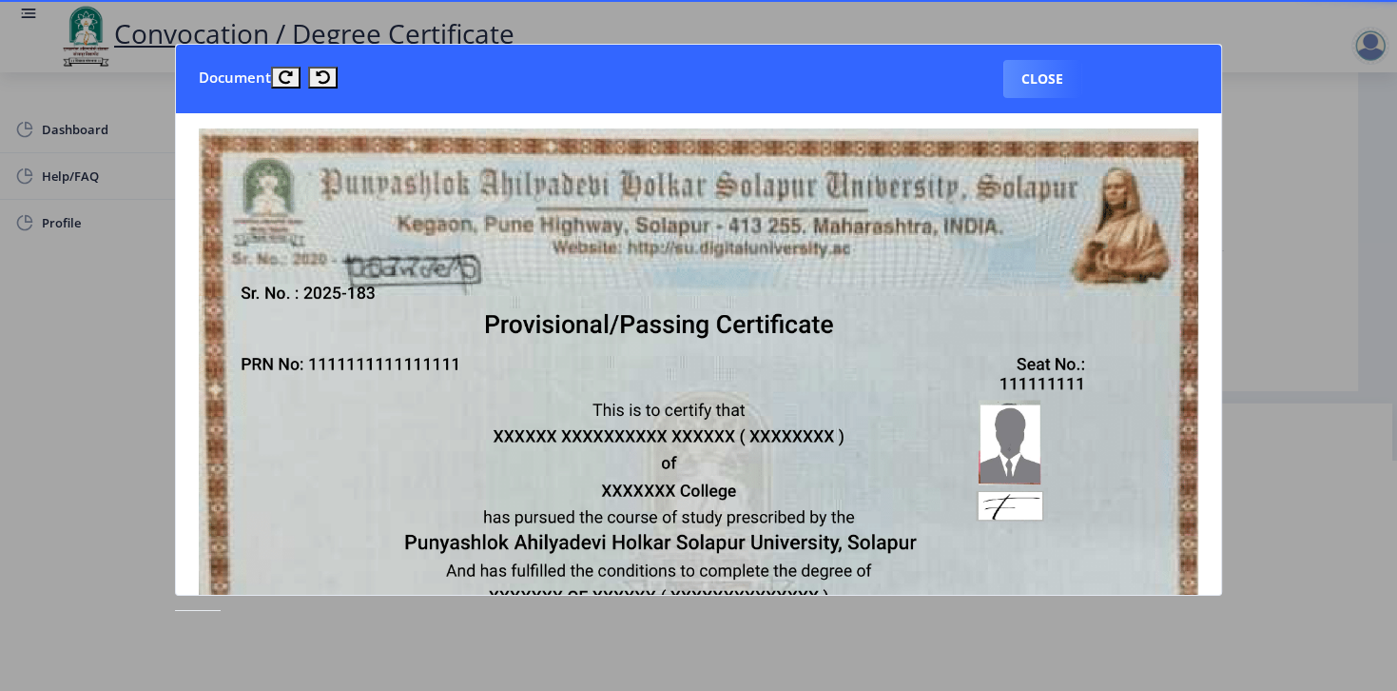
click at [1115, 403] on img at bounding box center [699, 480] width 1001 height 705
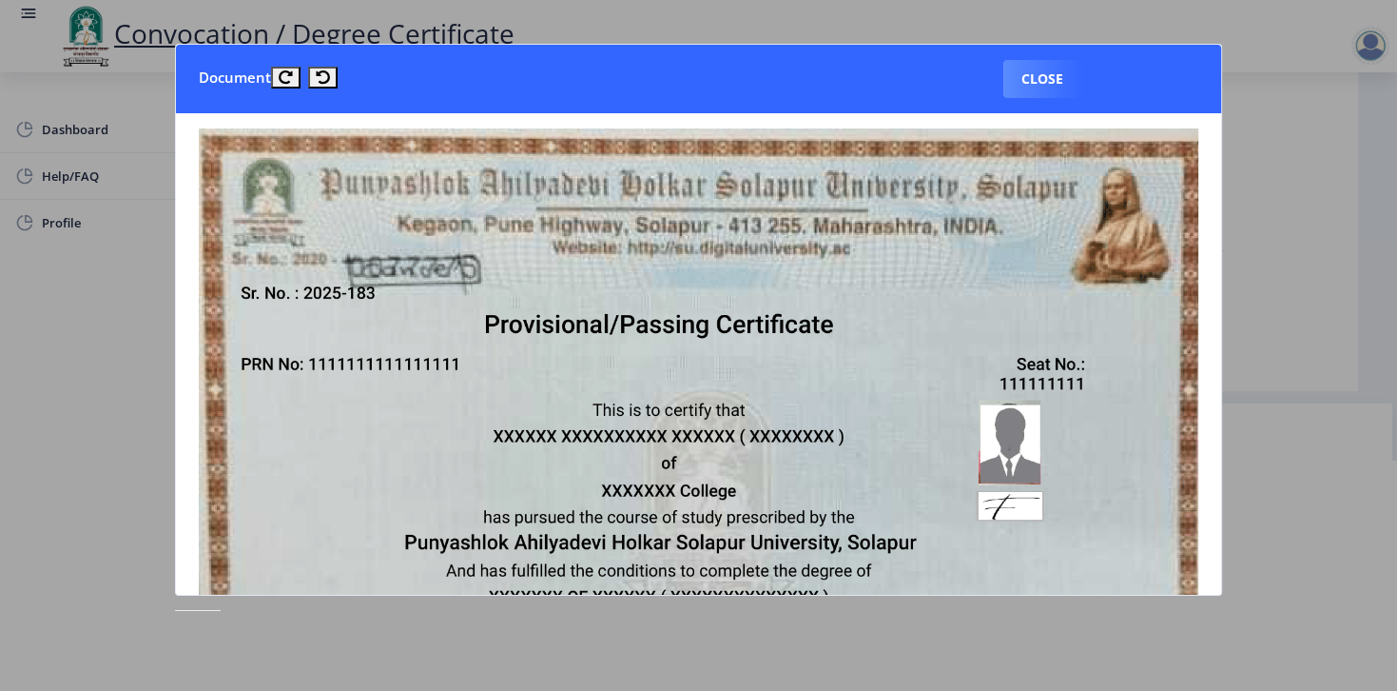
click at [1115, 403] on img at bounding box center [699, 480] width 1001 height 705
click at [1009, 81] on button "Close" at bounding box center [1043, 79] width 78 height 38
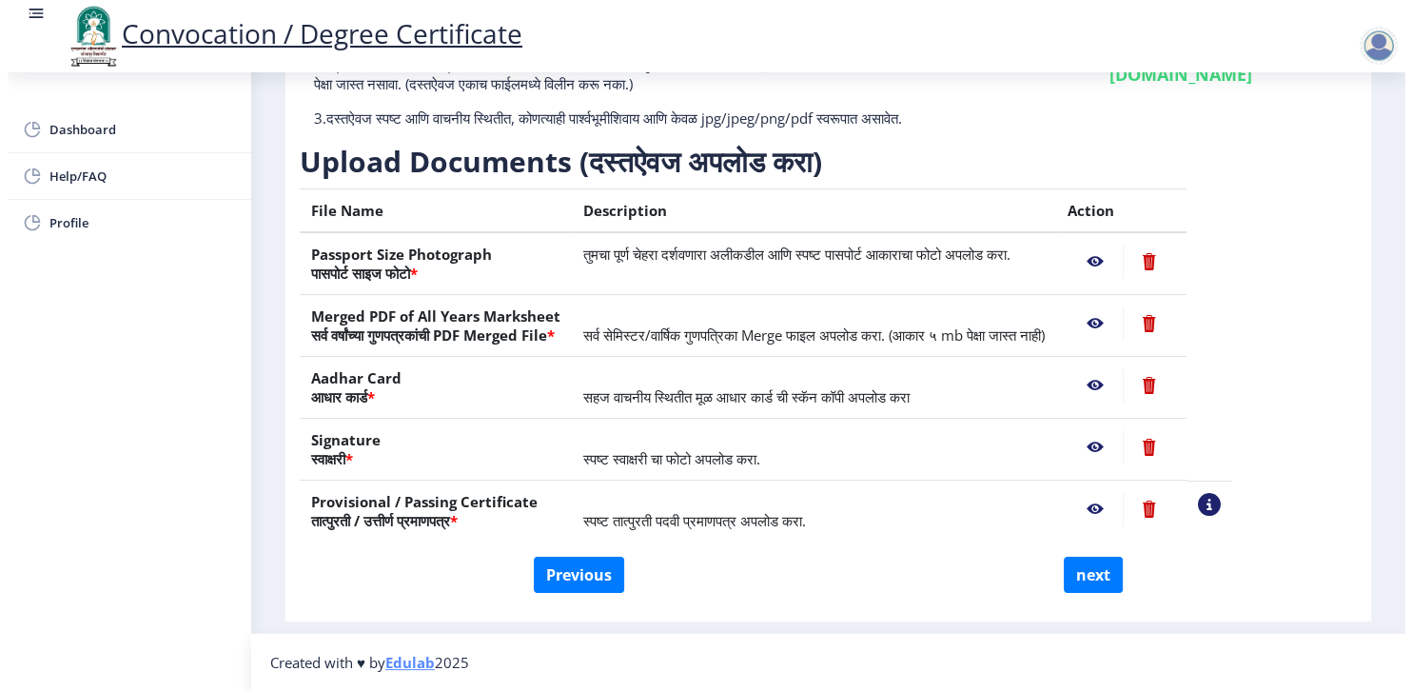
scroll to position [44, 0]
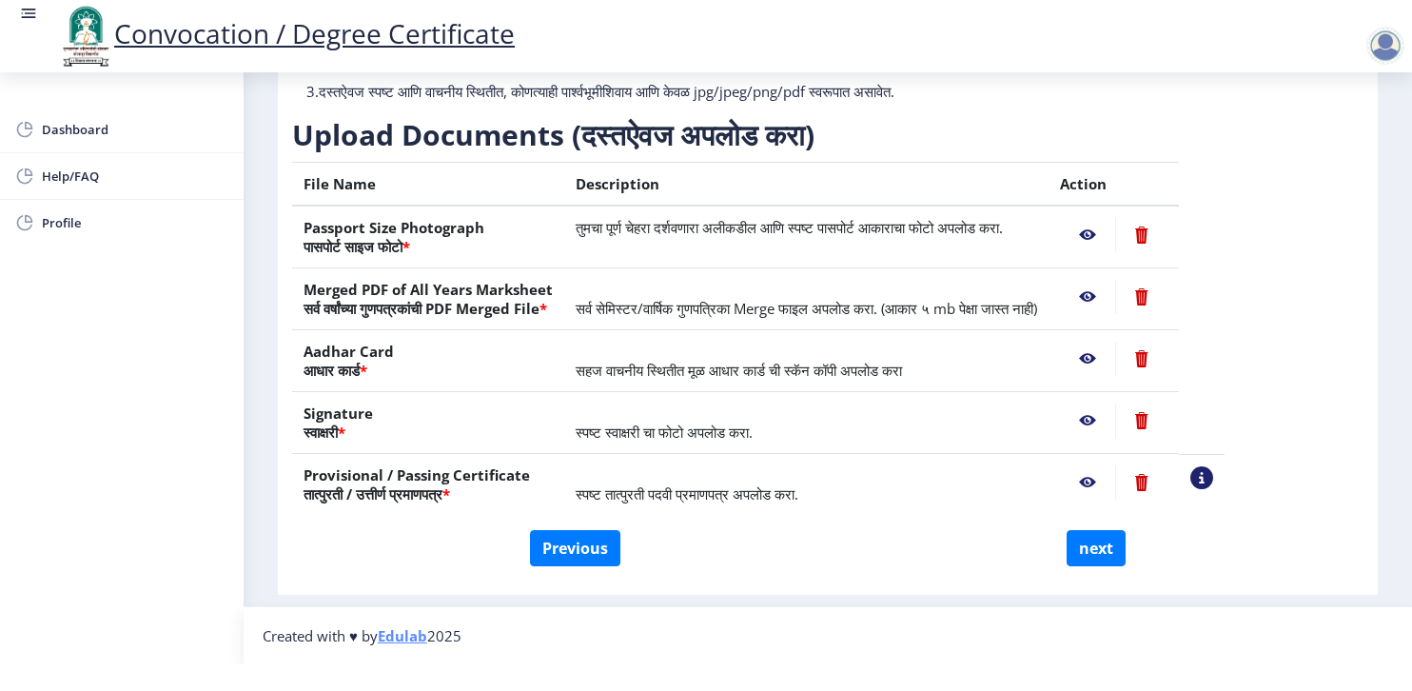
click at [1213, 469] on nb-action at bounding box center [1201, 477] width 23 height 23
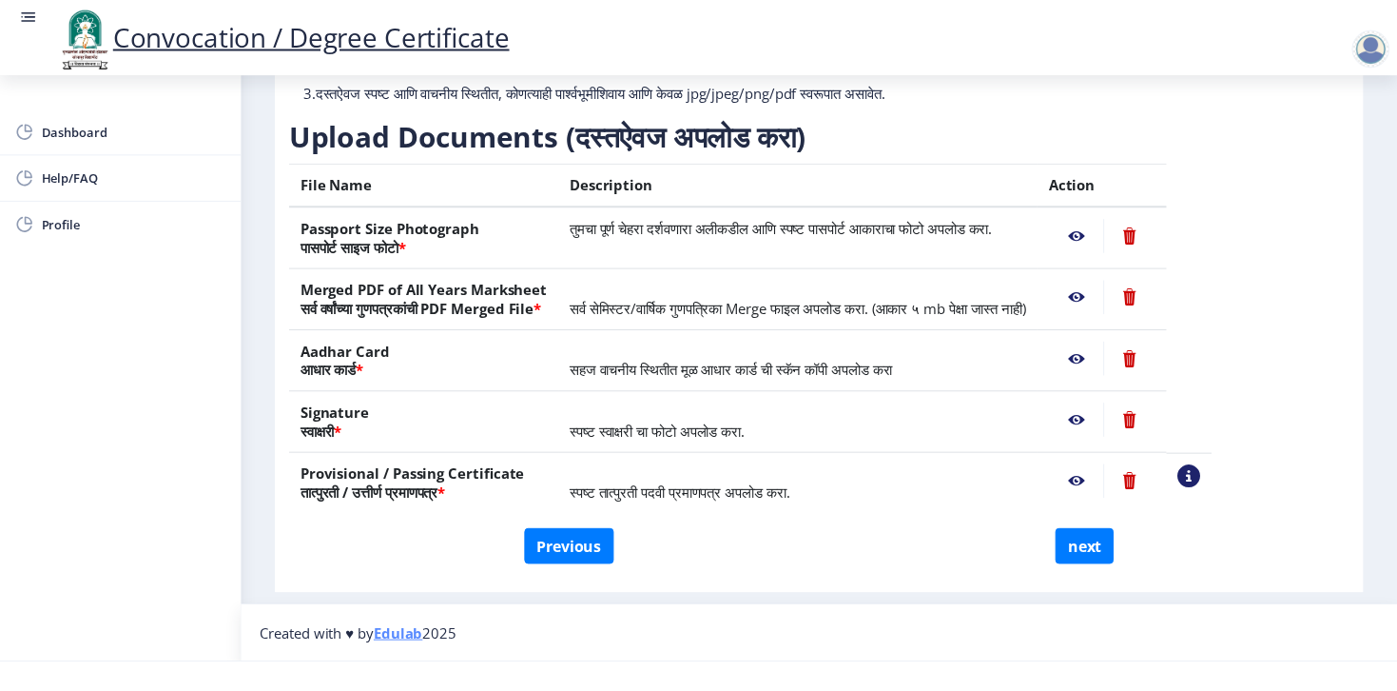
scroll to position [0, 0]
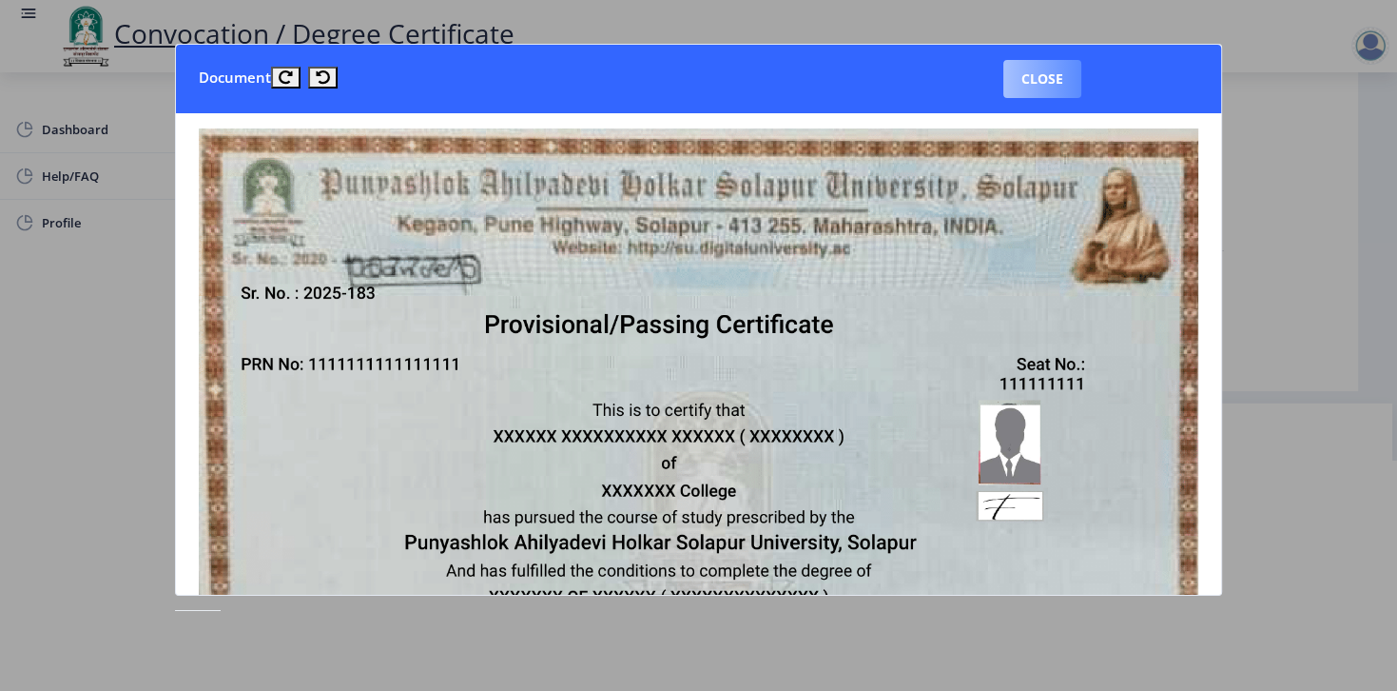
click at [1035, 70] on button "Close" at bounding box center [1043, 79] width 78 height 38
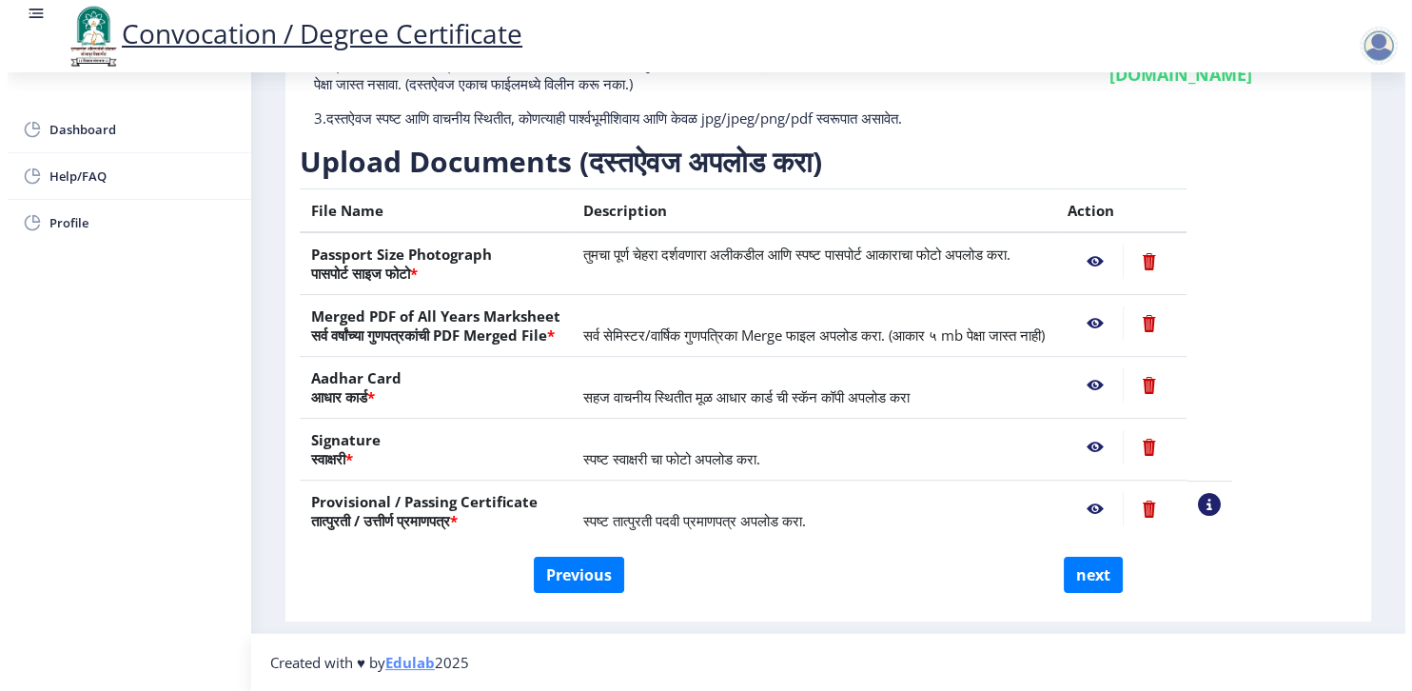
scroll to position [44, 0]
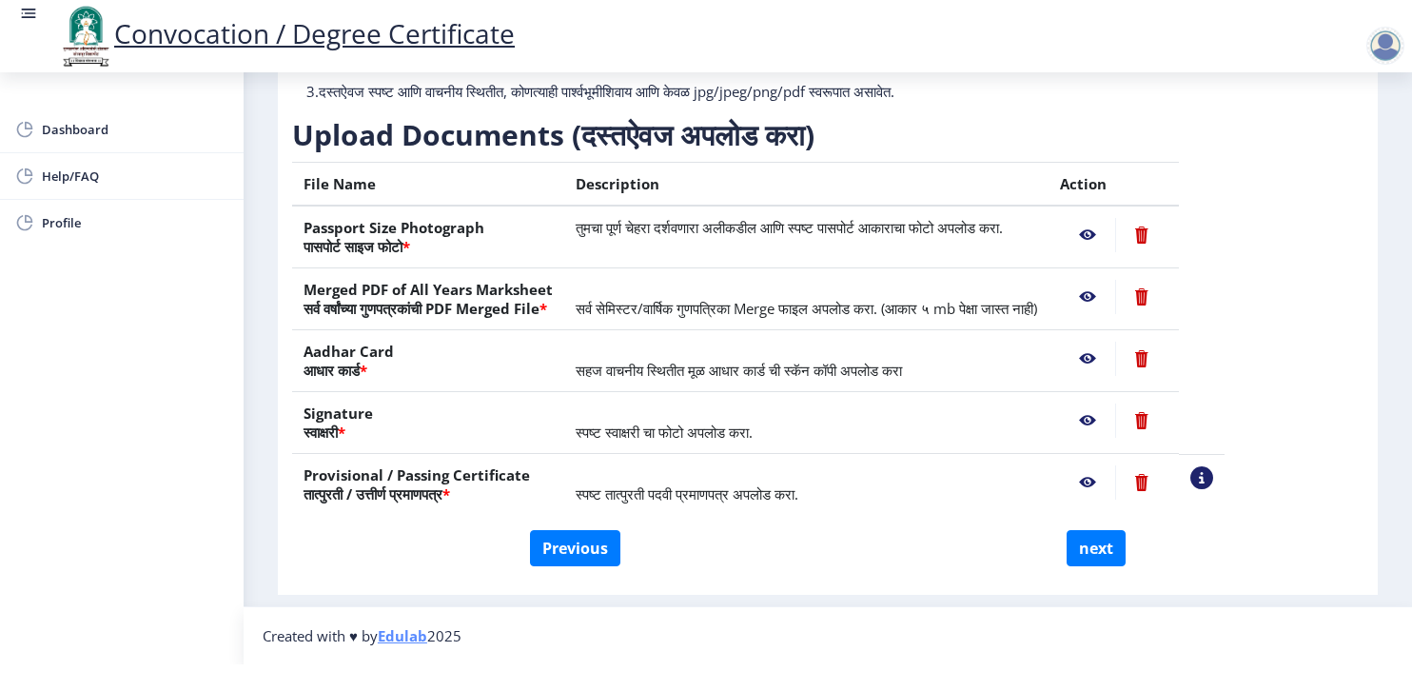
click at [1167, 469] on nb-action at bounding box center [1141, 482] width 52 height 34
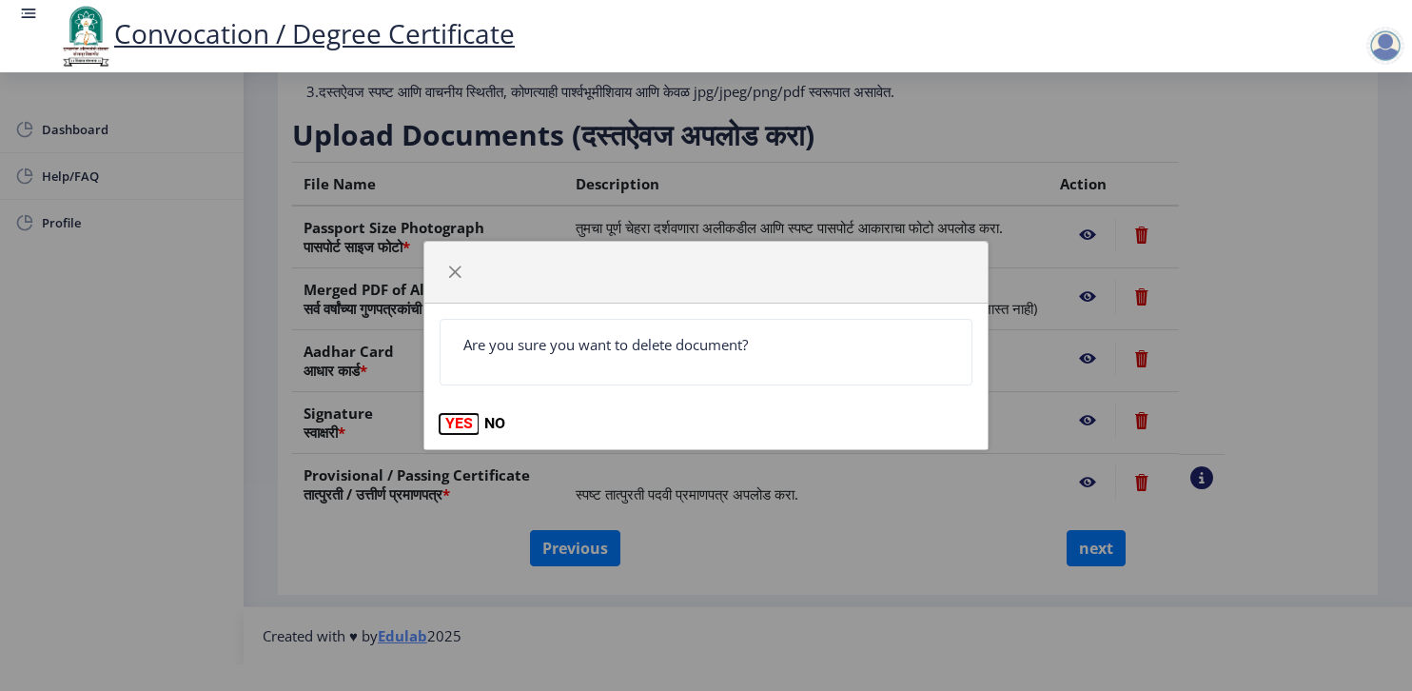
click at [456, 423] on button "YES" at bounding box center [459, 423] width 39 height 19
click at [458, 423] on button "YES" at bounding box center [459, 423] width 39 height 19
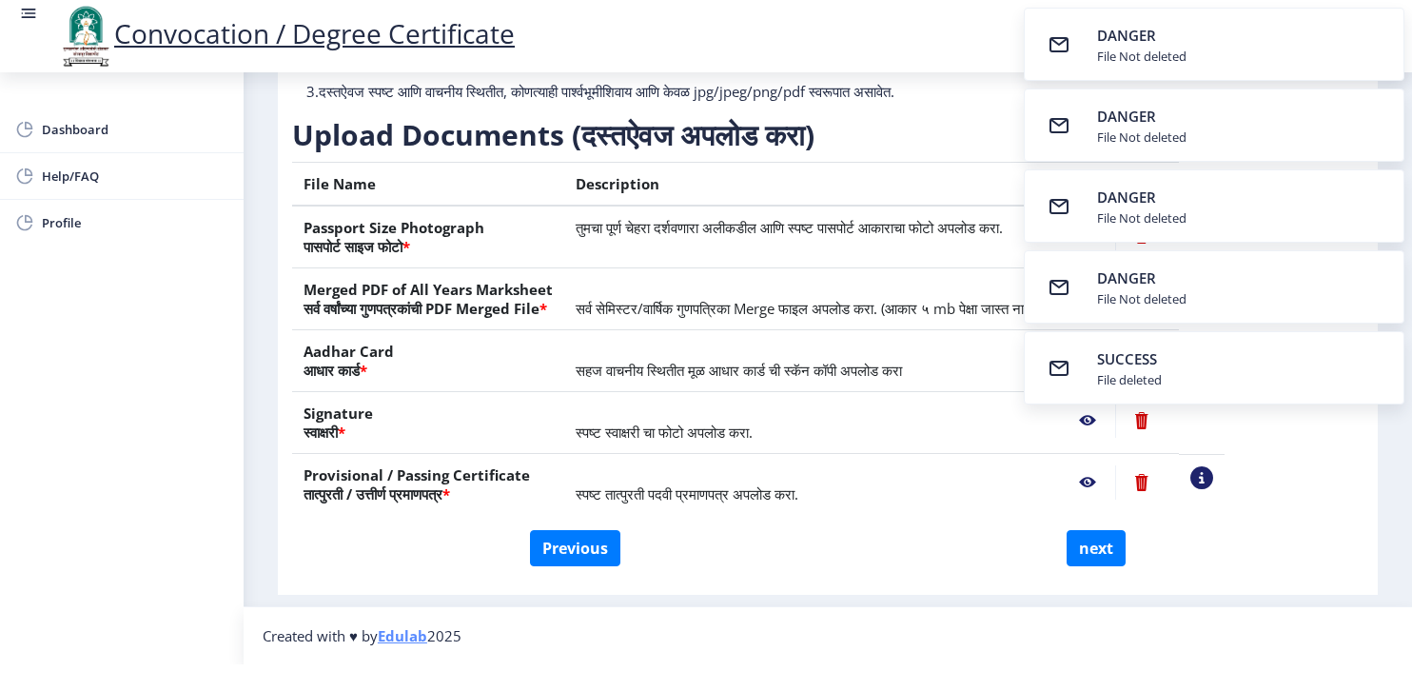
click at [895, 530] on div "Previous next" at bounding box center [827, 548] width 1043 height 36
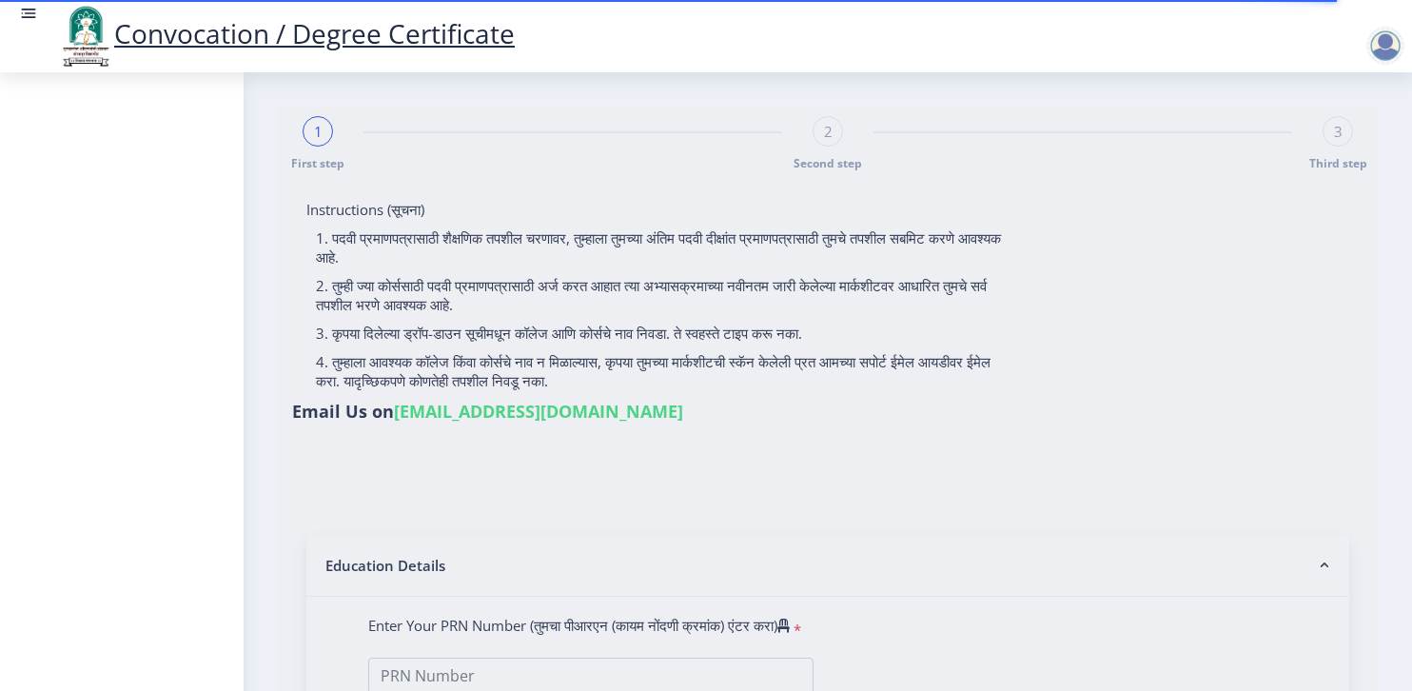
select select
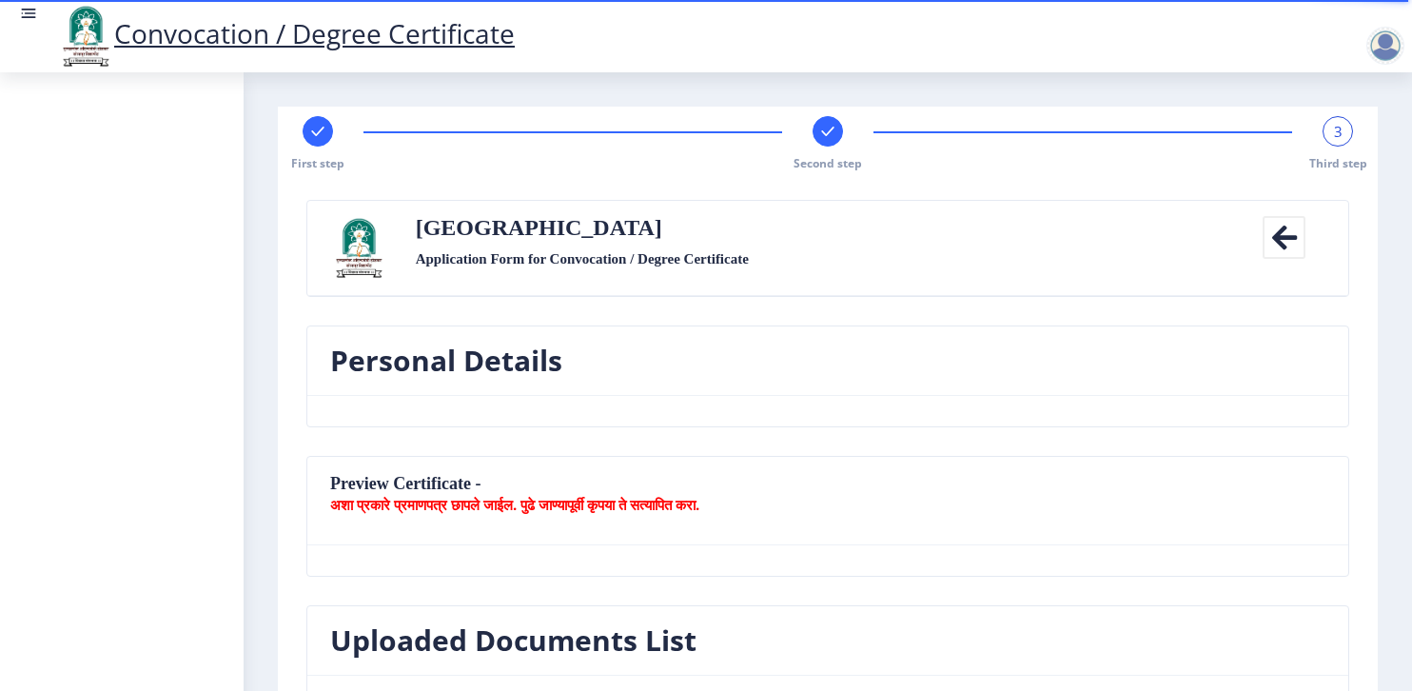
click at [822, 138] on rect at bounding box center [827, 131] width 19 height 19
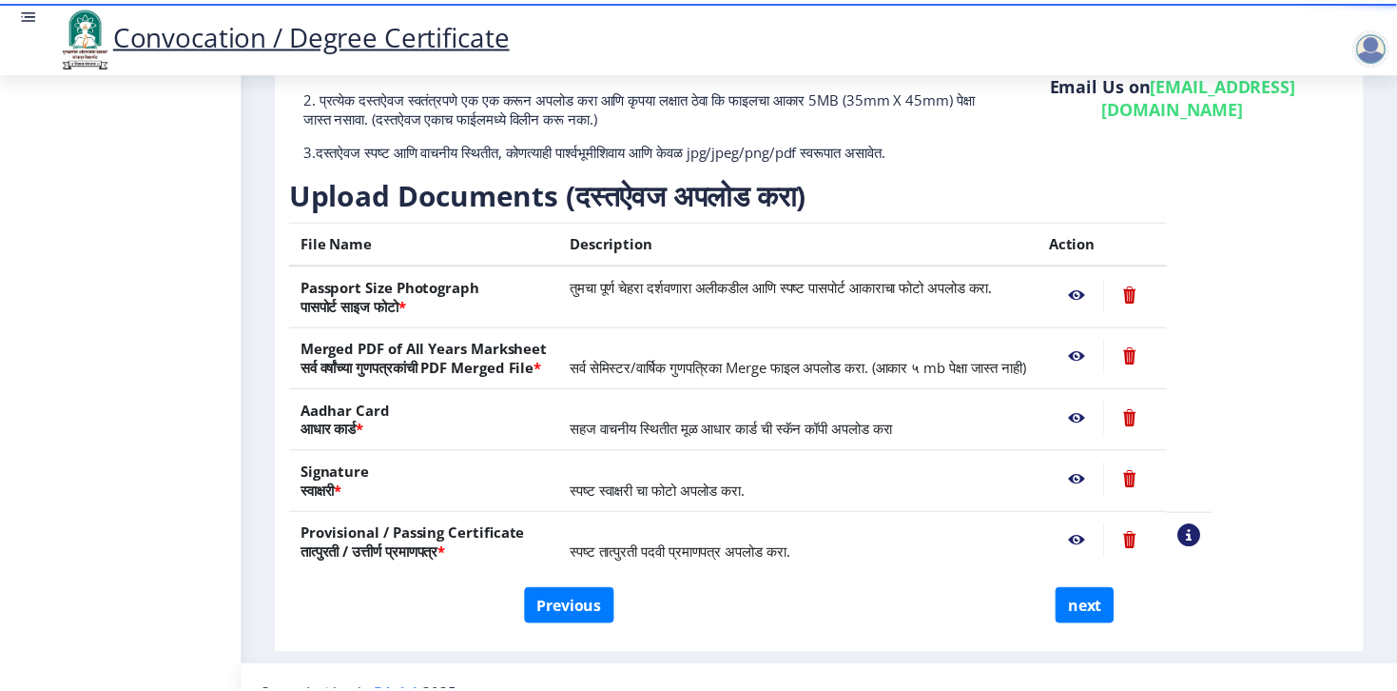
scroll to position [229, 0]
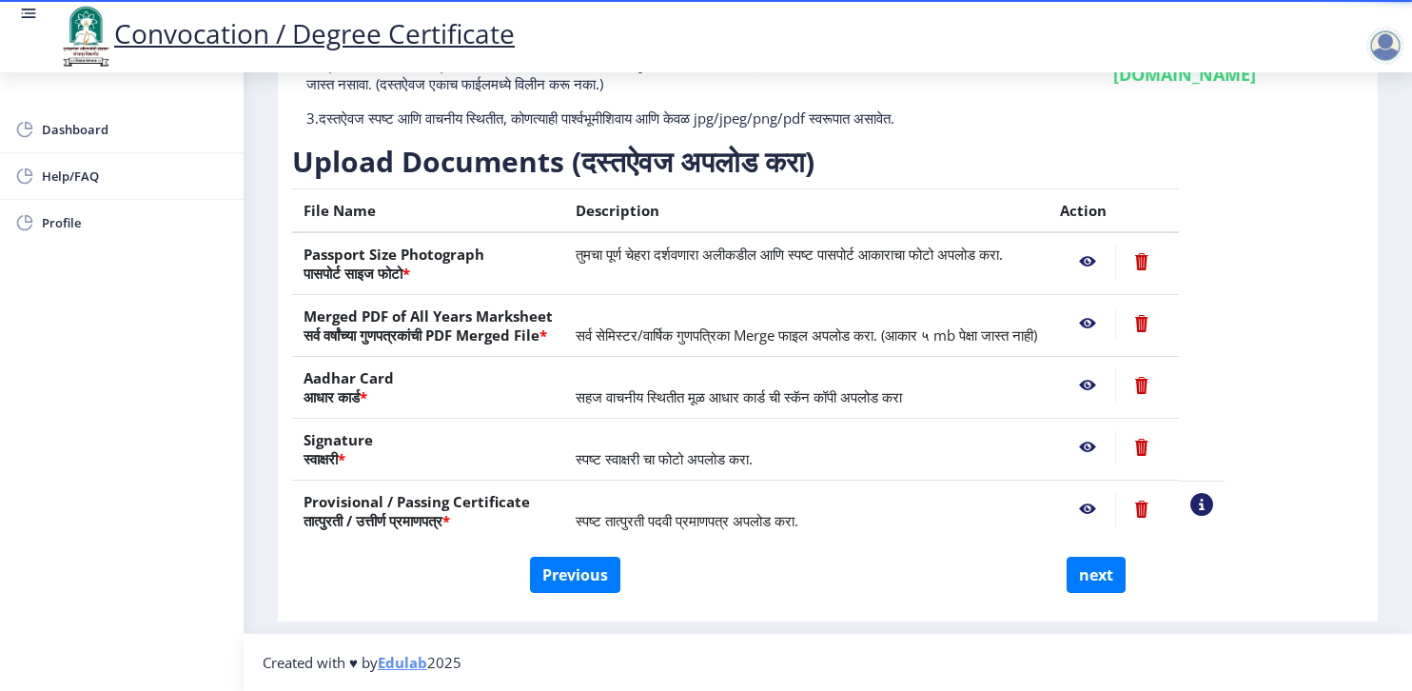
click at [1115, 507] on nb-action at bounding box center [1087, 509] width 55 height 34
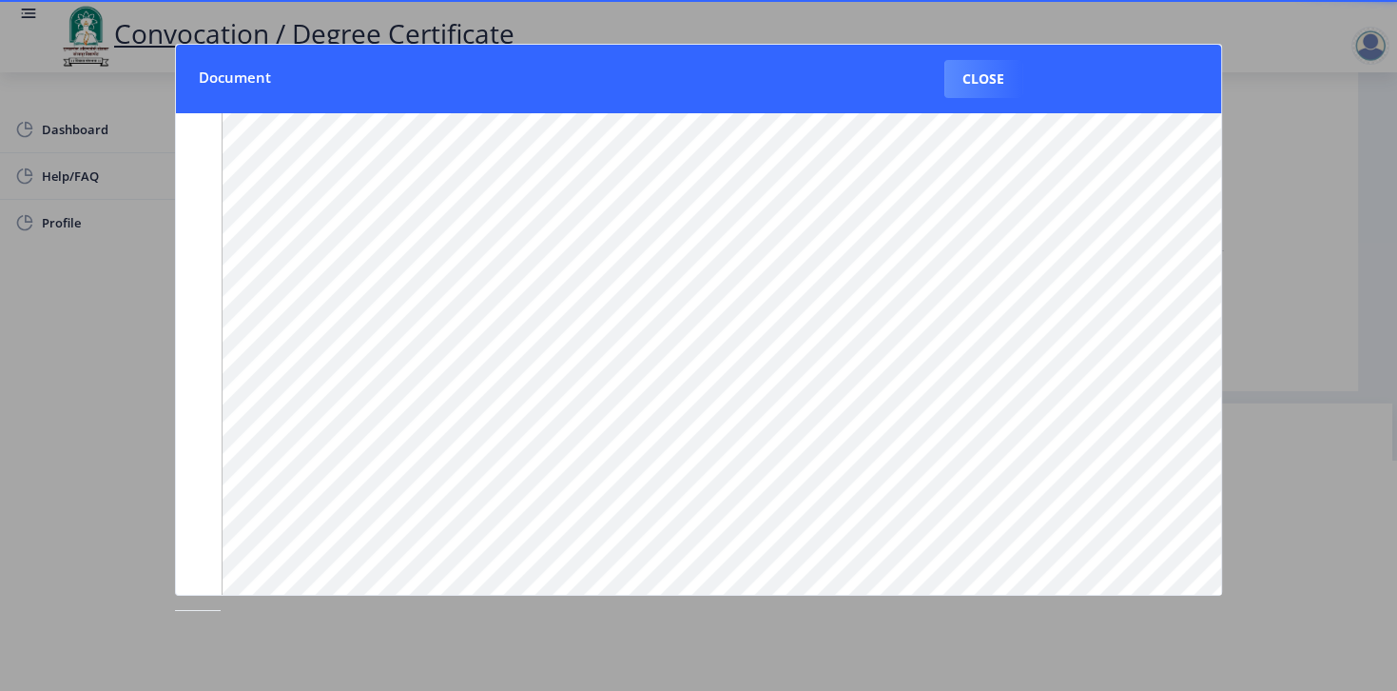
scroll to position [127, 0]
click at [1319, 363] on div at bounding box center [698, 345] width 1397 height 691
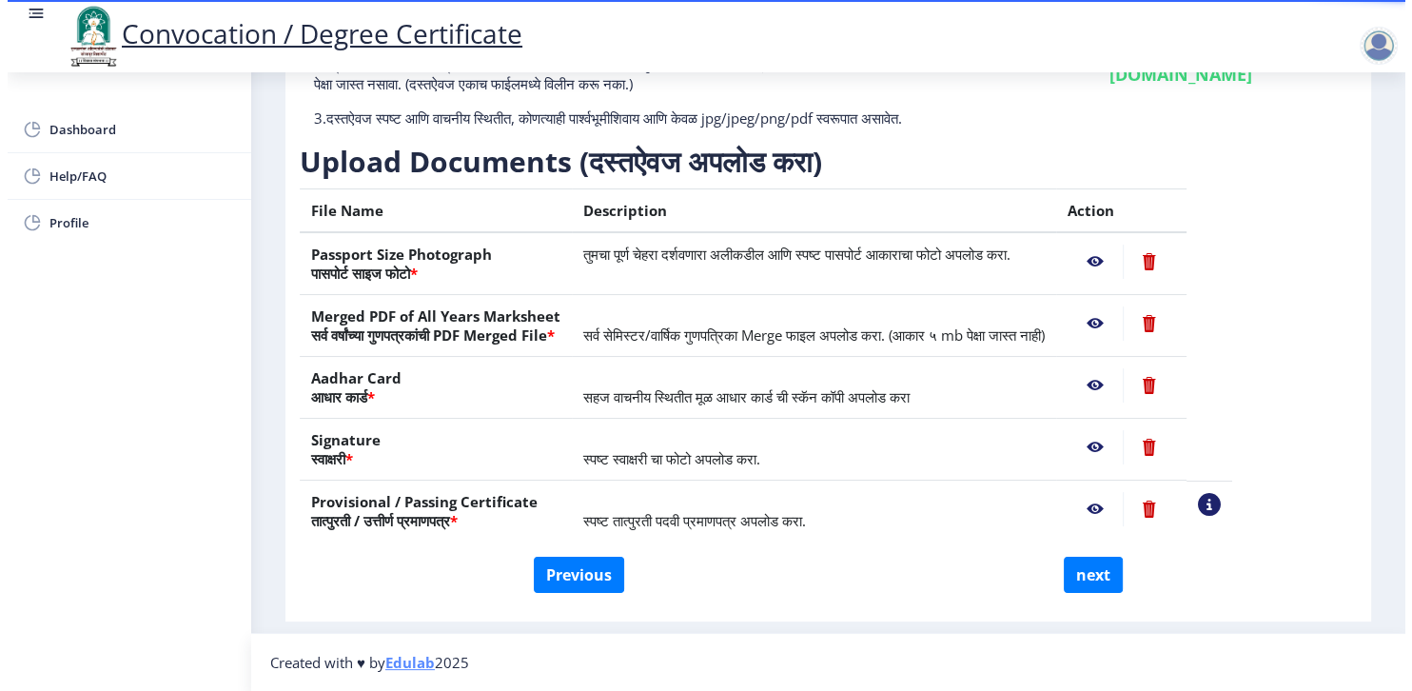
scroll to position [44, 0]
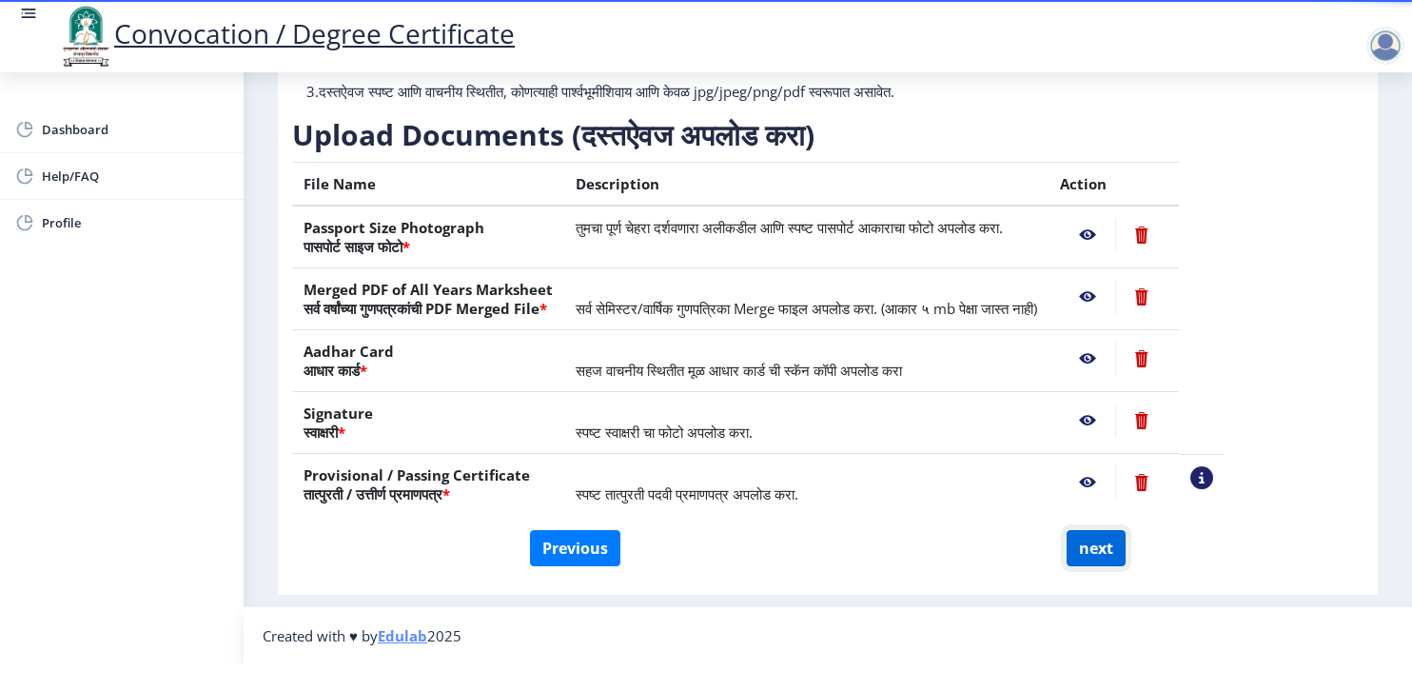
click at [1083, 530] on button "next" at bounding box center [1095, 548] width 59 height 36
select select
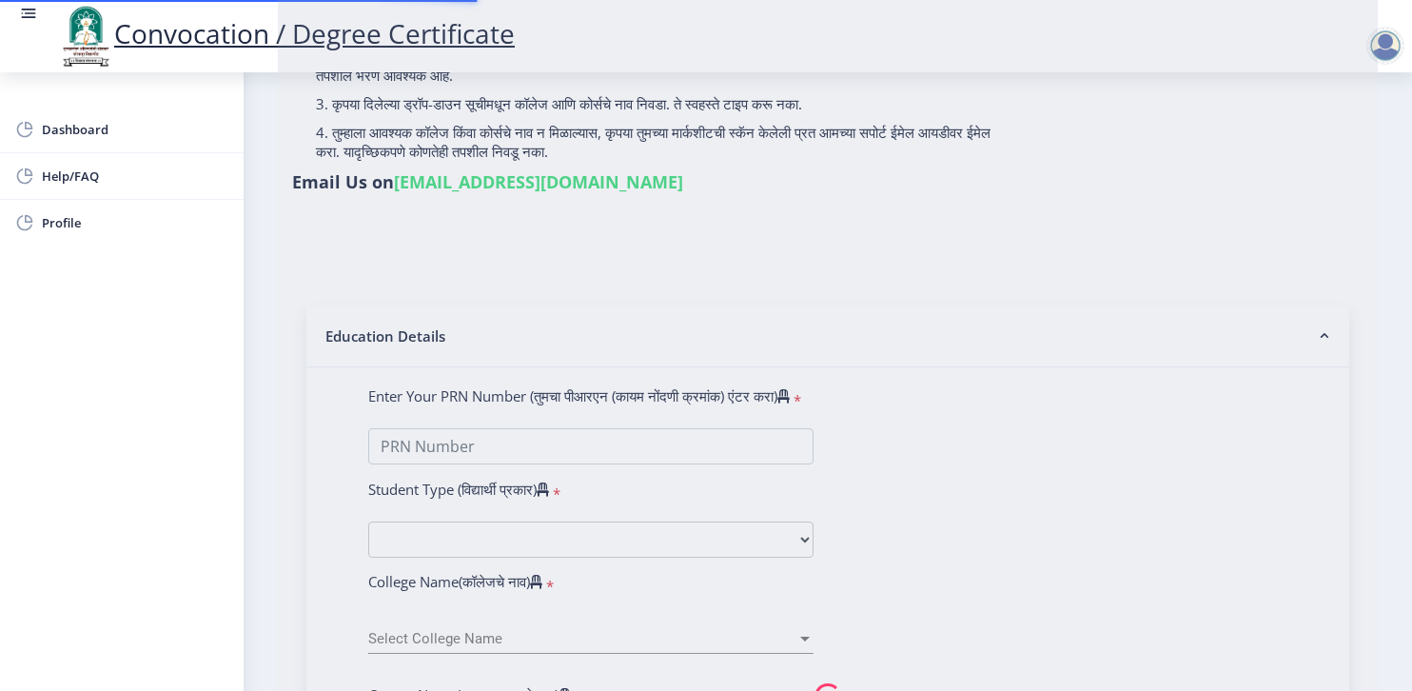
scroll to position [0, 0]
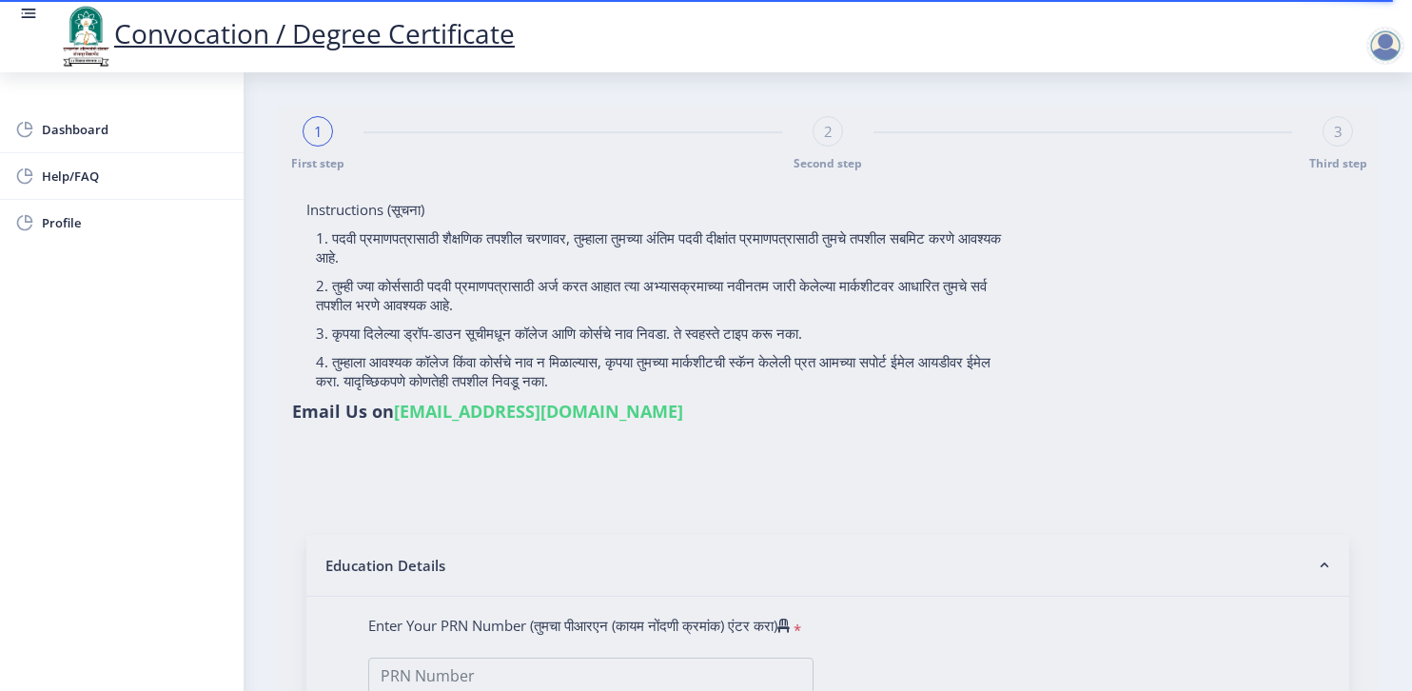
select select
type input "[PERSON_NAME]"
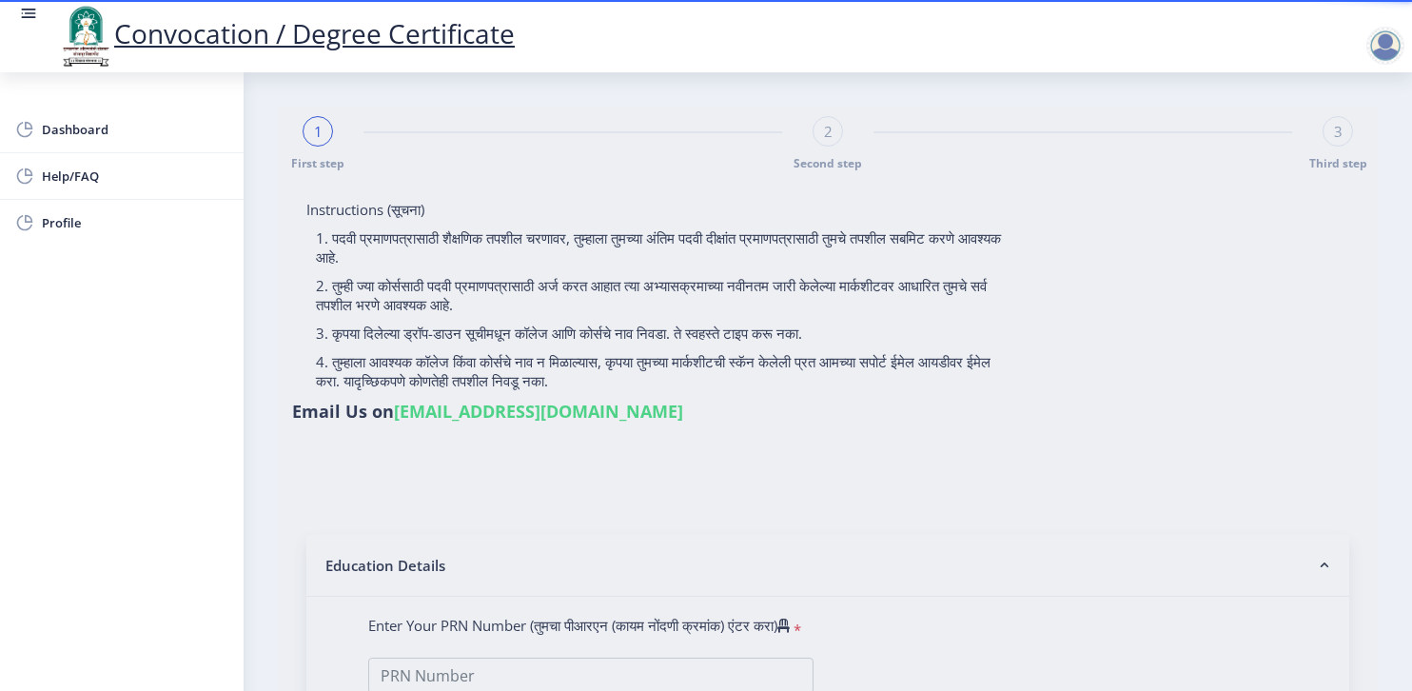
type input "Kastura"
type input "2013032500220044"
select select "External"
select select "2014"
select select "May"
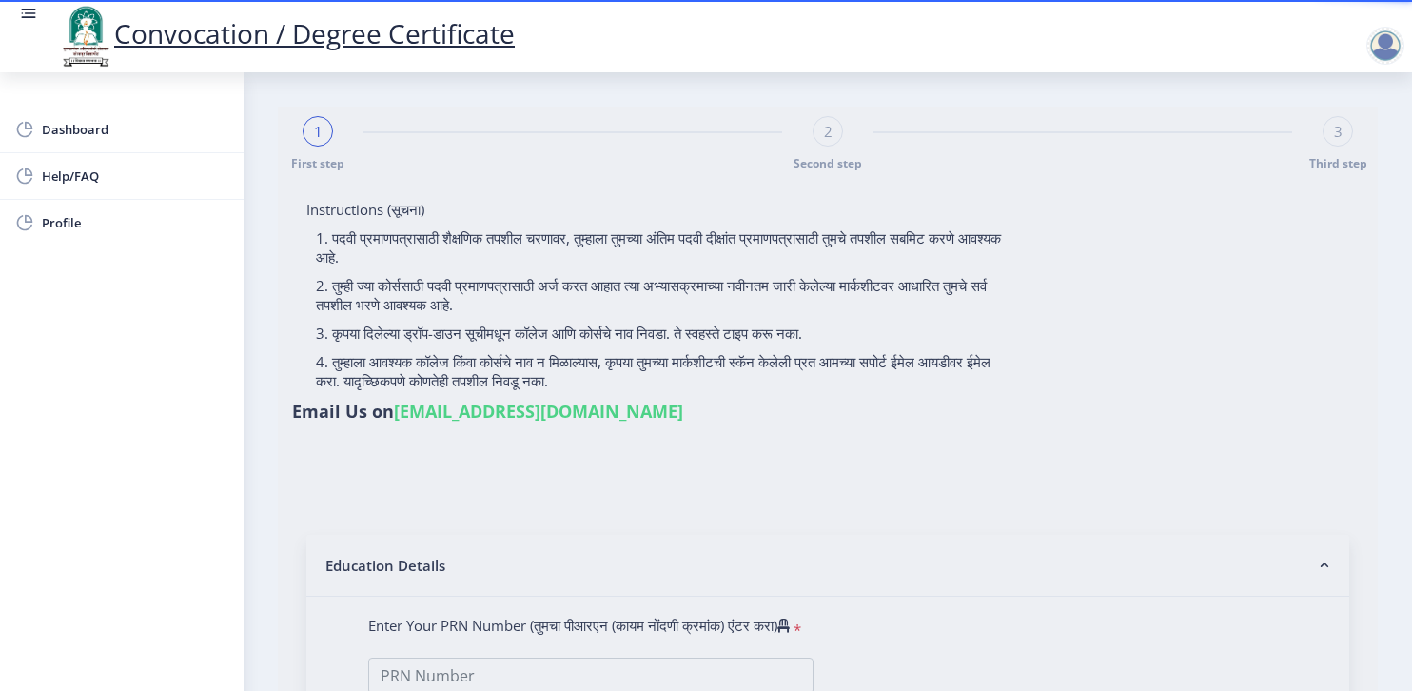
select select "SECOND CLASS"
type input "184437"
type input "[PERSON_NAME] [PERSON_NAME]"
type input "KASTURA"
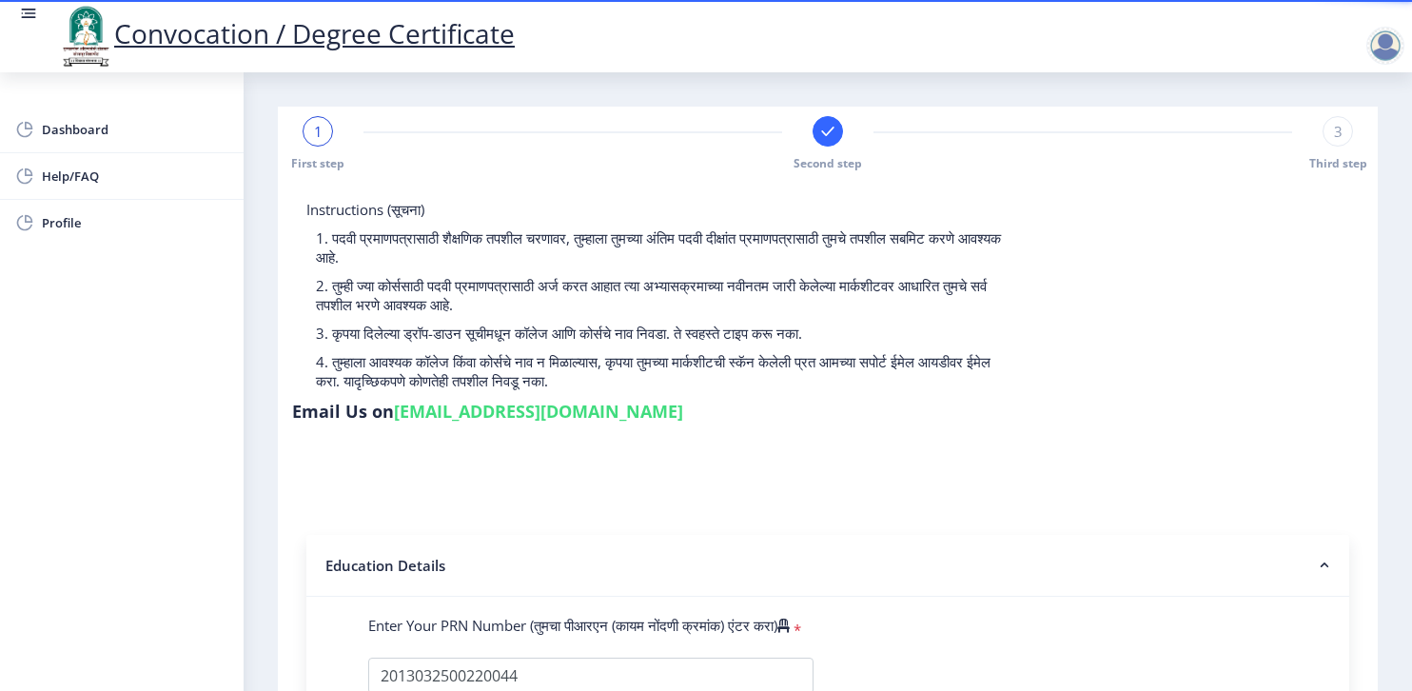
select select
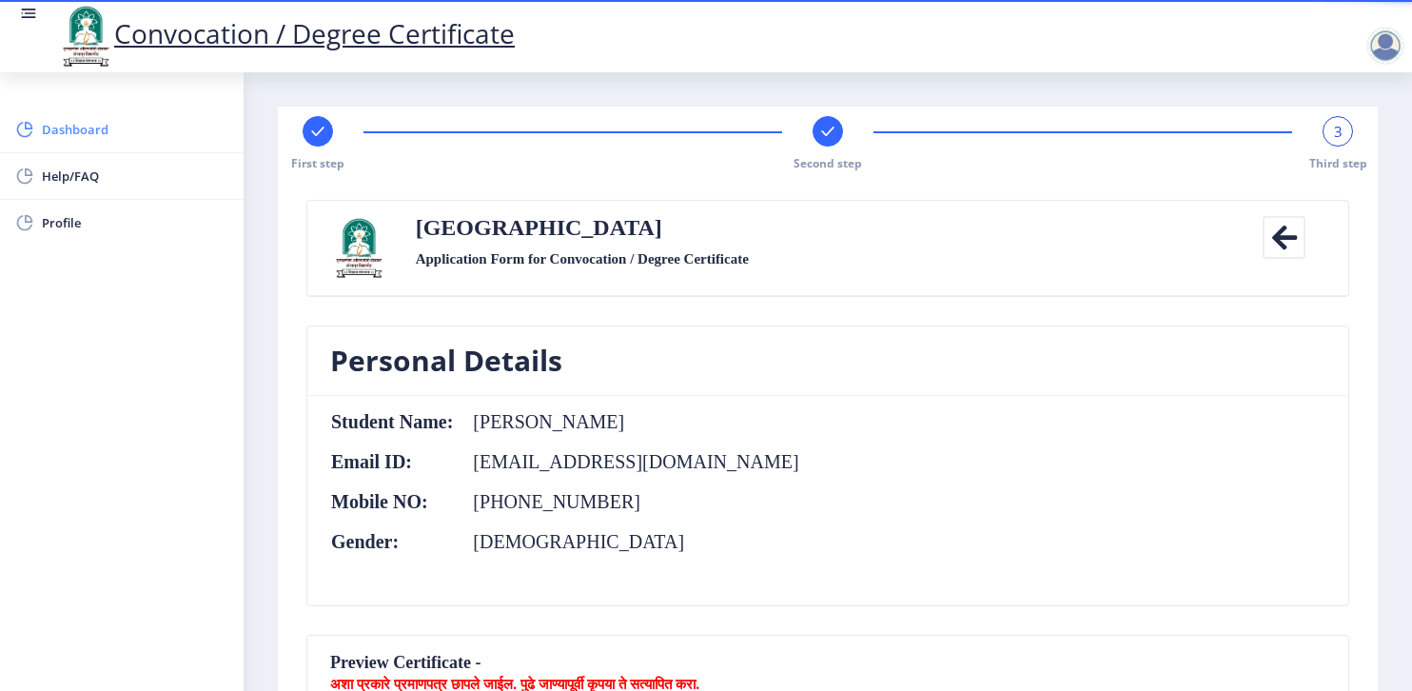
click at [83, 119] on span "Dashboard" at bounding box center [135, 129] width 186 height 23
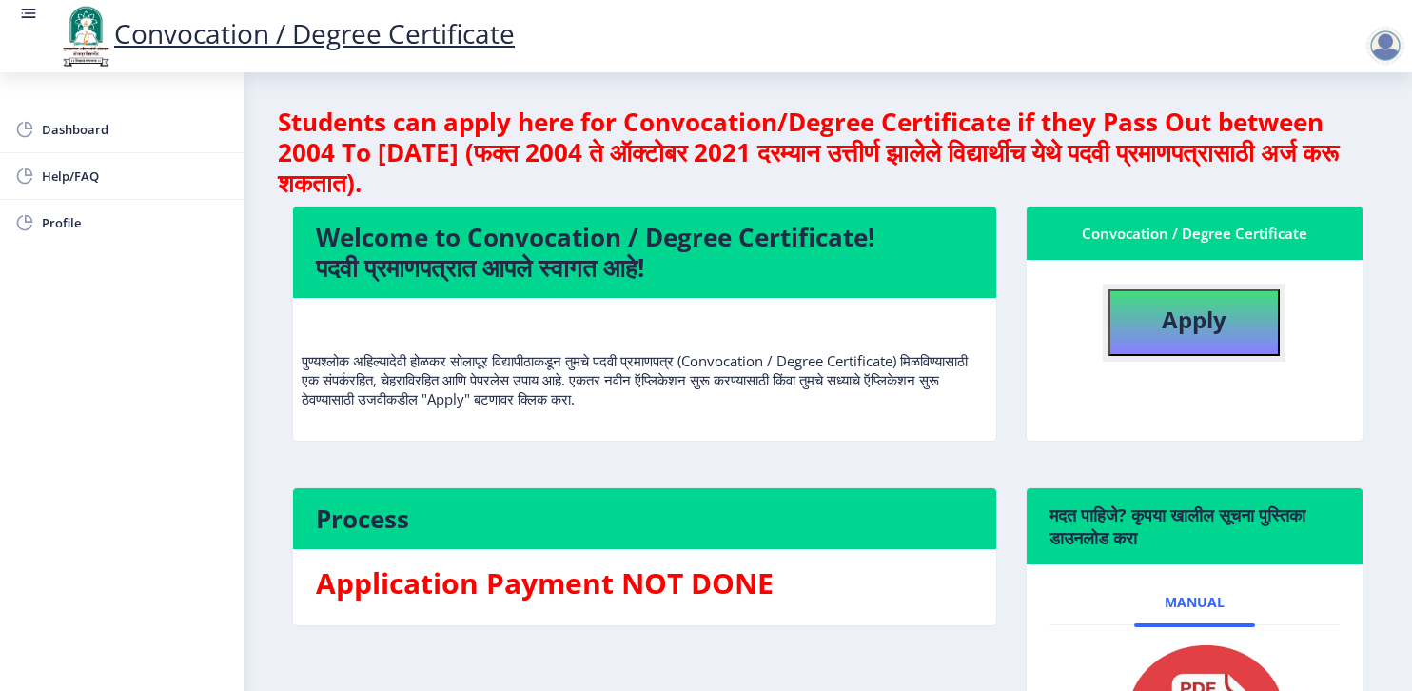
click at [1234, 309] on button "Apply" at bounding box center [1193, 322] width 171 height 67
select select
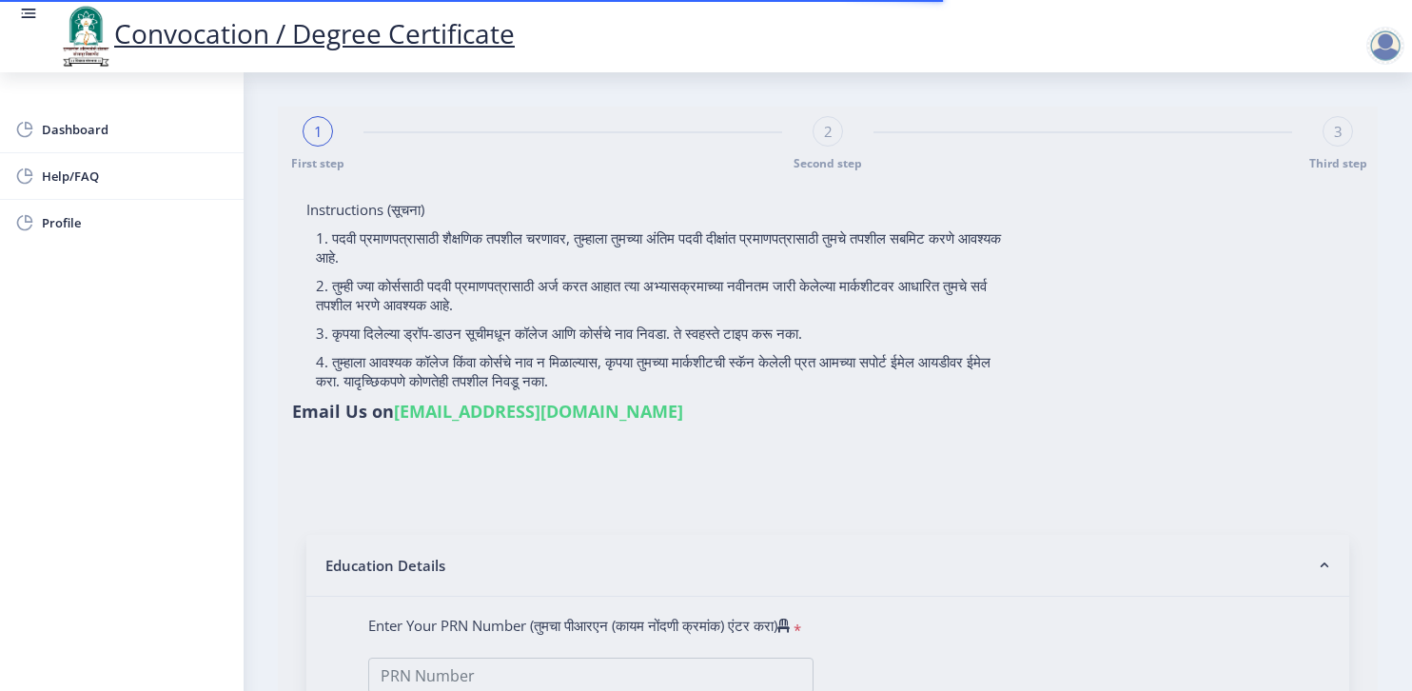
type input "[PERSON_NAME]"
type input "Kastura"
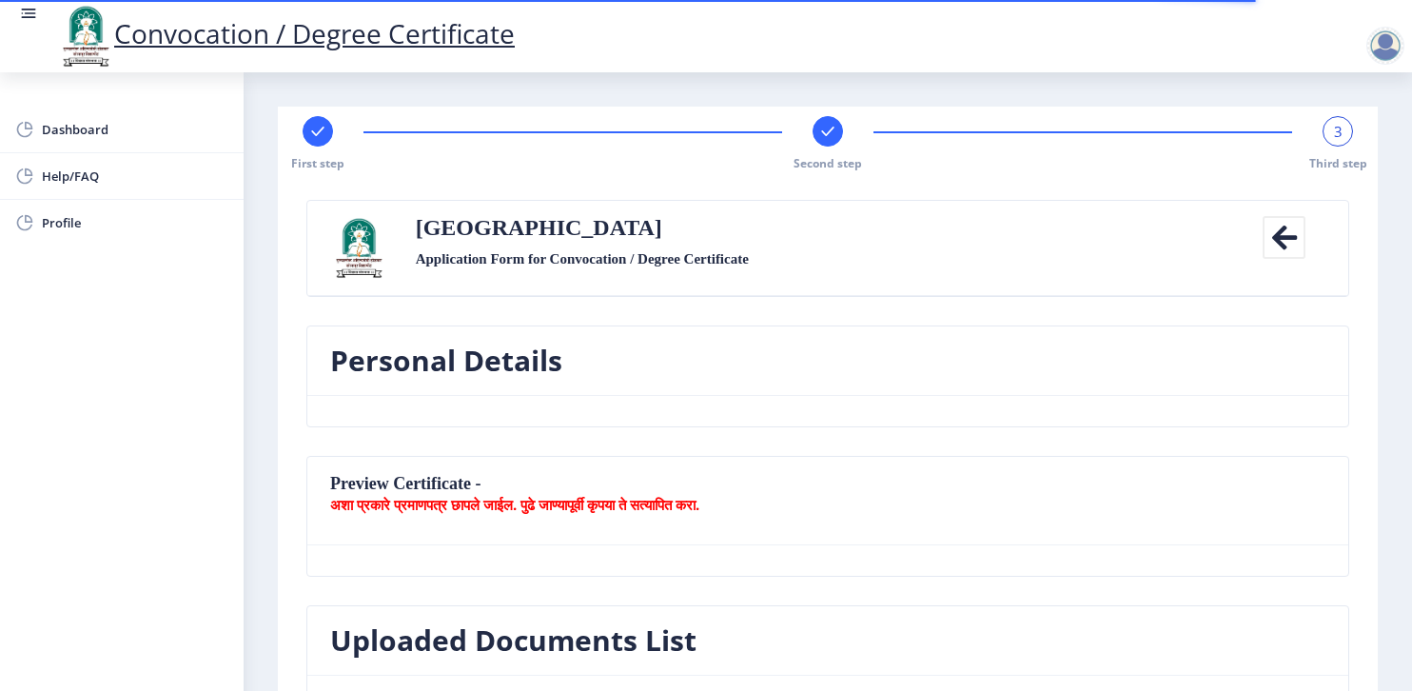
select select
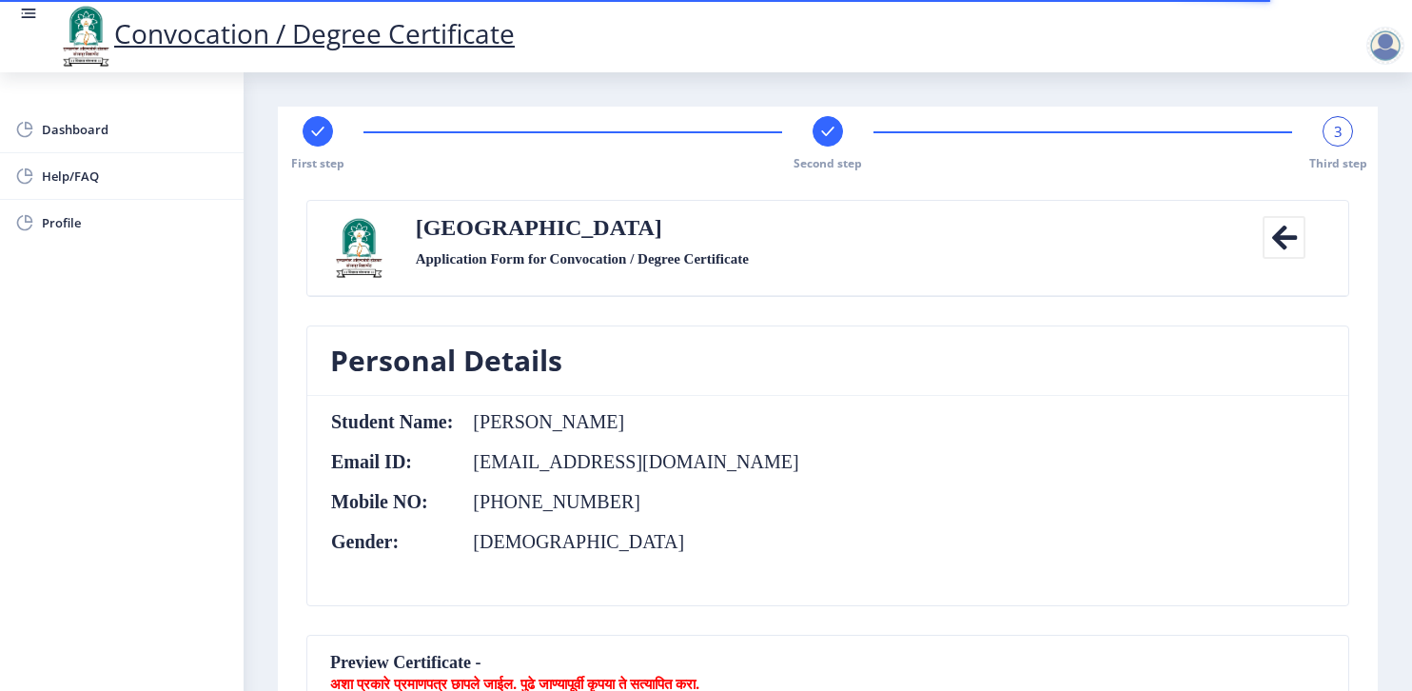
click at [1381, 60] on div at bounding box center [1385, 46] width 38 height 38
click at [1328, 148] on span "Log out" at bounding box center [1336, 148] width 122 height 23
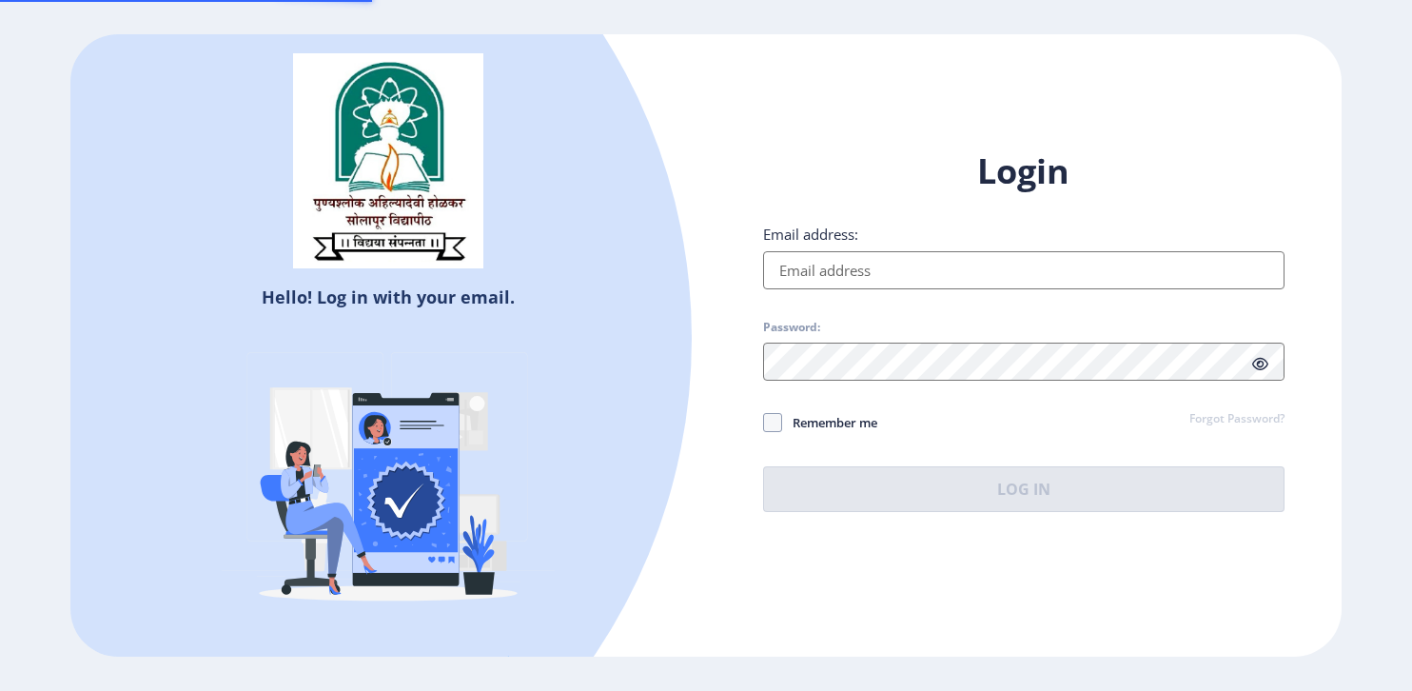
type input "[EMAIL_ADDRESS][DOMAIN_NAME]"
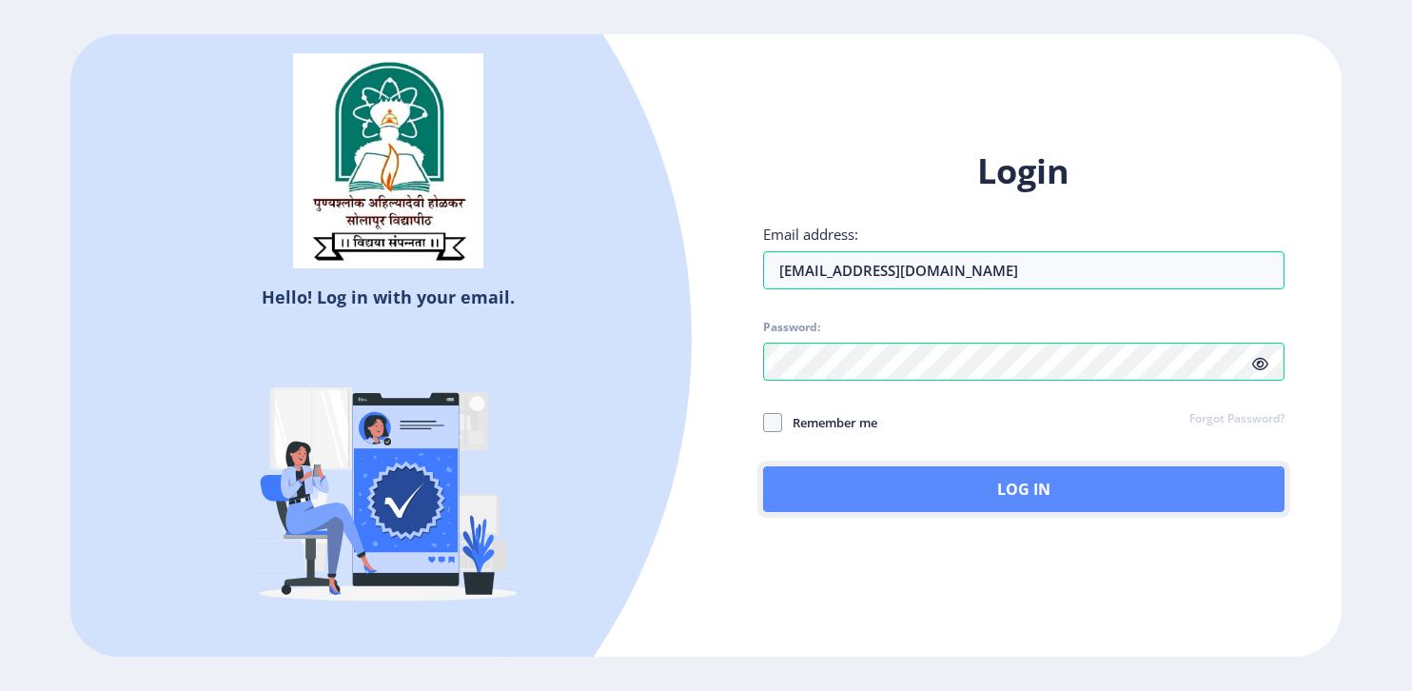
click at [940, 477] on button "Log In" at bounding box center [1023, 489] width 521 height 46
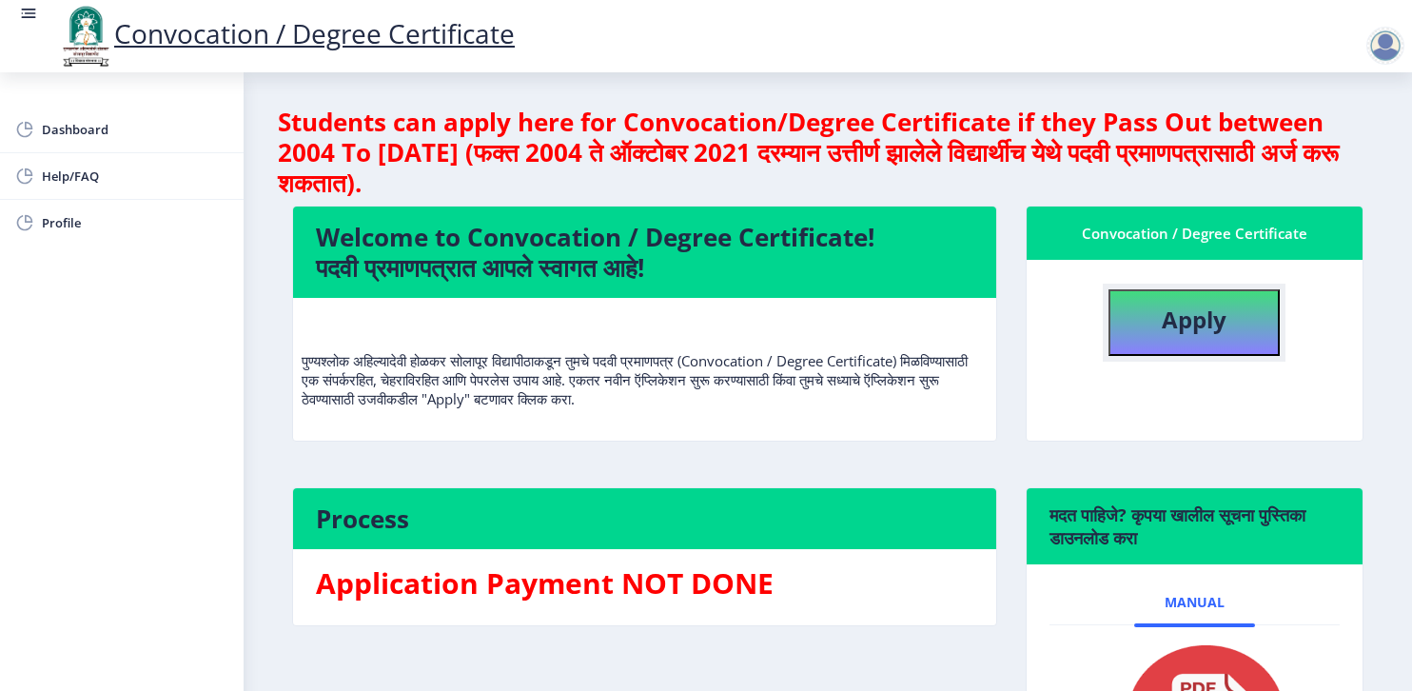
click at [1165, 315] on b "Apply" at bounding box center [1194, 318] width 65 height 31
select select
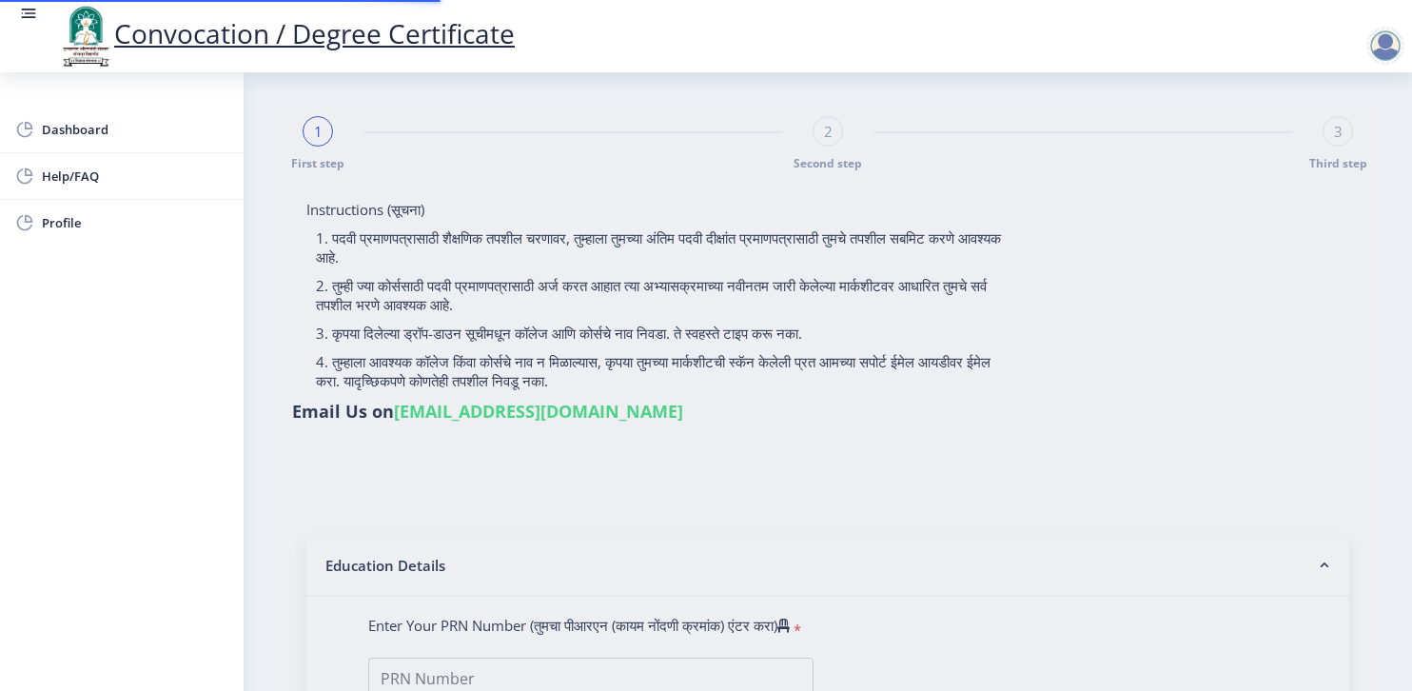
type input "[PERSON_NAME]"
type input "Kastura"
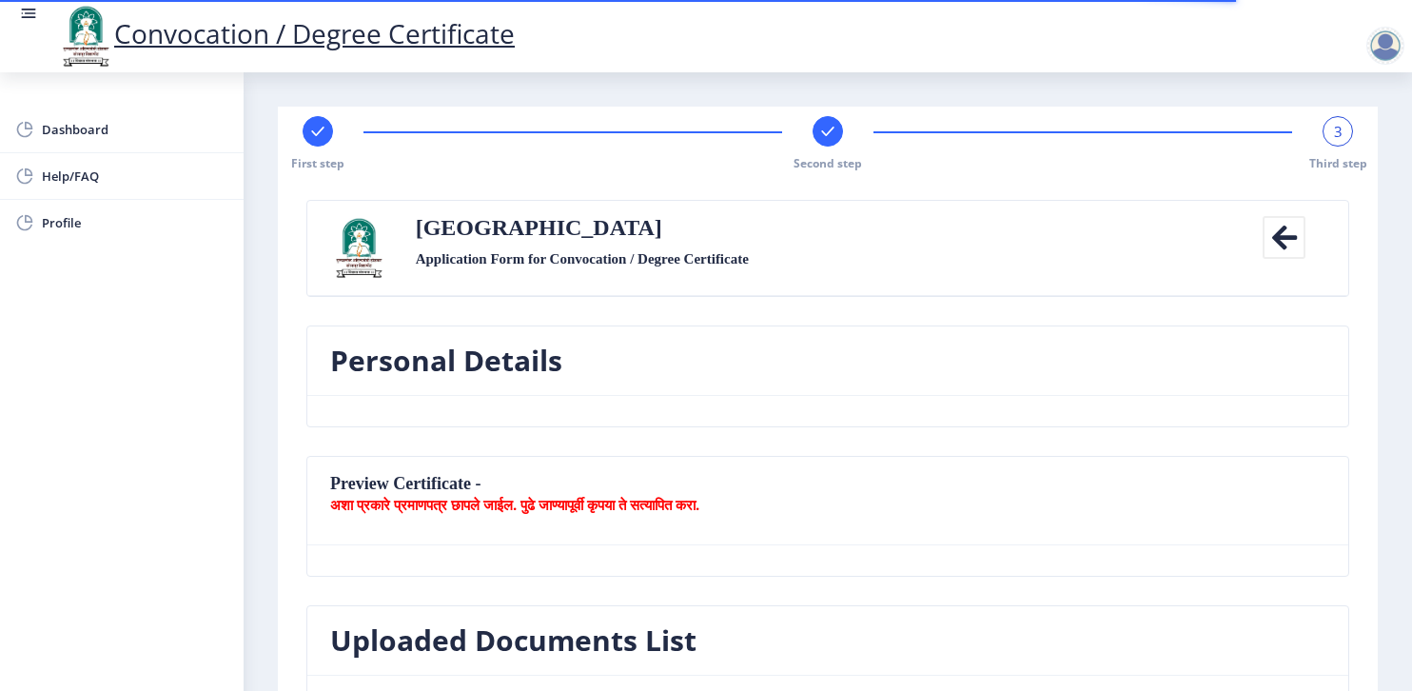
select select
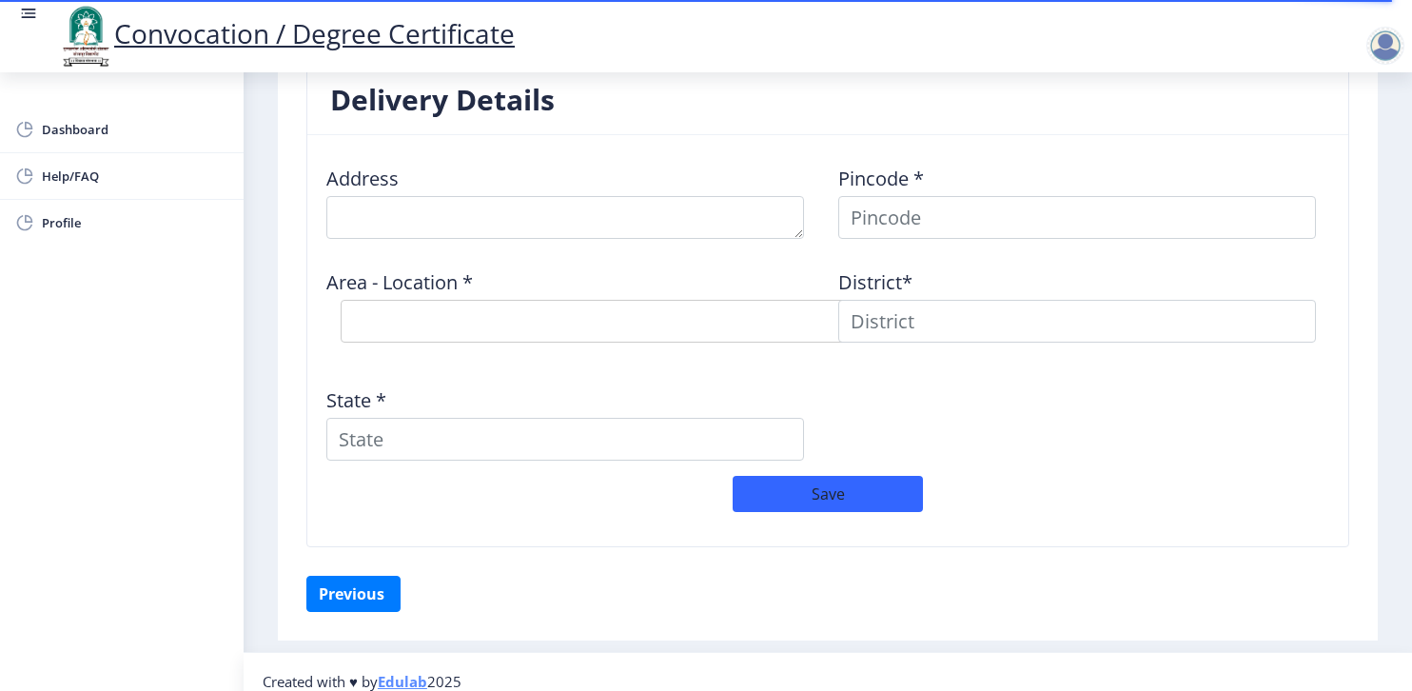
scroll to position [1605, 0]
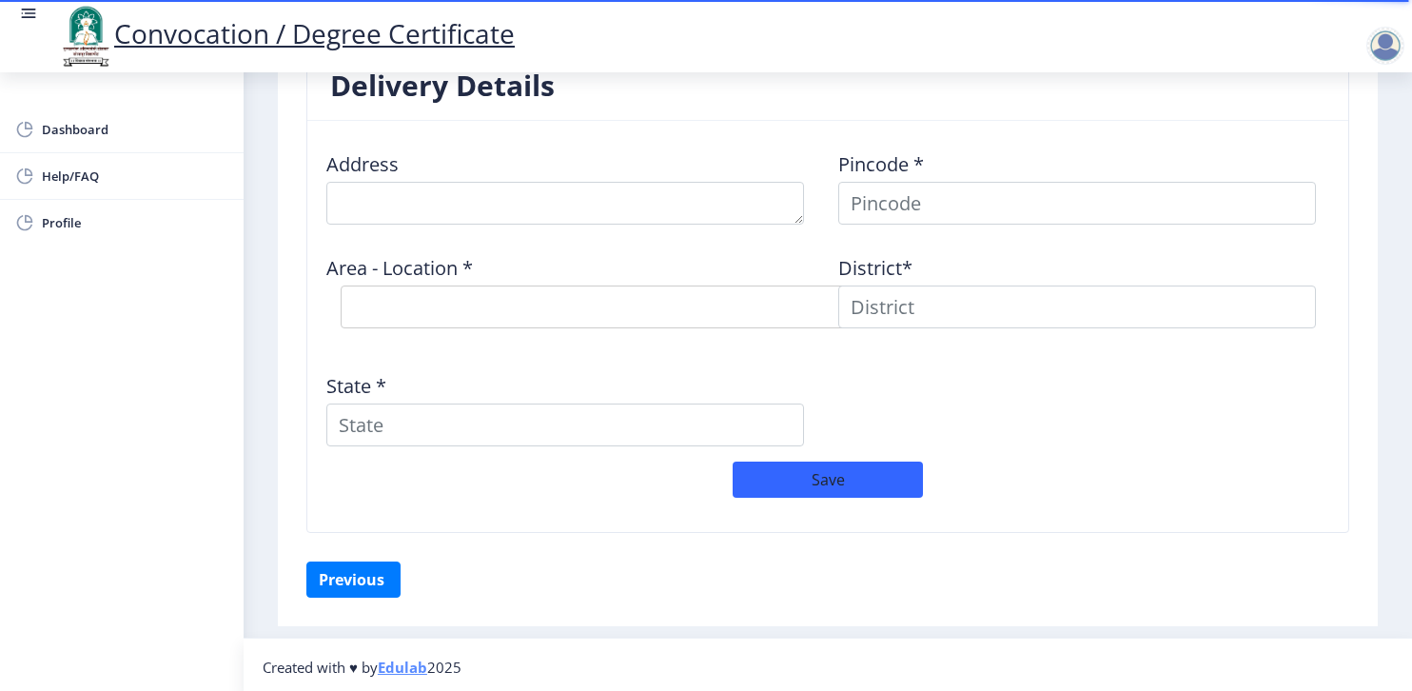
click at [396, 667] on link "Edulab" at bounding box center [402, 666] width 49 height 19
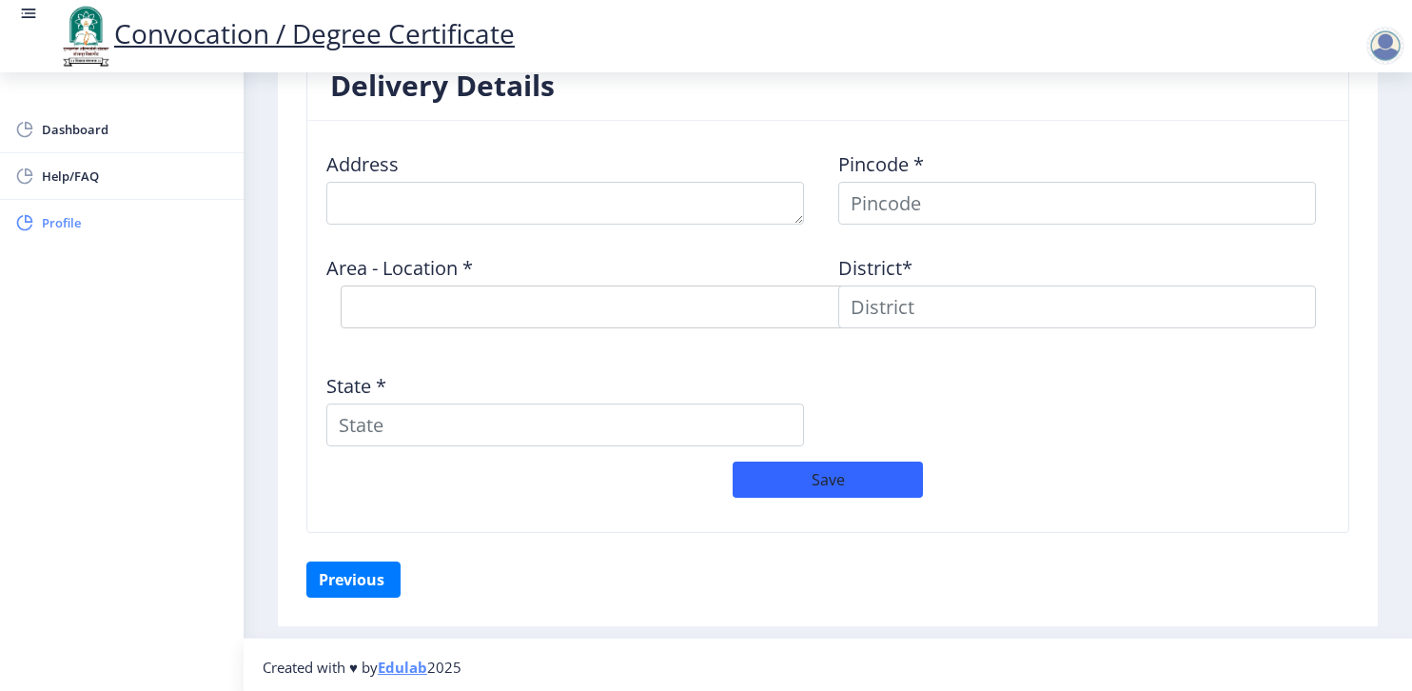
click at [114, 216] on span "Profile" at bounding box center [135, 222] width 186 height 23
select select
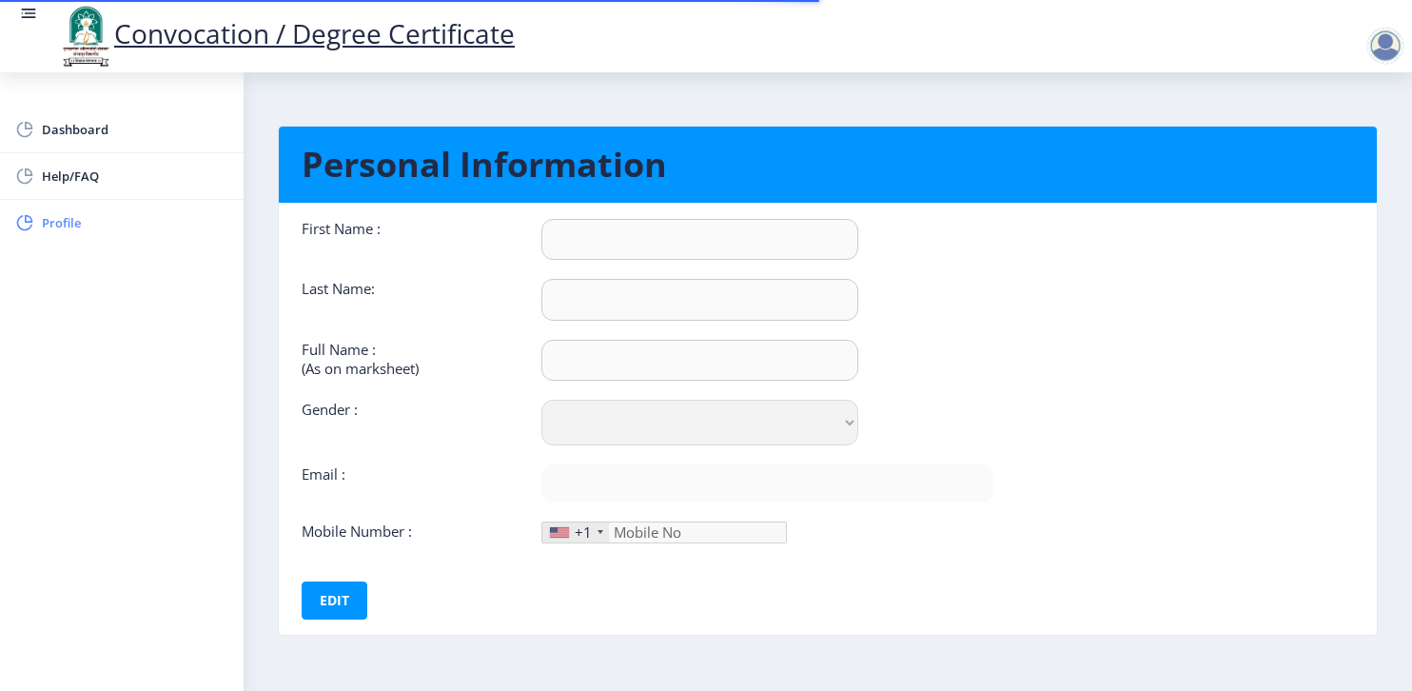
type input "Kiran"
type input "[PERSON_NAME]"
select select "[DEMOGRAPHIC_DATA]"
type input "[EMAIL_ADDRESS][DOMAIN_NAME]"
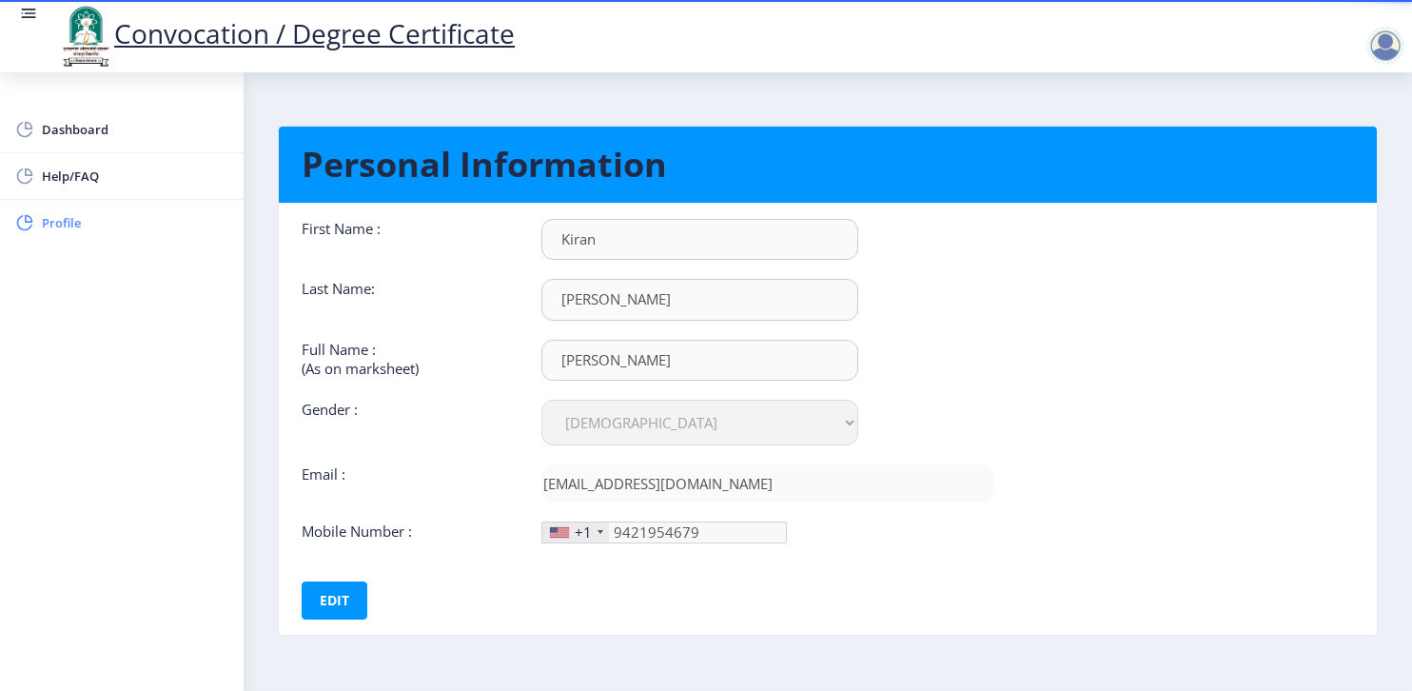
type input "[PHONE_NUMBER]"
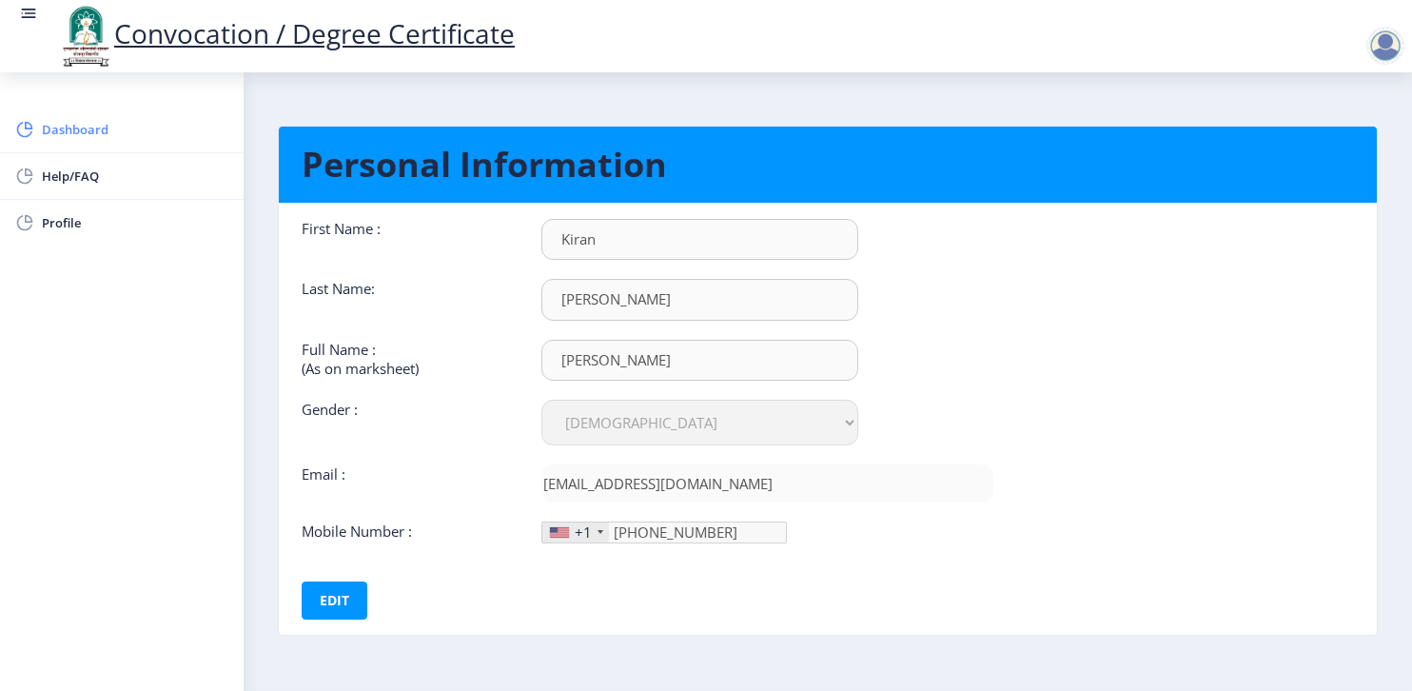
click at [88, 126] on span "Dashboard" at bounding box center [135, 129] width 186 height 23
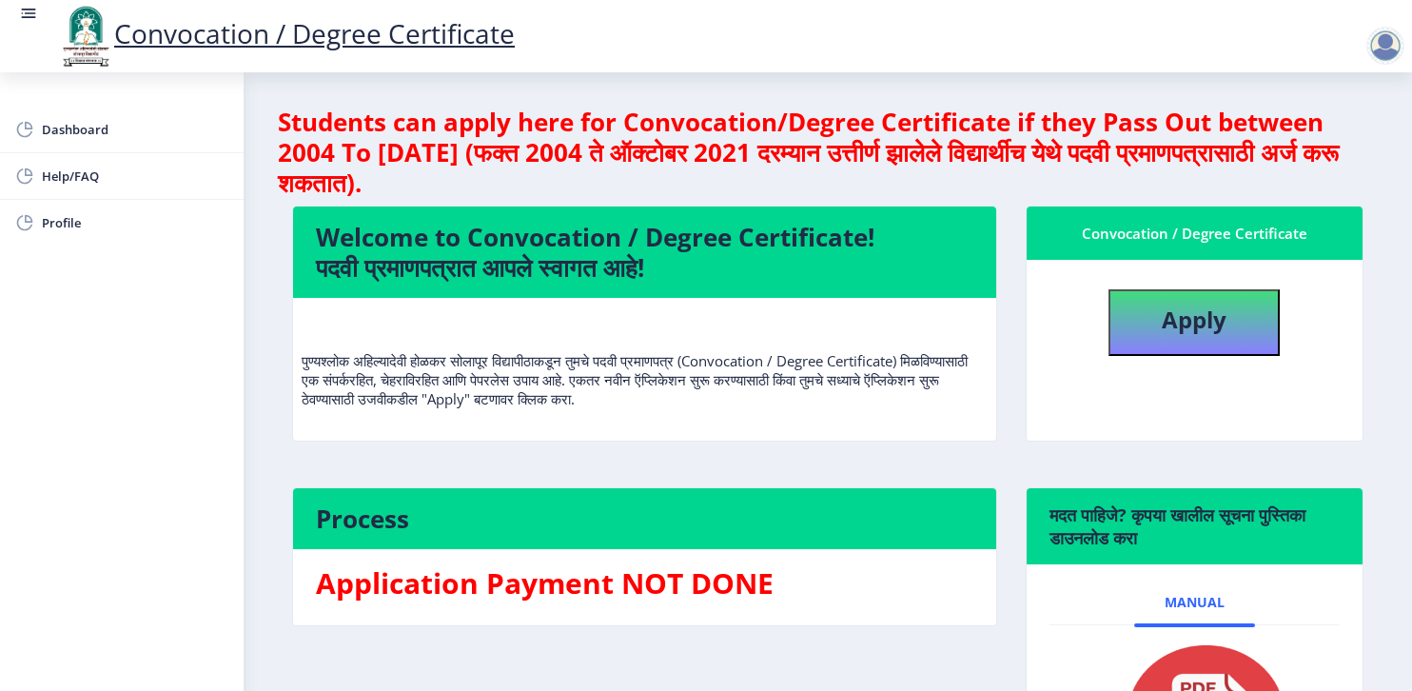
click at [1393, 47] on div at bounding box center [1385, 46] width 38 height 38
click at [1323, 144] on span "Log out" at bounding box center [1336, 148] width 122 height 23
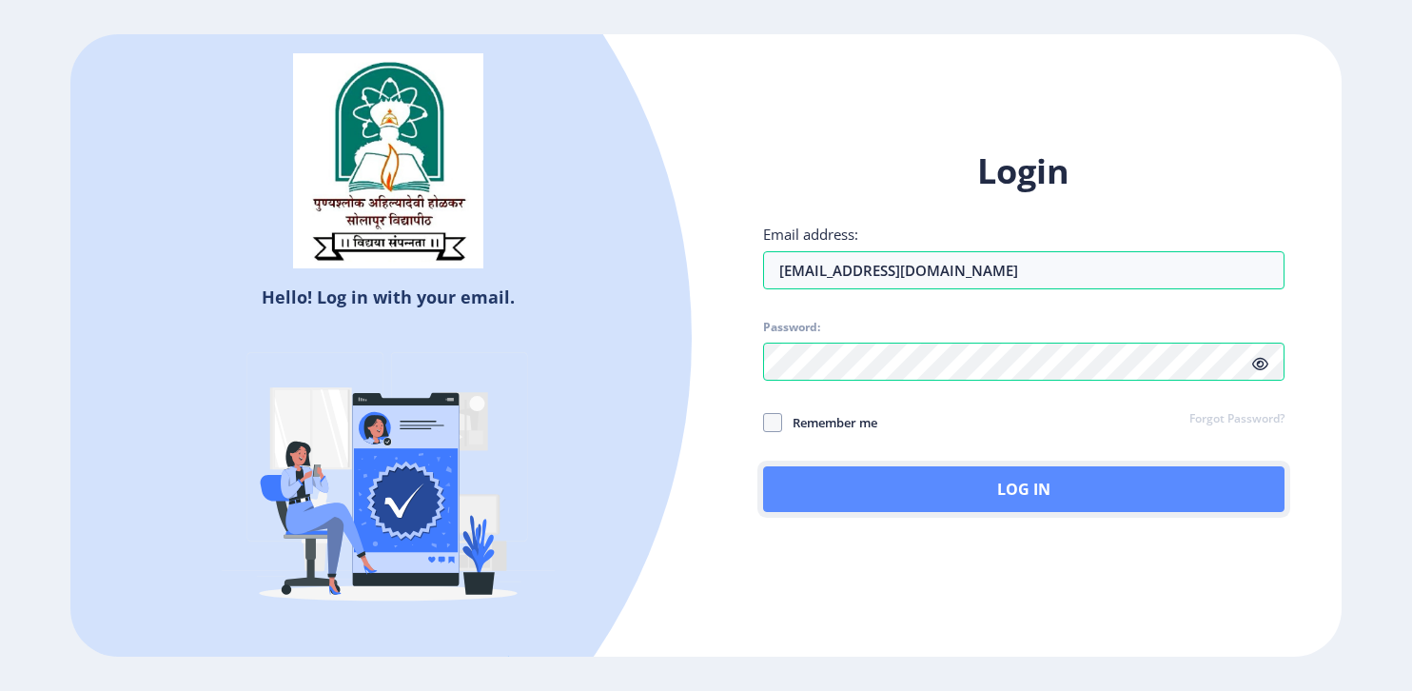
click at [831, 474] on button "Log In" at bounding box center [1023, 489] width 521 height 46
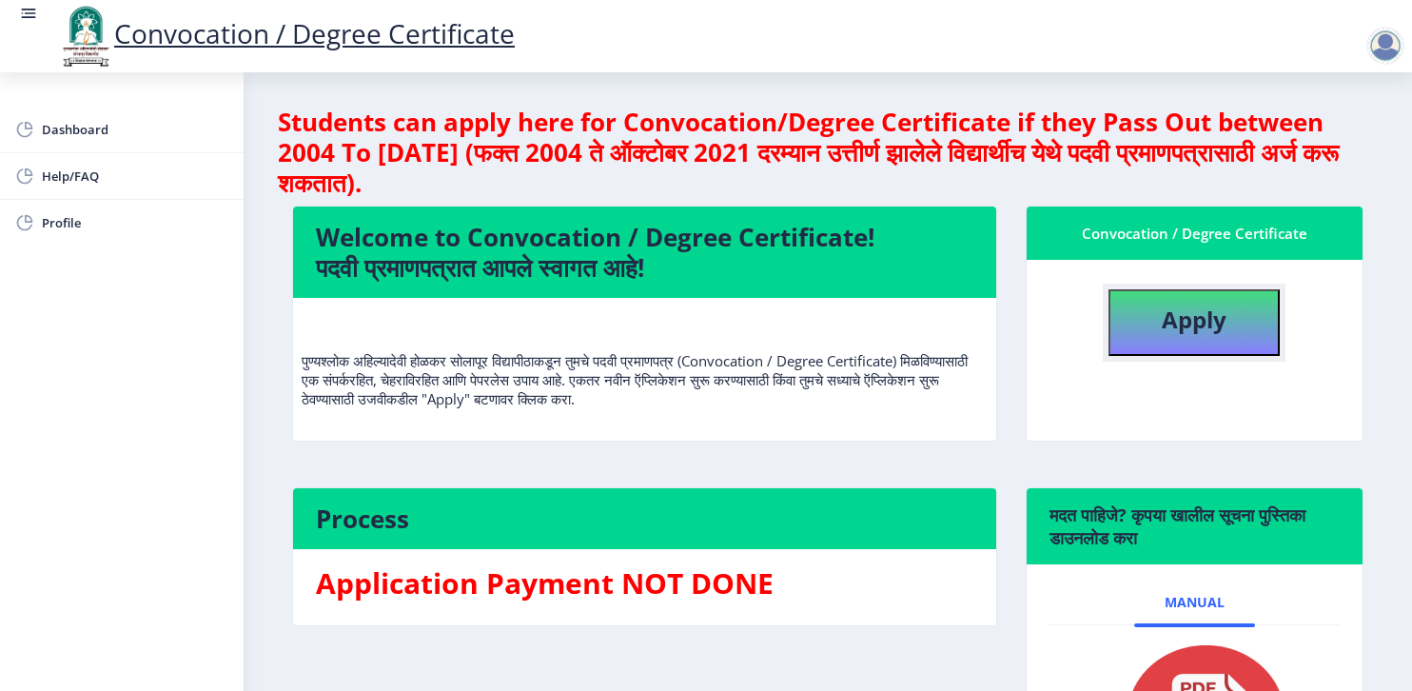
click at [1232, 342] on button "Apply" at bounding box center [1193, 322] width 171 height 67
select select
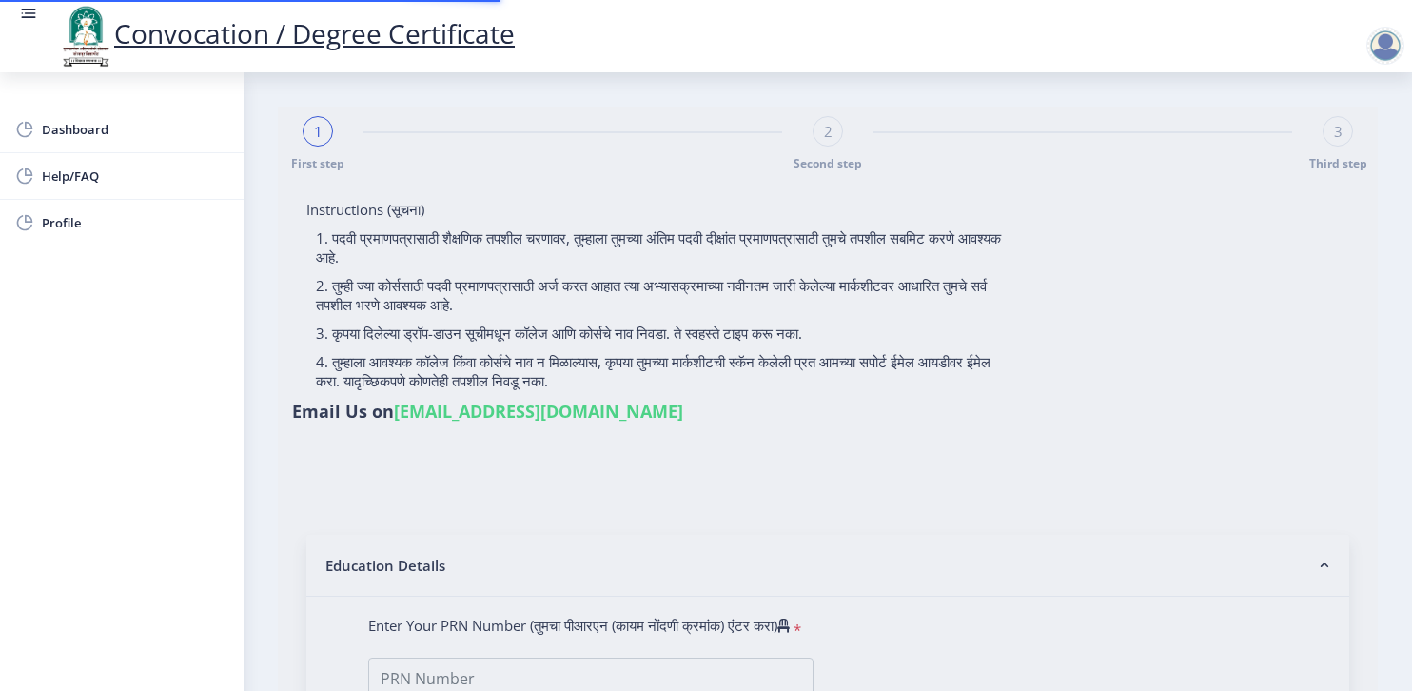
type input "[PERSON_NAME]"
type input "Kastura"
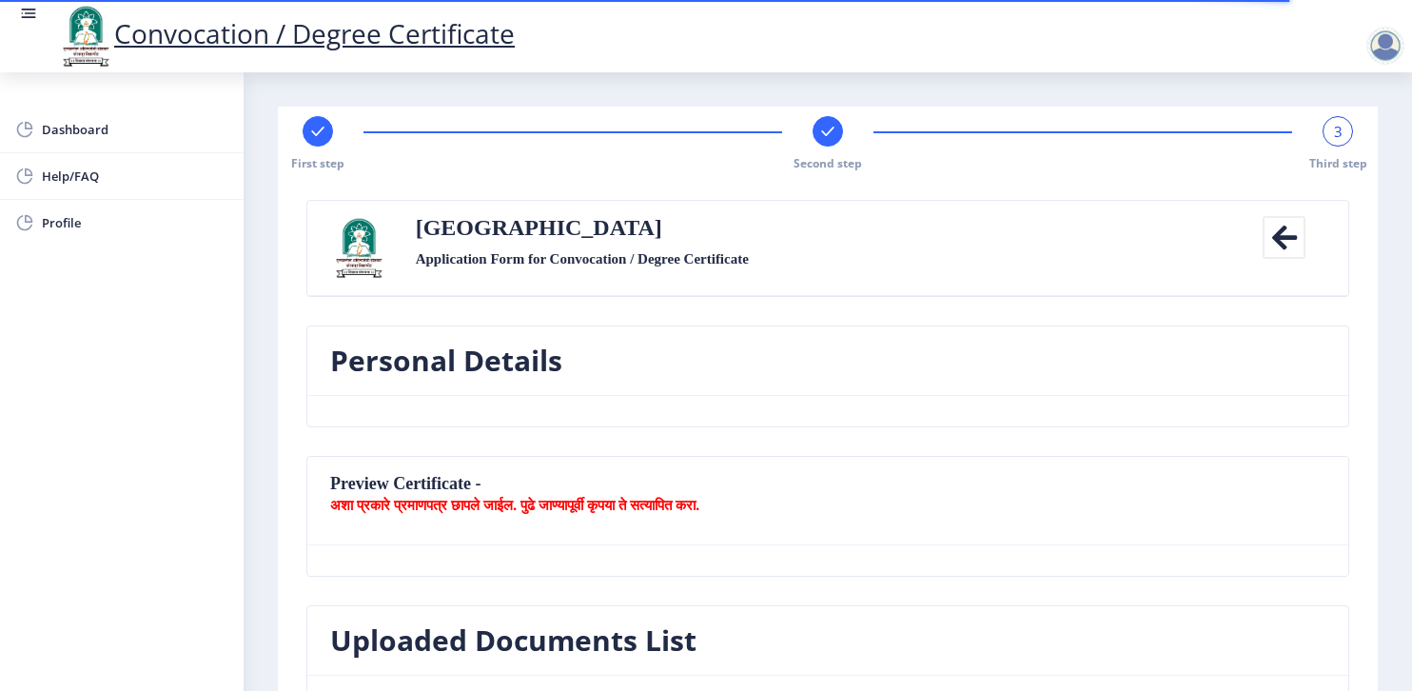
select select
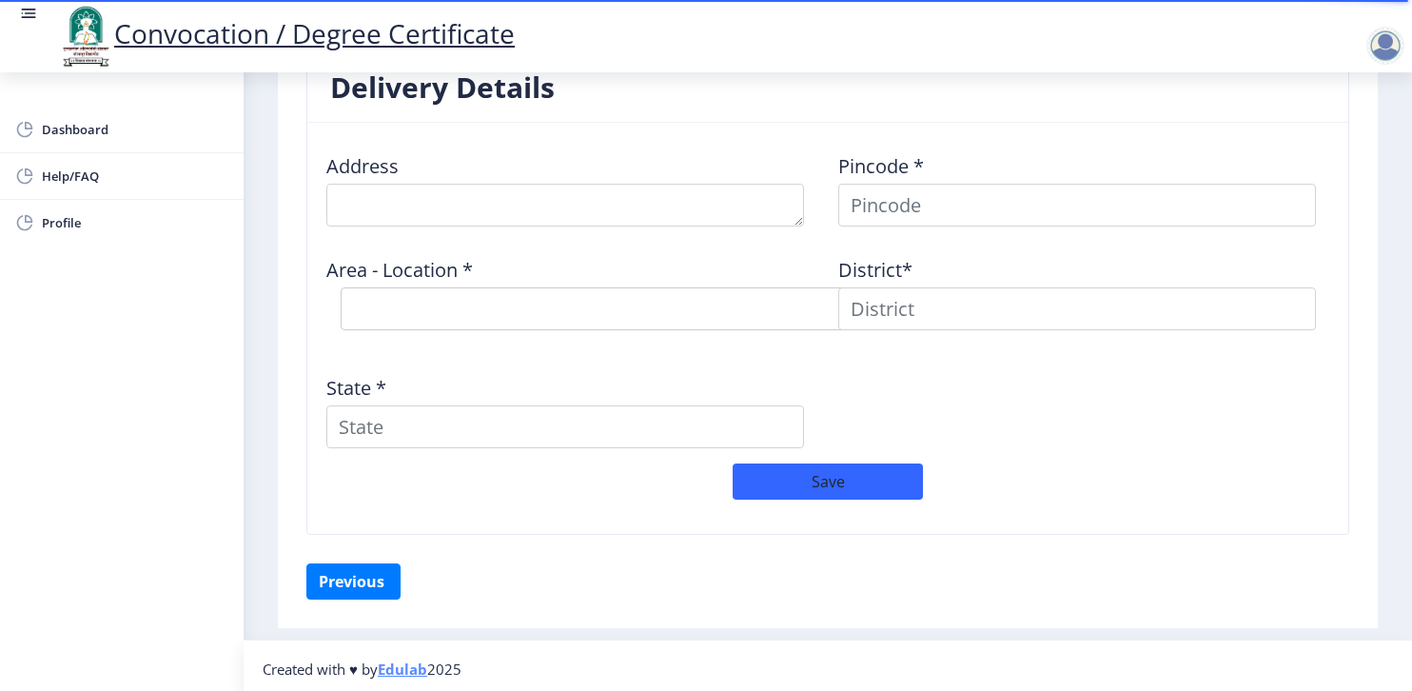
scroll to position [1605, 0]
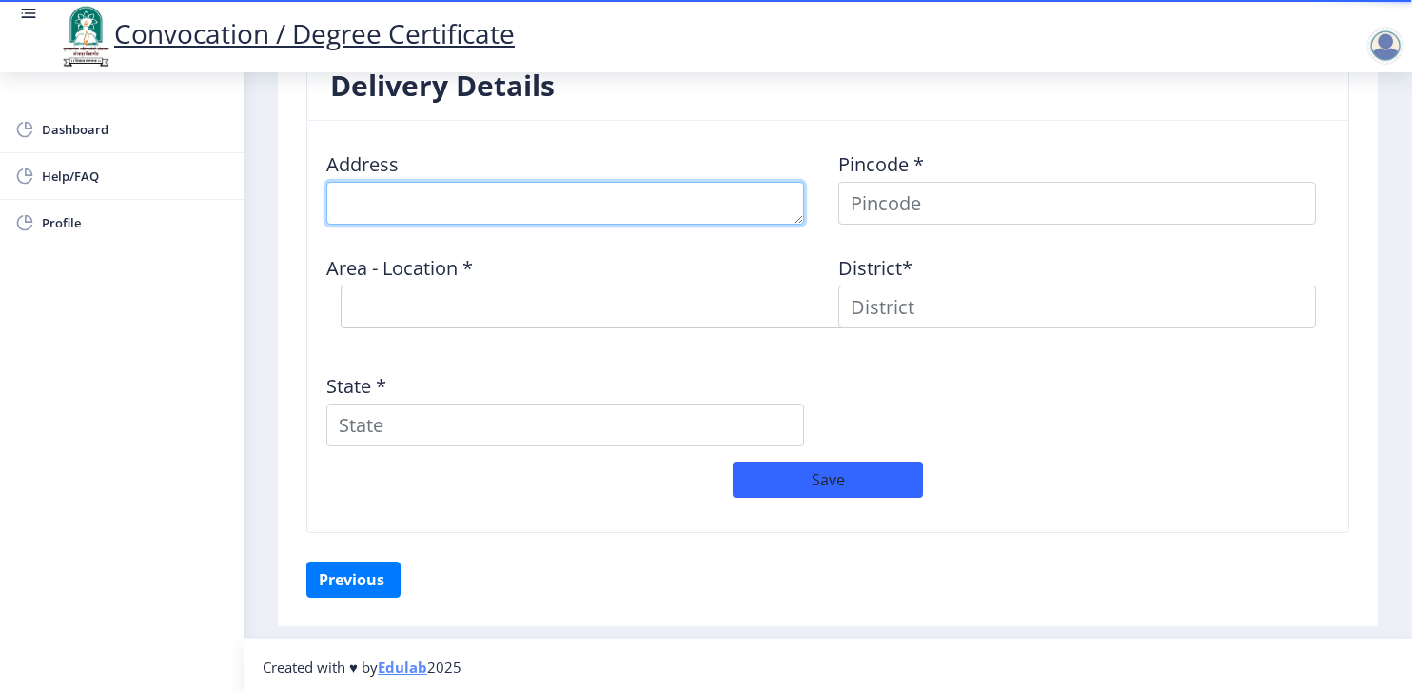
click at [540, 194] on textarea at bounding box center [565, 203] width 478 height 43
